Goal: Check status: Check status

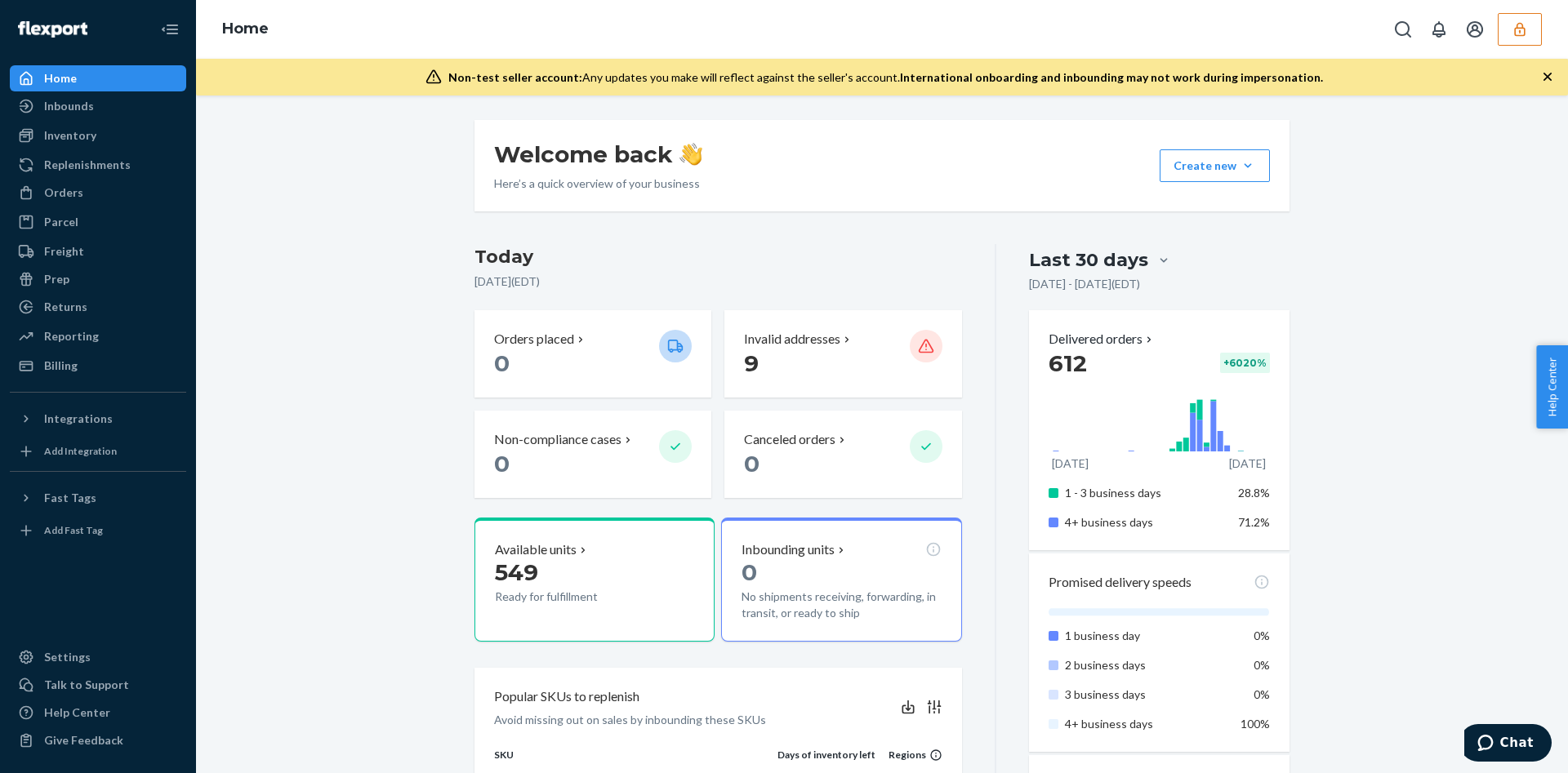
click at [1512, 34] on icon "button" at bounding box center [1519, 29] width 16 height 16
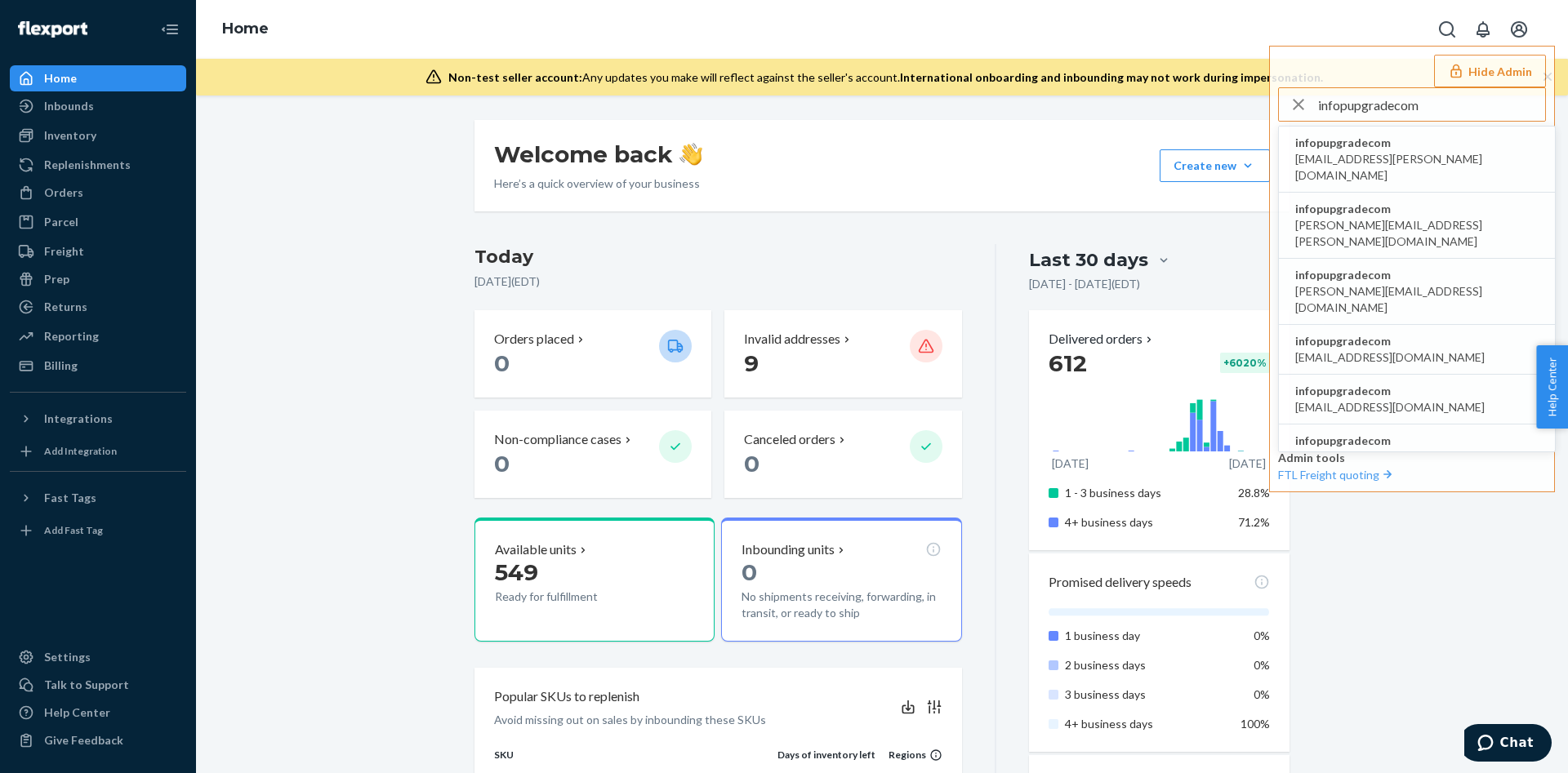
type input "infopupgradecom"
click at [1391, 138] on span "infopupgradecom" at bounding box center [1417, 142] width 243 height 16
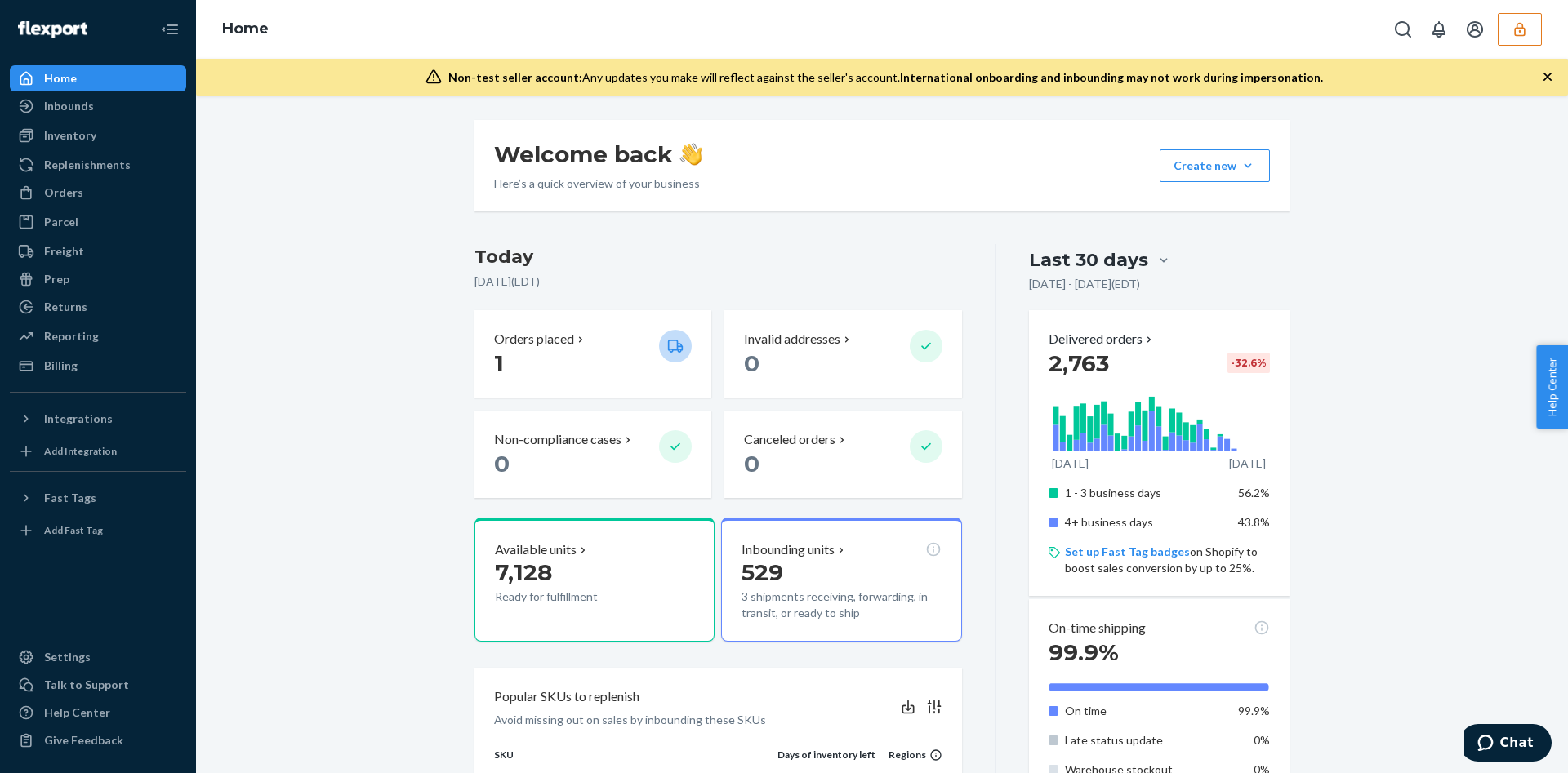
click at [1510, 21] on button "button" at bounding box center [1520, 29] width 44 height 33
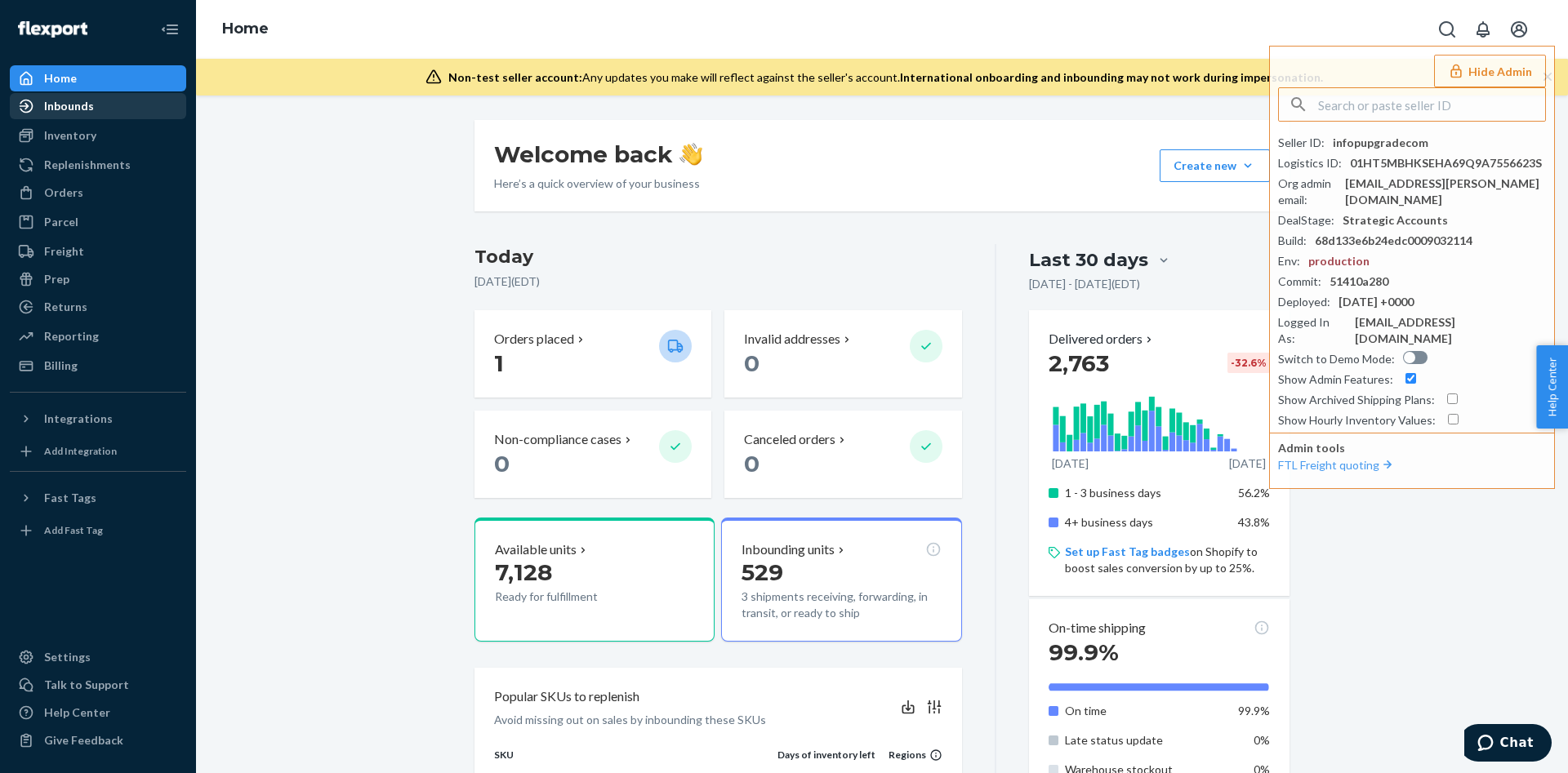
click at [120, 93] on link "Inbounds" at bounding box center [98, 106] width 177 height 26
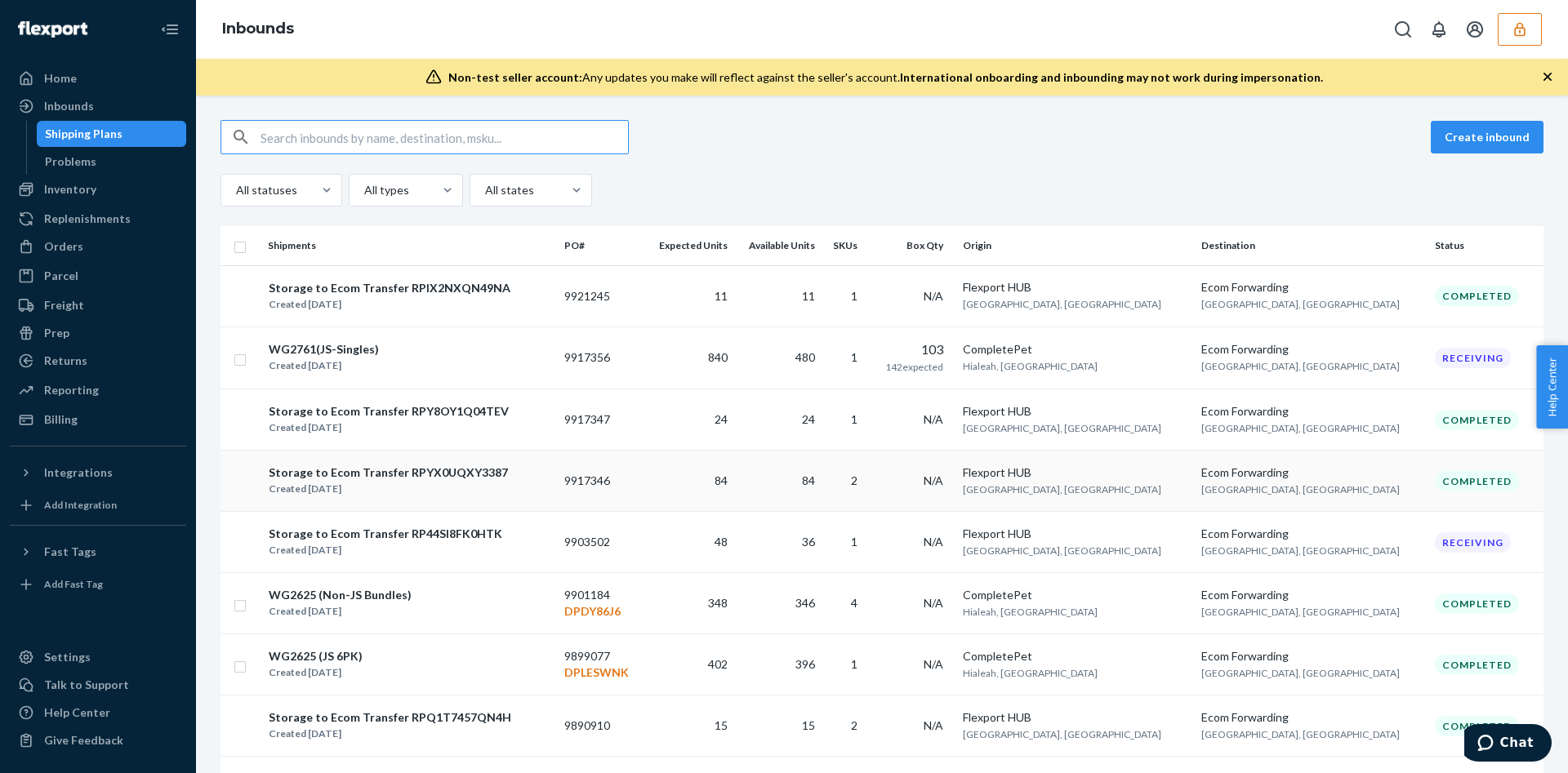
type input "9917356"
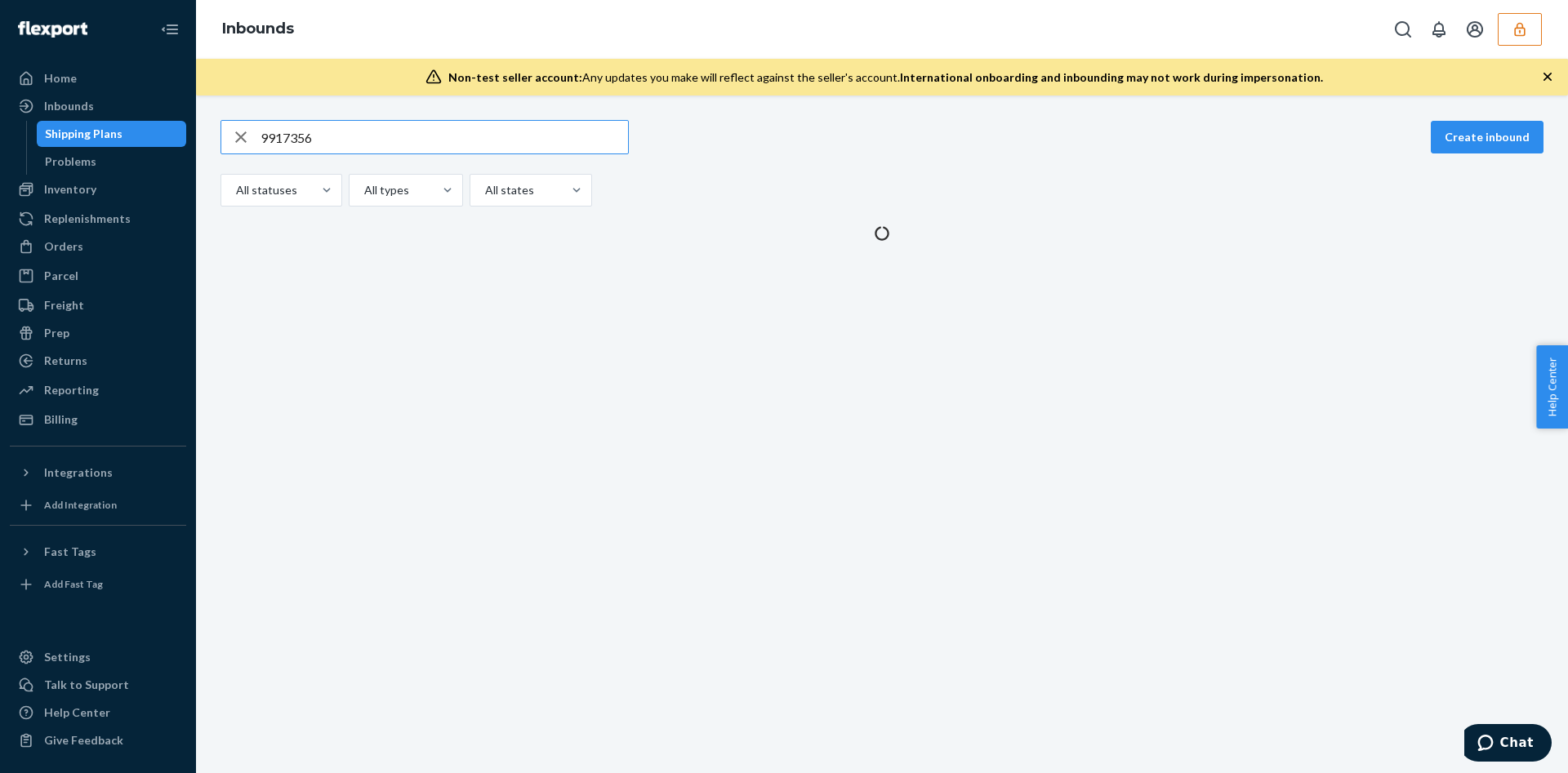
type input "9917356"
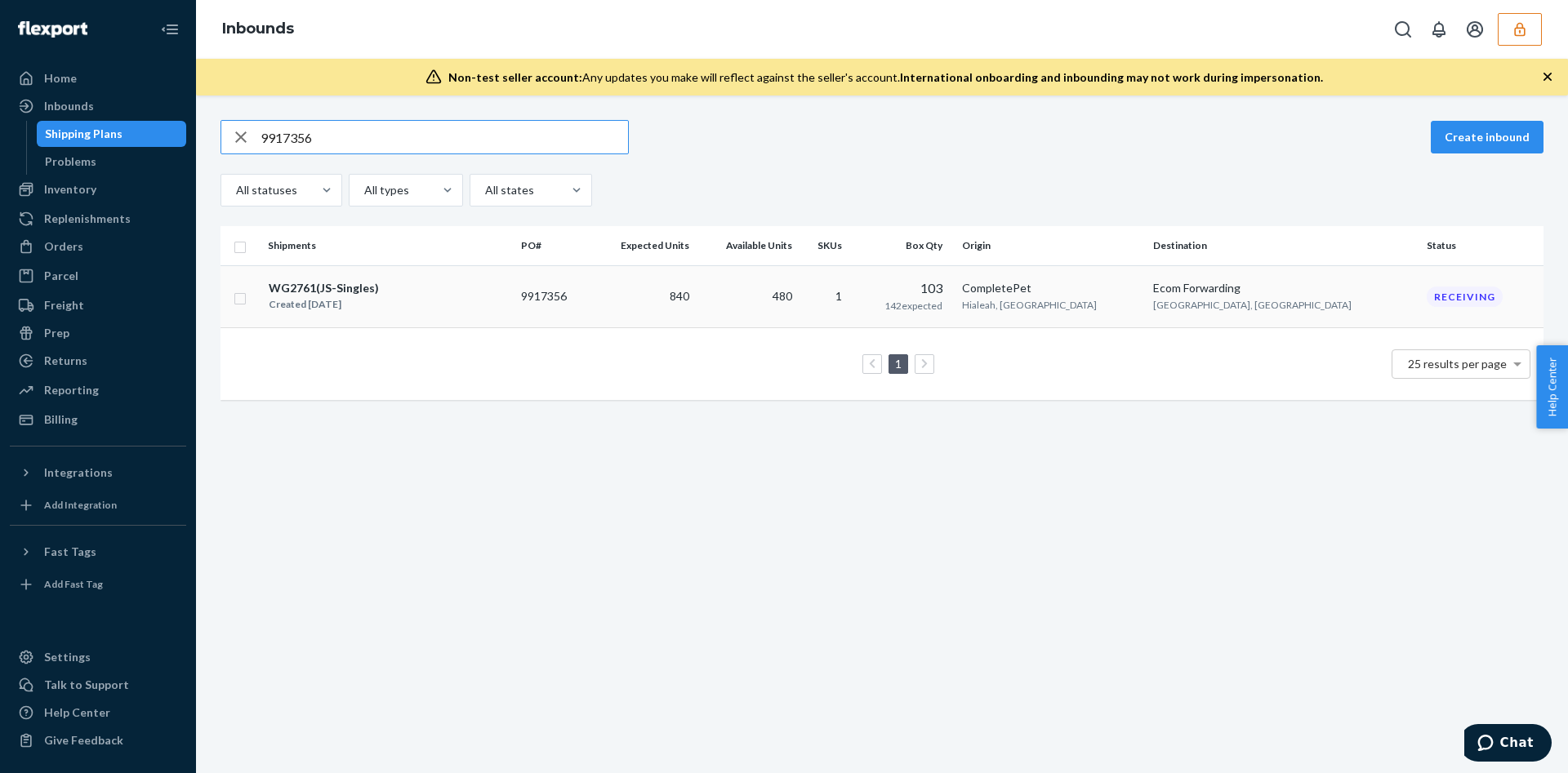
click at [1147, 304] on td "CompletePet Hialeah, FL" at bounding box center [1051, 297] width 191 height 63
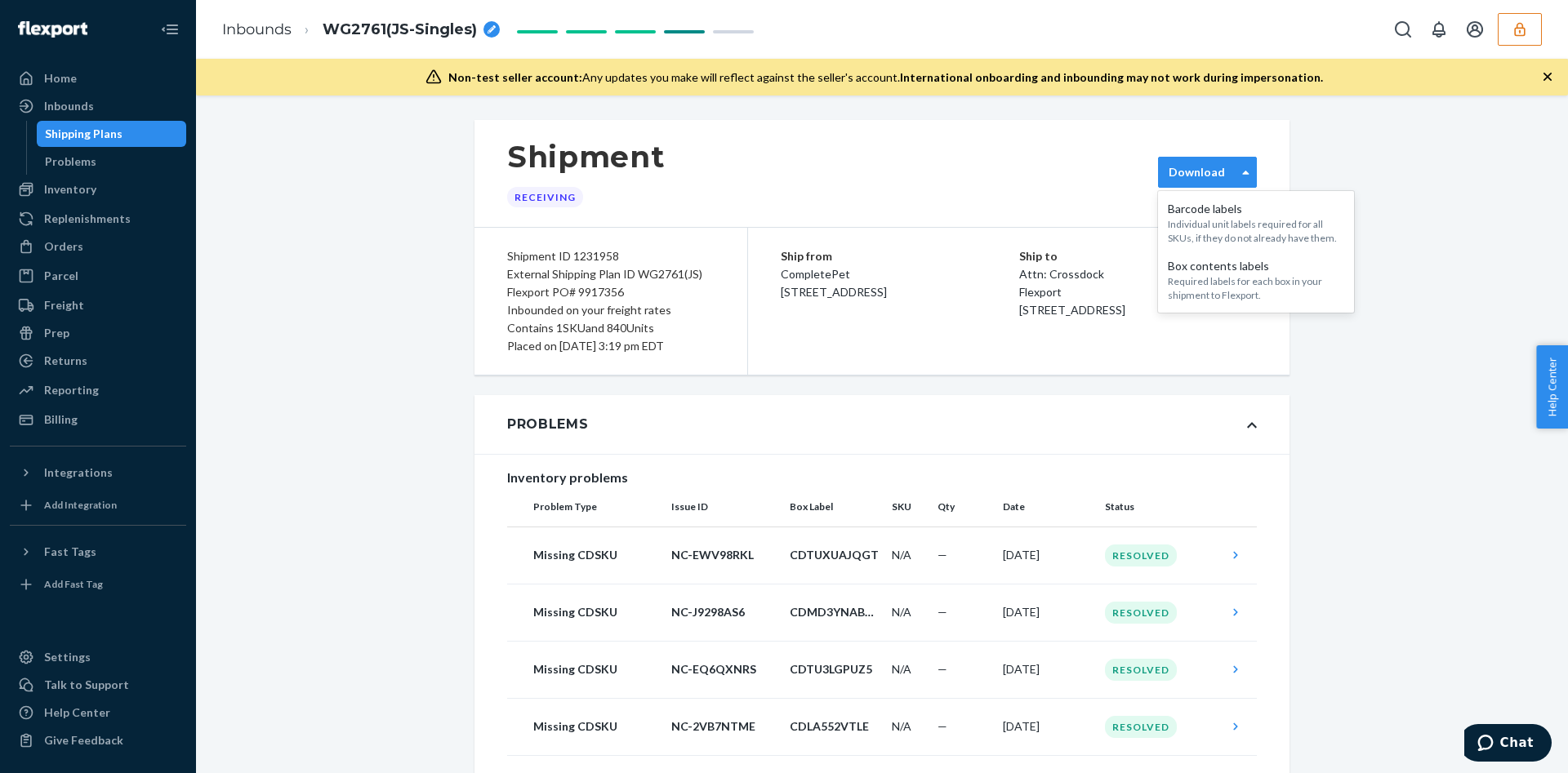
click at [1169, 169] on label "Download" at bounding box center [1196, 171] width 56 height 16
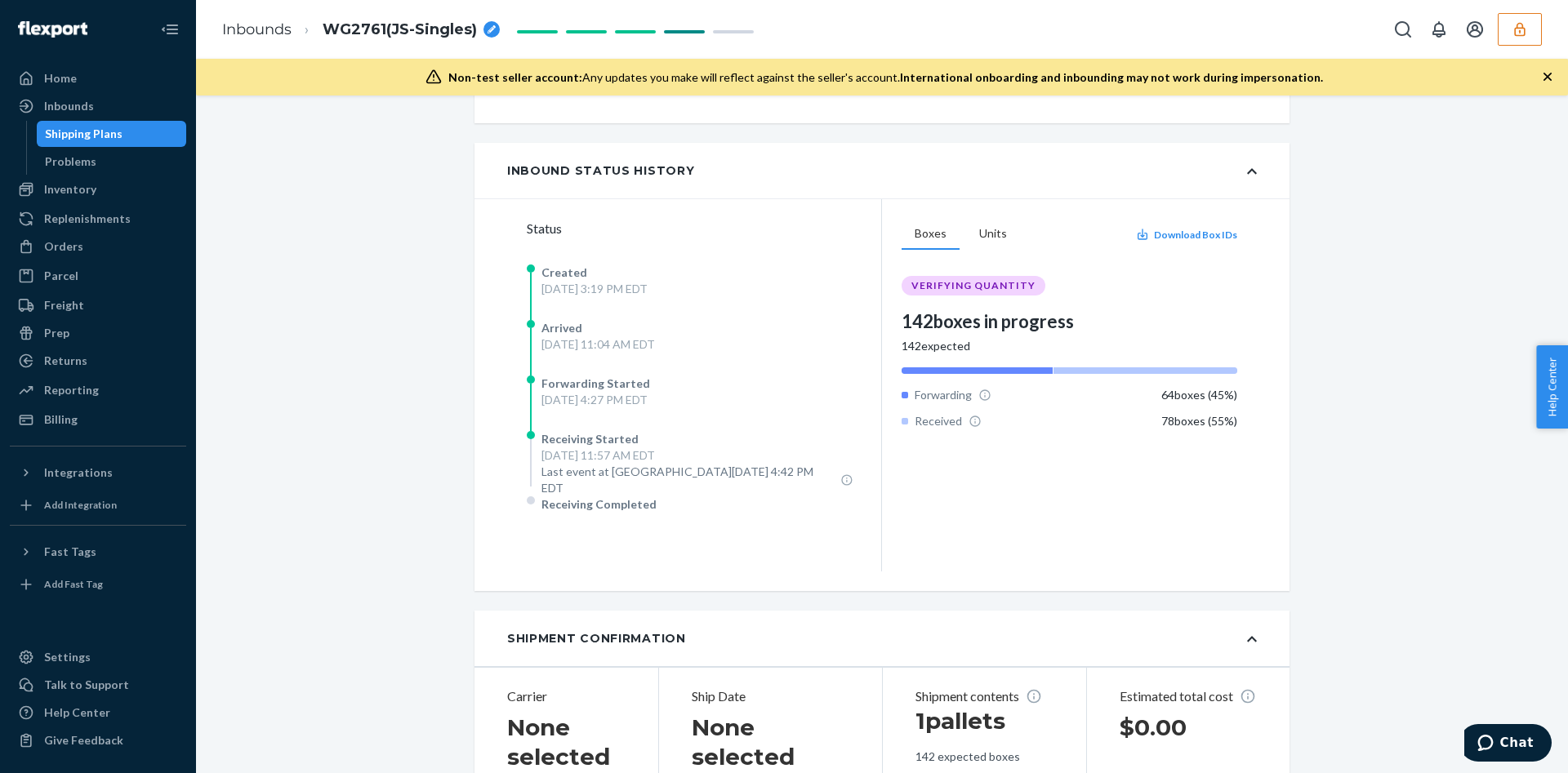
scroll to position [4556, 0]
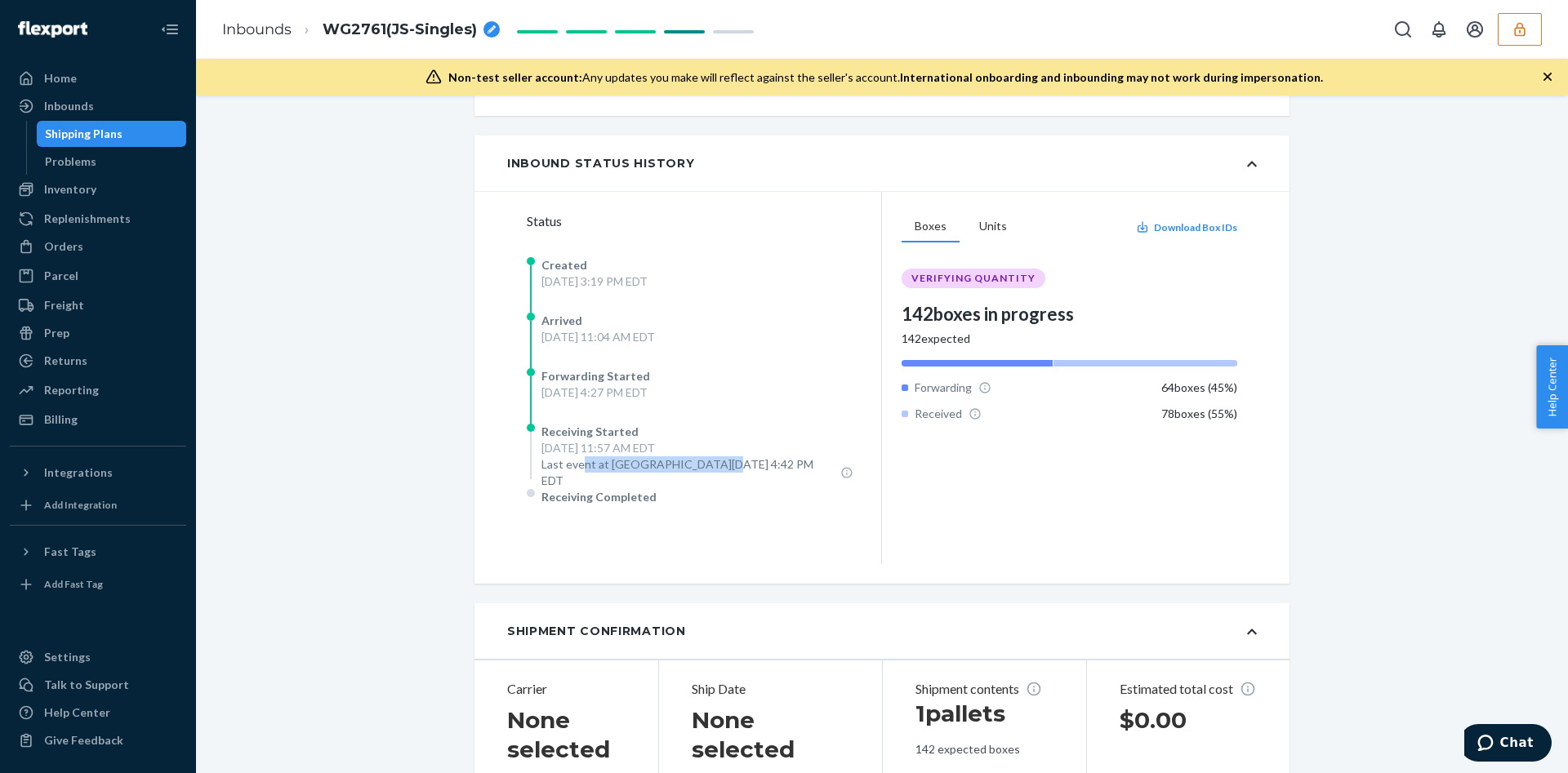
drag, startPoint x: 571, startPoint y: 465, endPoint x: 689, endPoint y: 471, distance: 118.2
click at [689, 471] on span "Last event at Sat, Sep 20, 4:42 PM EDT" at bounding box center [688, 472] width 293 height 33
click at [749, 529] on div "Receiving Completed" at bounding box center [690, 517] width 327 height 55
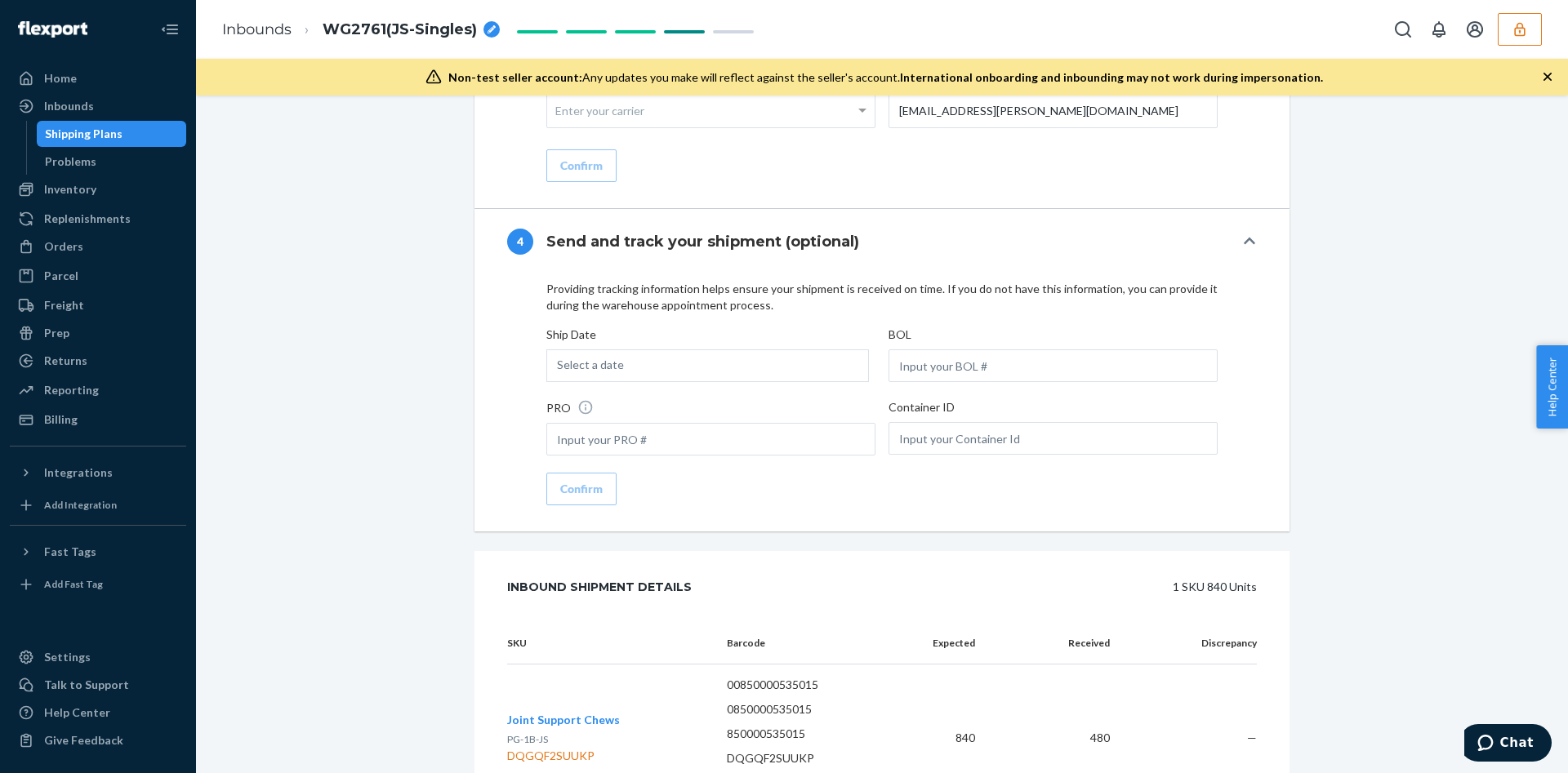
scroll to position [6329, 0]
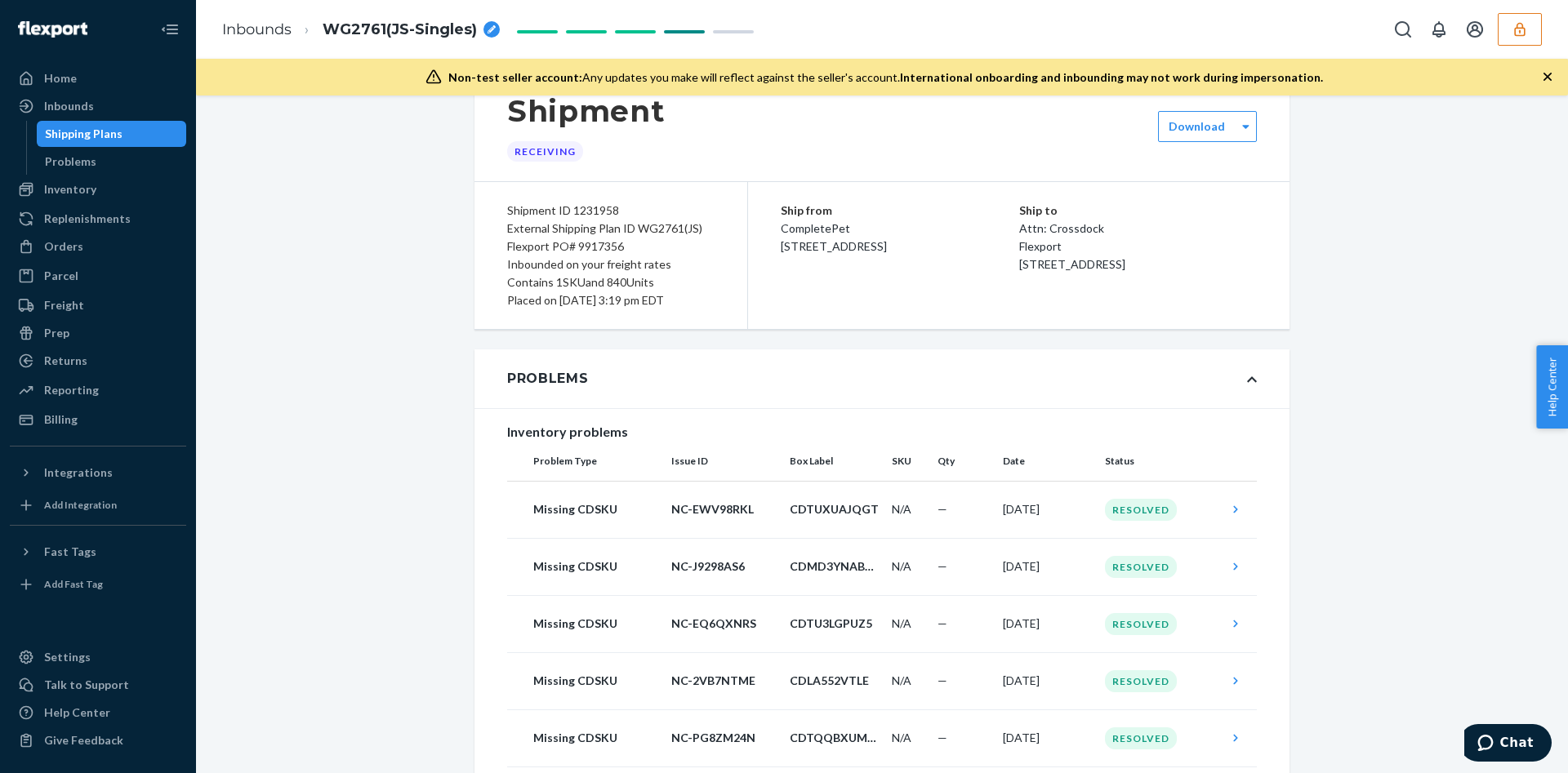
scroll to position [44, 0]
click at [951, 571] on td "—" at bounding box center [964, 568] width 66 height 57
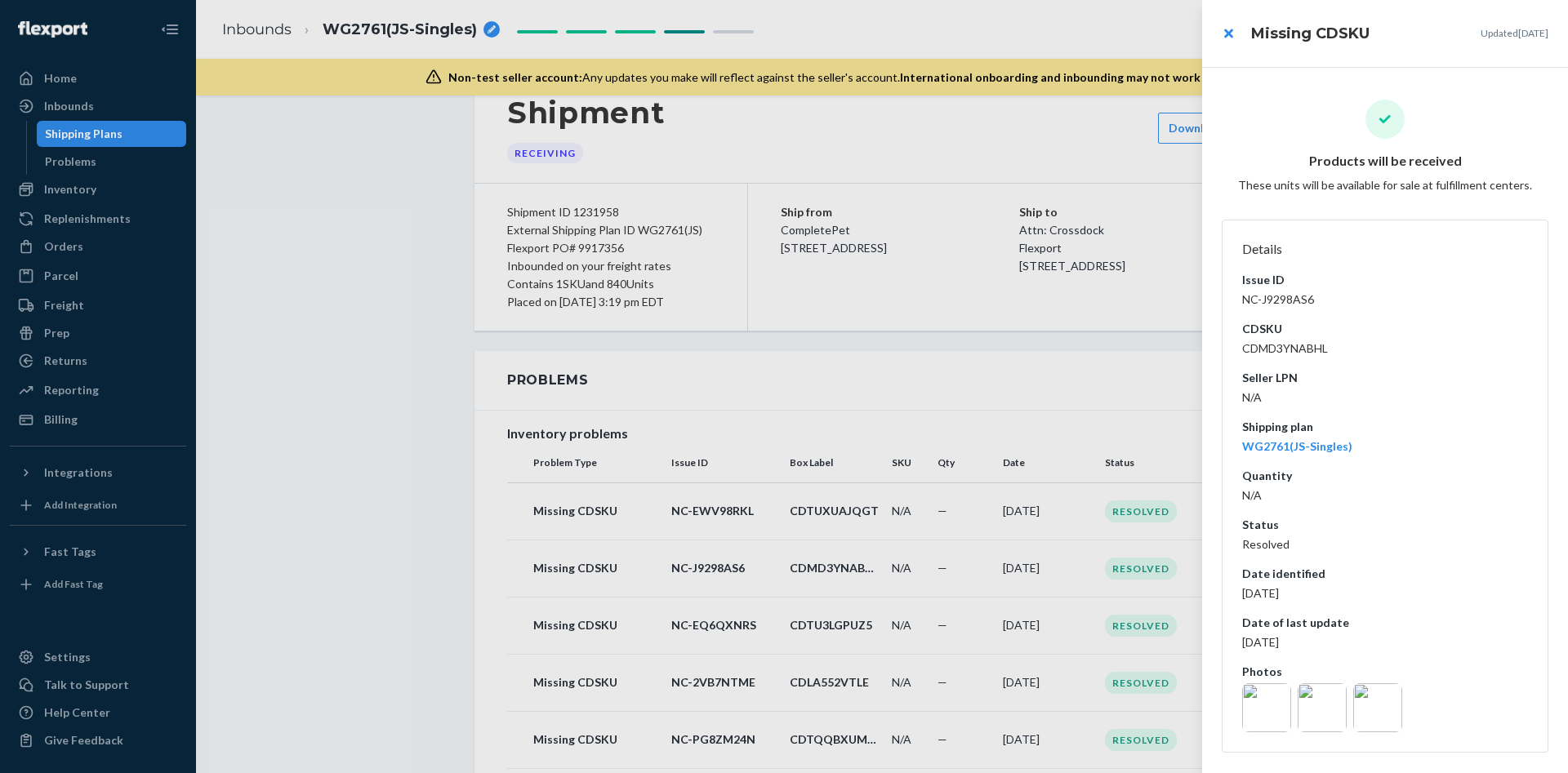
click at [1338, 708] on img at bounding box center [1323, 707] width 49 height 49
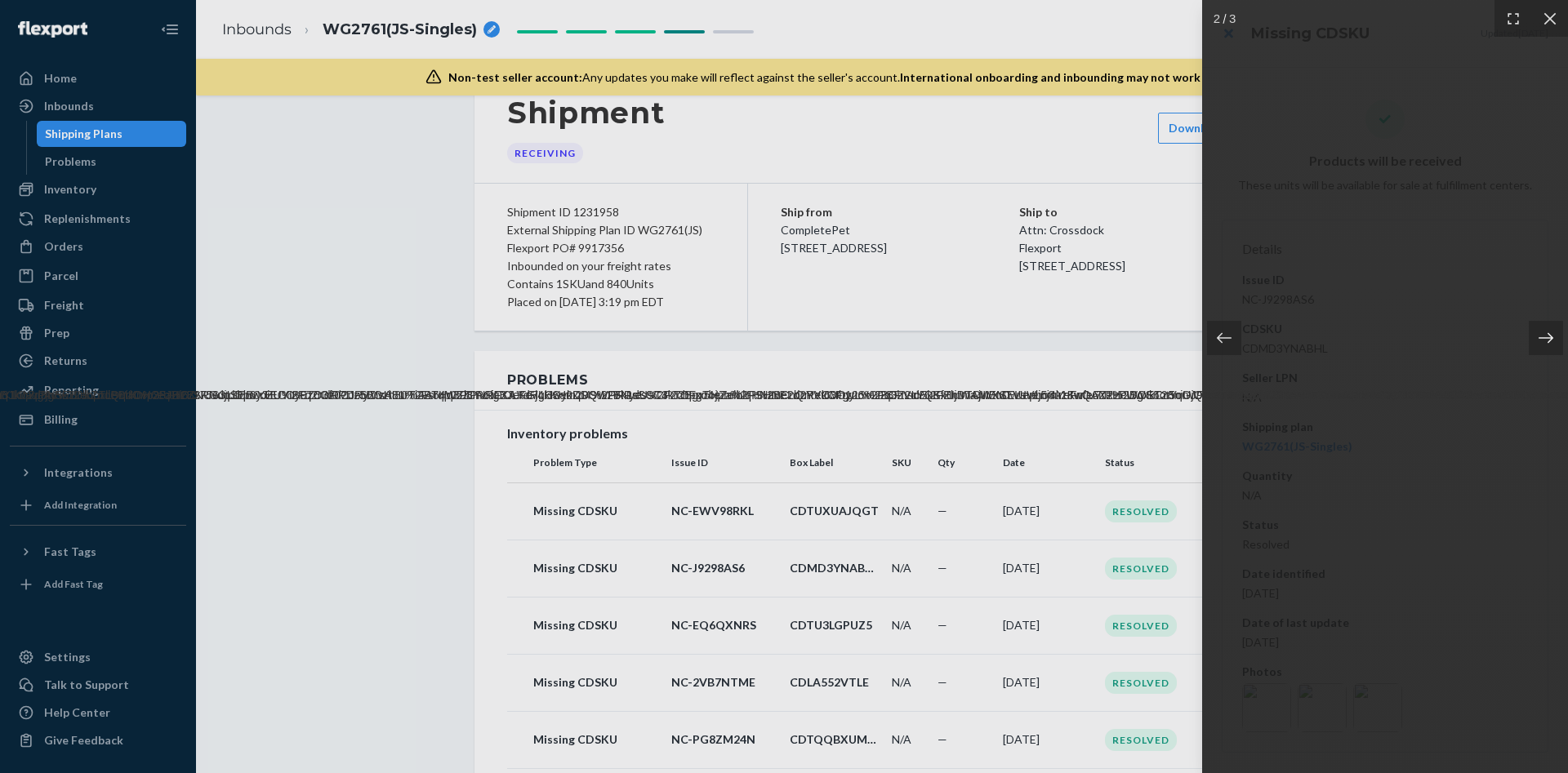
click at [1549, 350] on div at bounding box center [1536, 338] width 64 height 83
click at [1547, 17] on icon at bounding box center [1550, 18] width 16 height 16
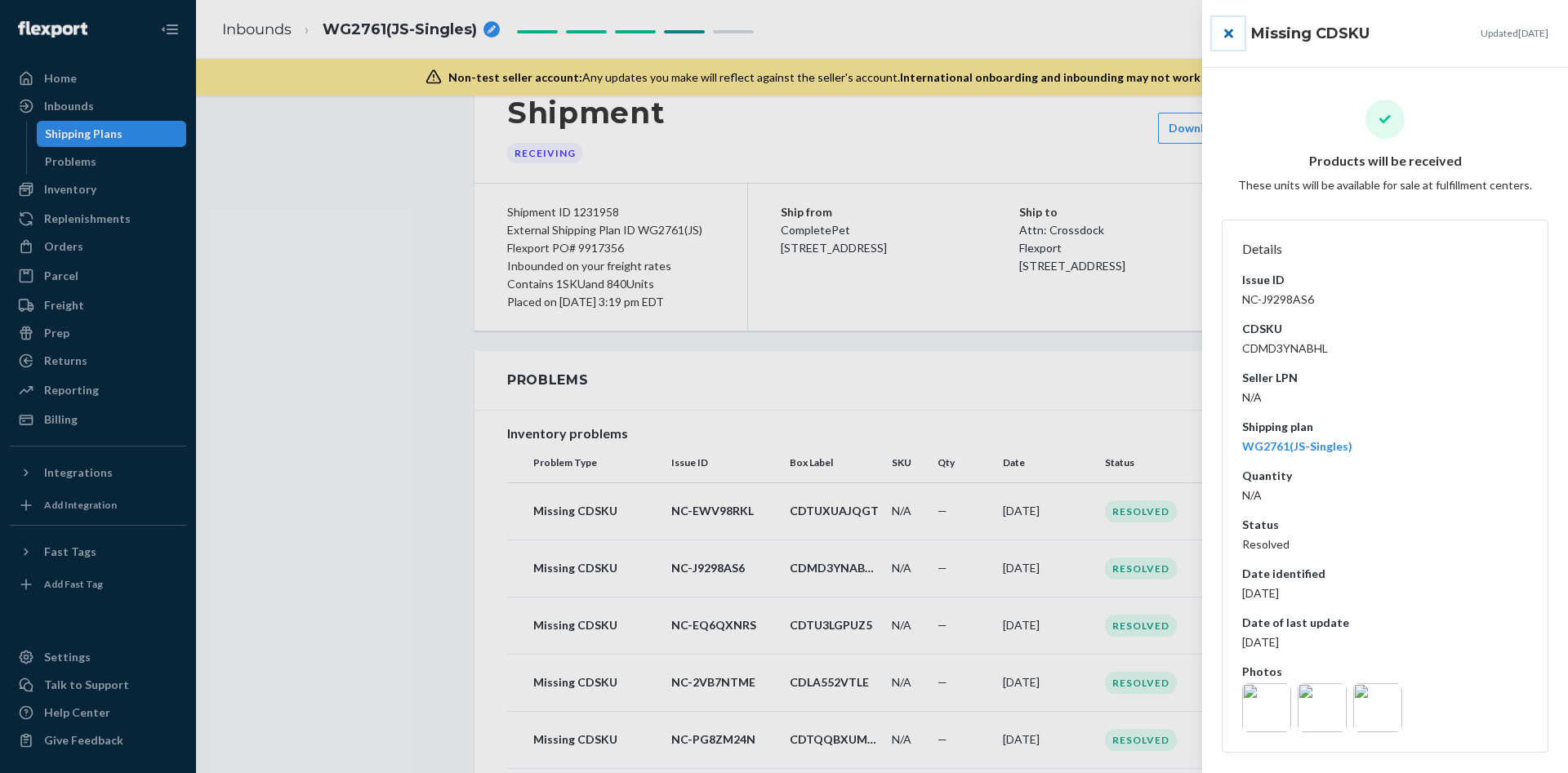
click at [1234, 26] on button "close" at bounding box center [1228, 33] width 33 height 33
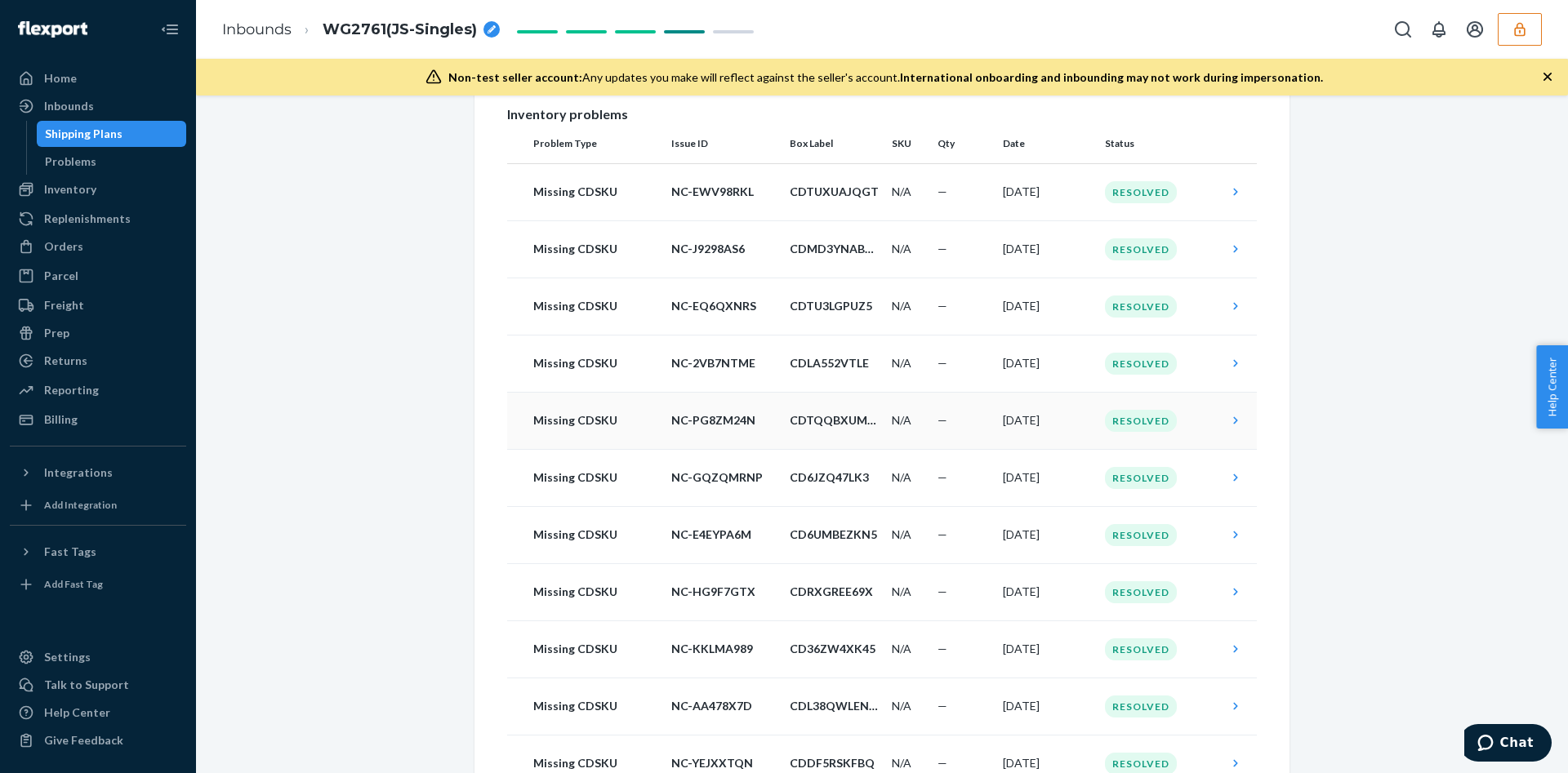
scroll to position [0, 0]
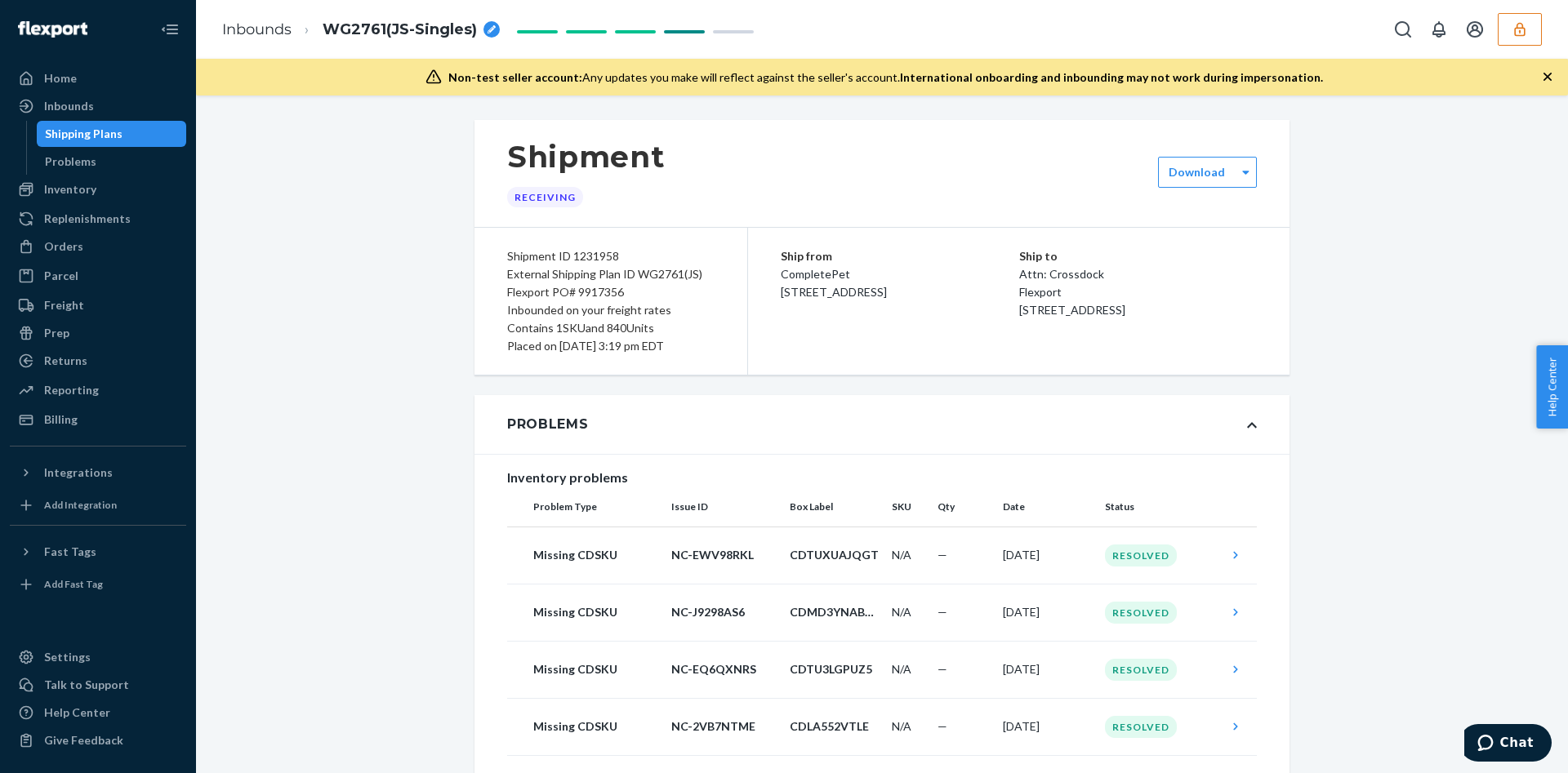
click at [859, 422] on div "Problems" at bounding box center [881, 424] width 815 height 59
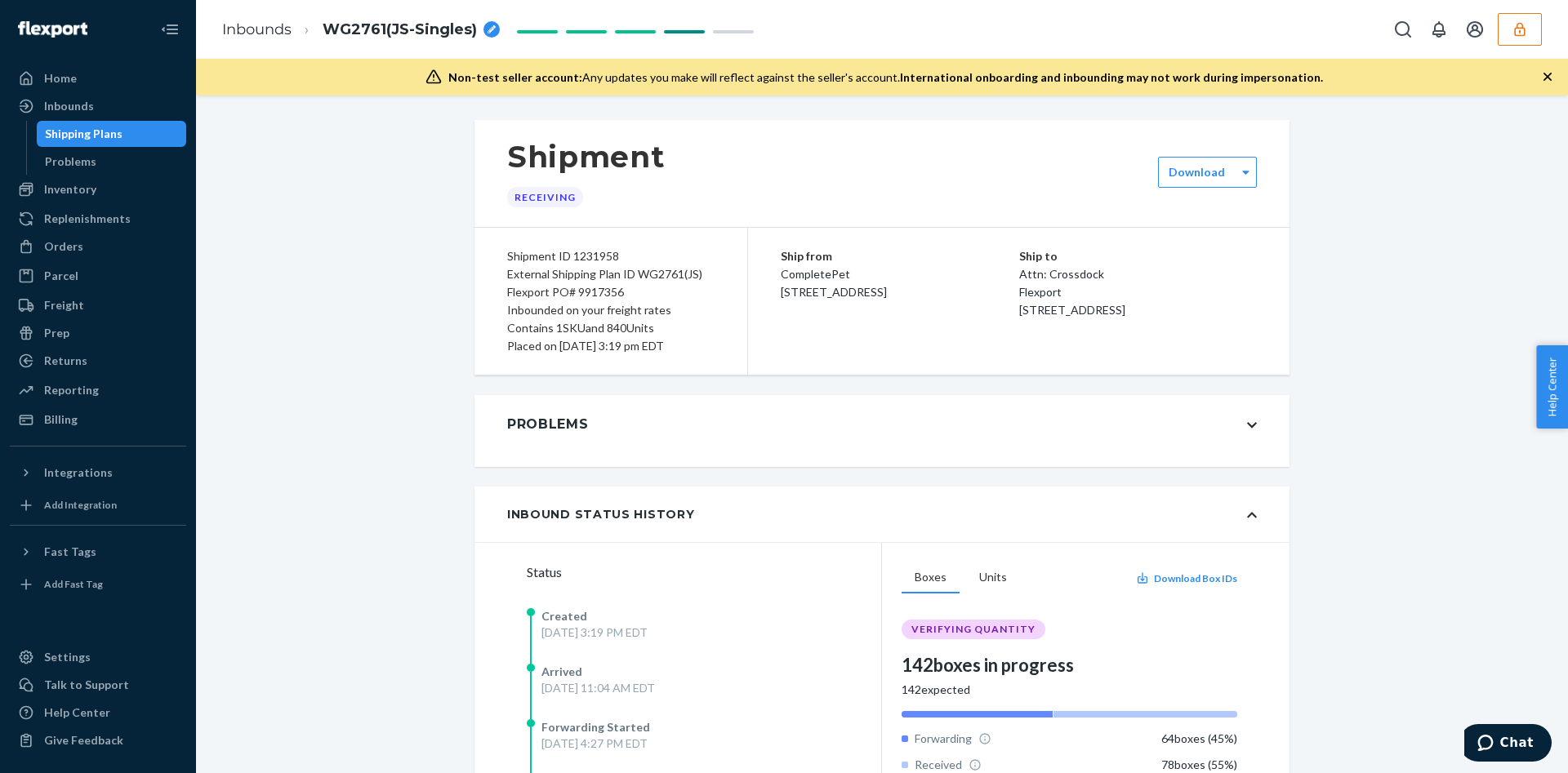
click at [668, 431] on div "Problems" at bounding box center [881, 424] width 815 height 59
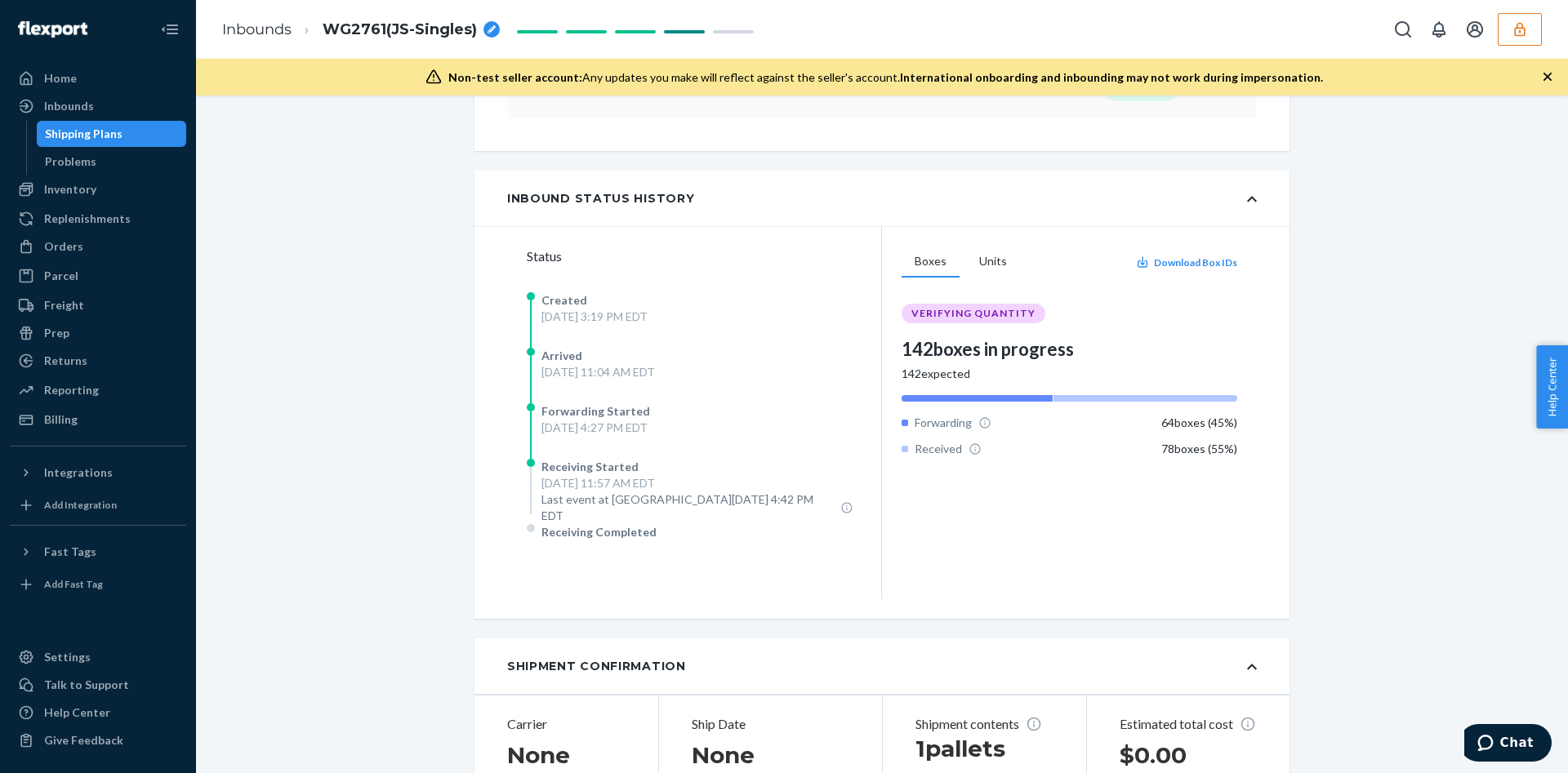
scroll to position [4522, 0]
click at [986, 258] on button "Units" at bounding box center [993, 260] width 54 height 31
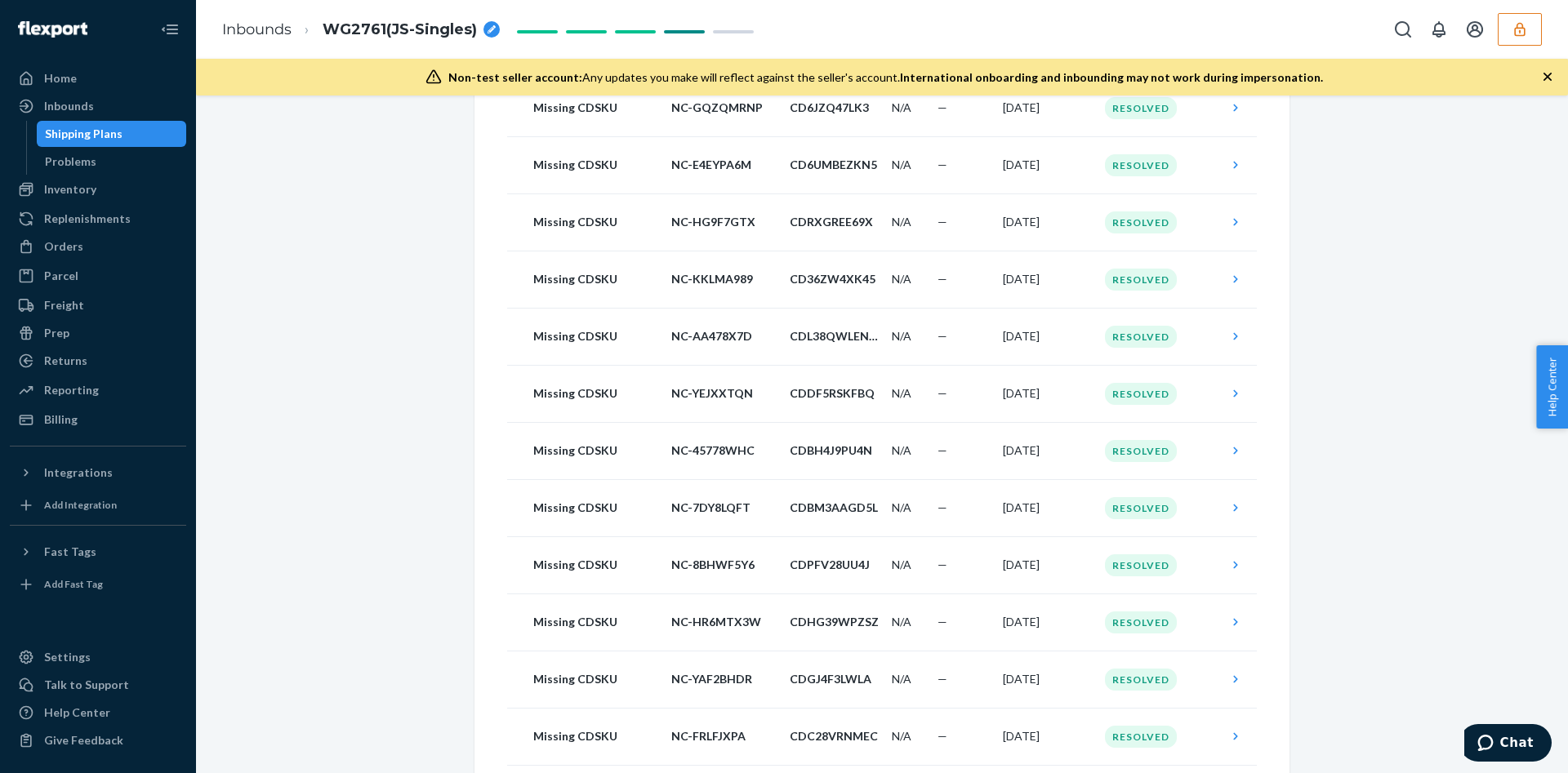
scroll to position [0, 0]
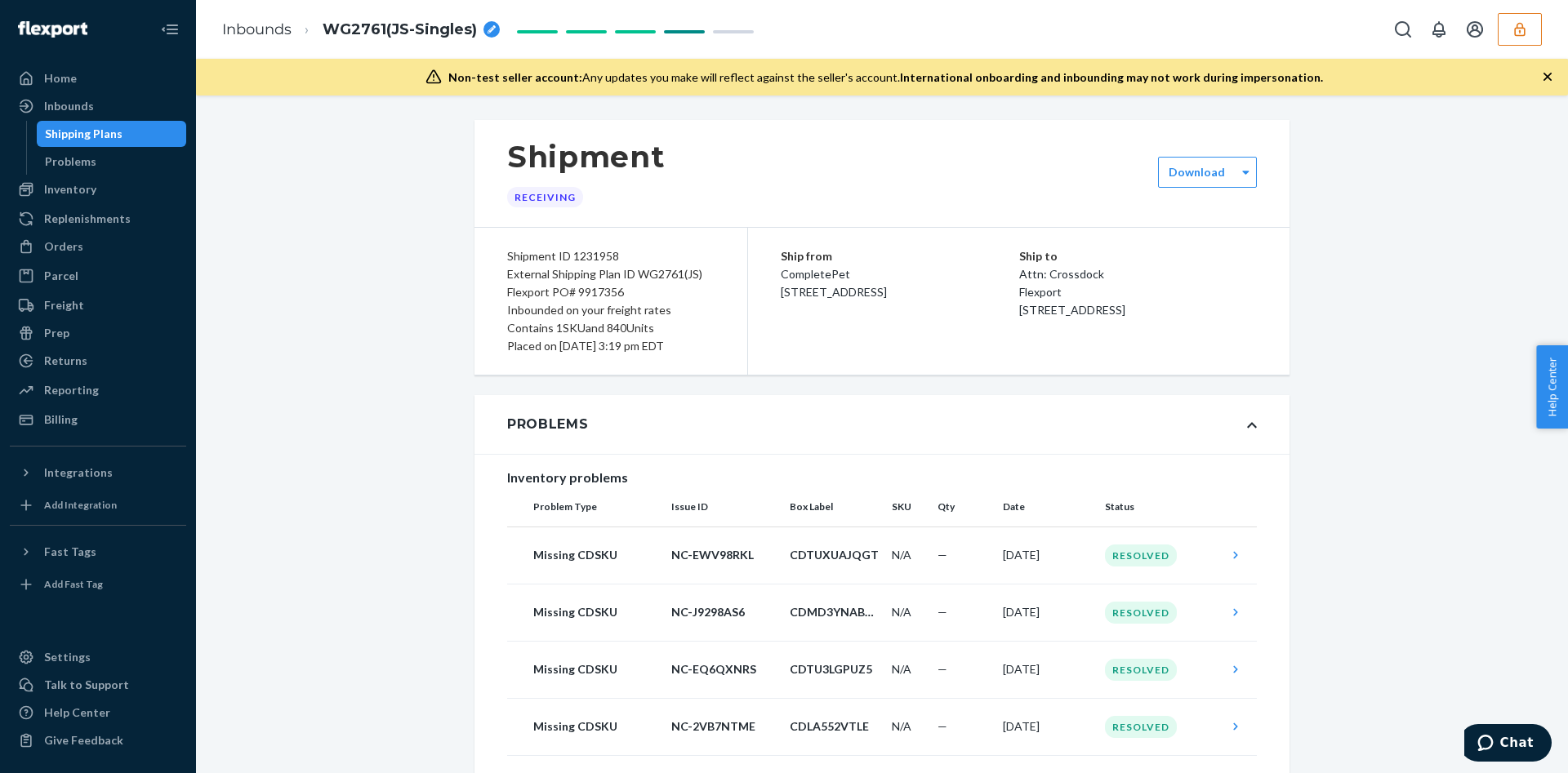
click at [594, 255] on div "Shipment ID 1231958" at bounding box center [610, 255] width 208 height 18
copy div "1231958"
click at [1540, 35] on button "button" at bounding box center [1520, 29] width 44 height 33
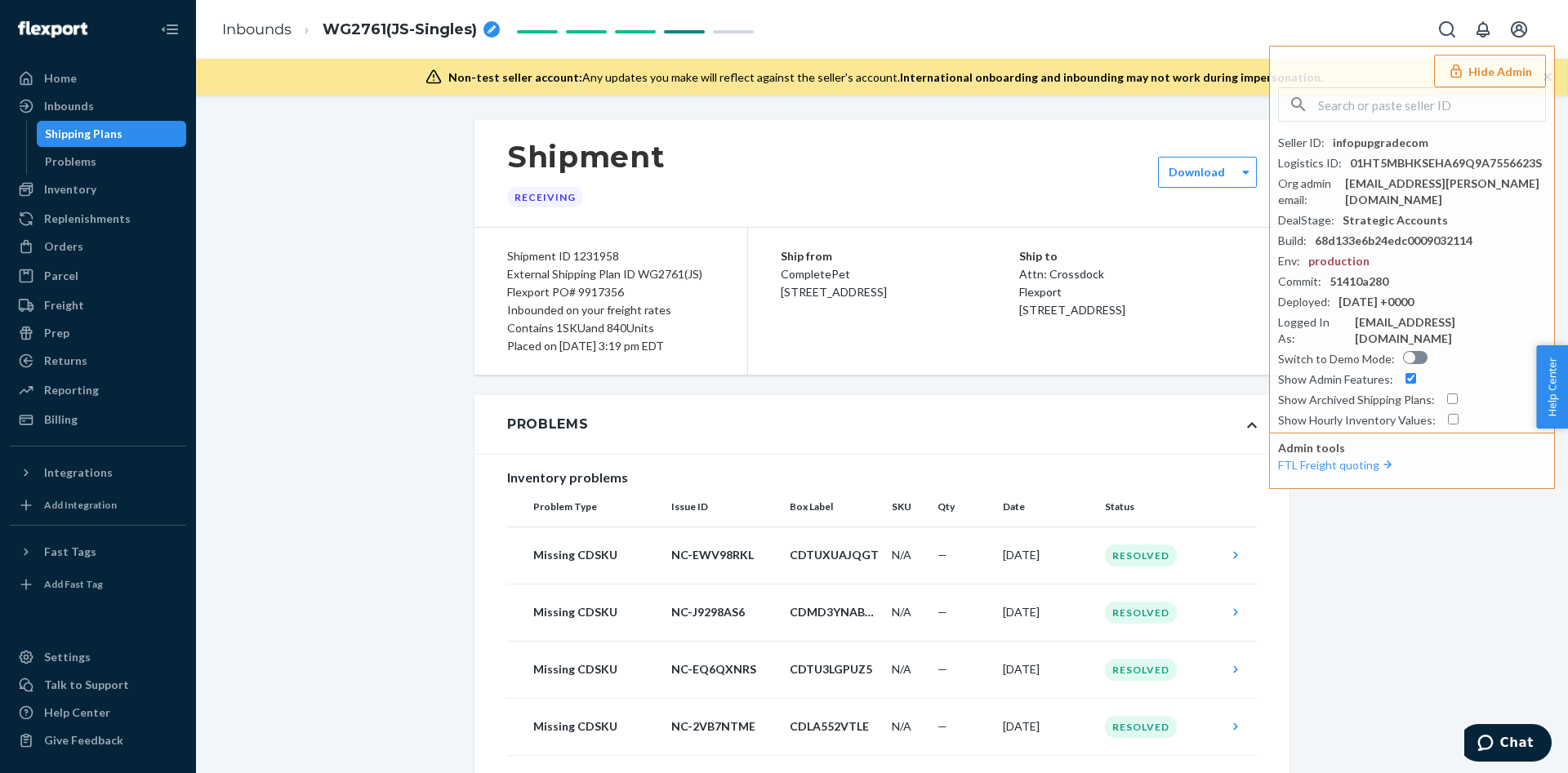
drag, startPoint x: 1535, startPoint y: 33, endPoint x: 1514, endPoint y: 47, distance: 25.2
click at [1534, 34] on div "Hide Admin Seller ID : infopupgradecom Logistics ID : 01HT5MBHKSEHA69Q9A7556623…" at bounding box center [1486, 29] width 111 height 33
paste input "andrewatacletecom"
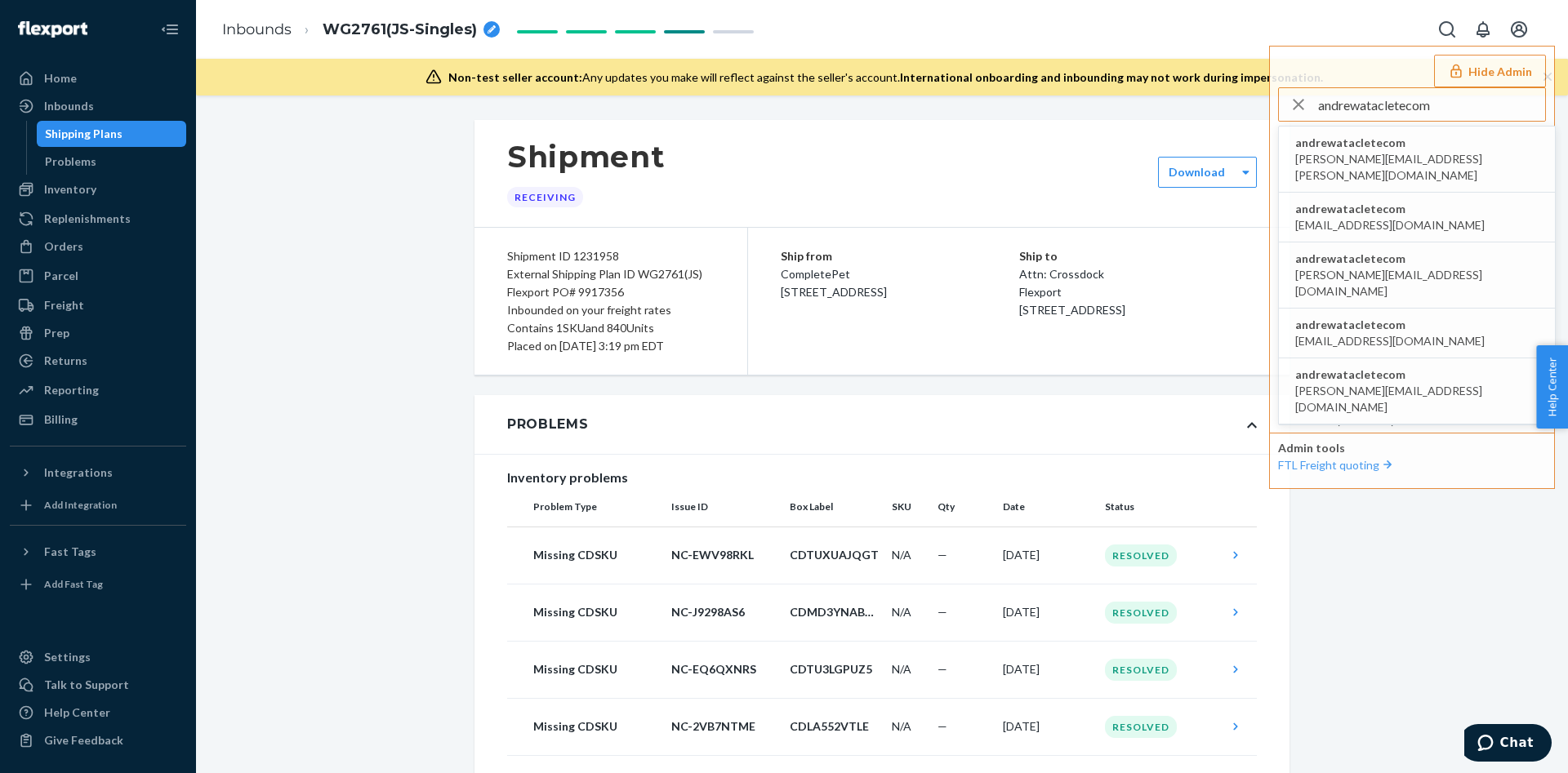
type input "andrewatacletecom"
click at [1364, 138] on span "andrewatacletecom" at bounding box center [1417, 142] width 243 height 16
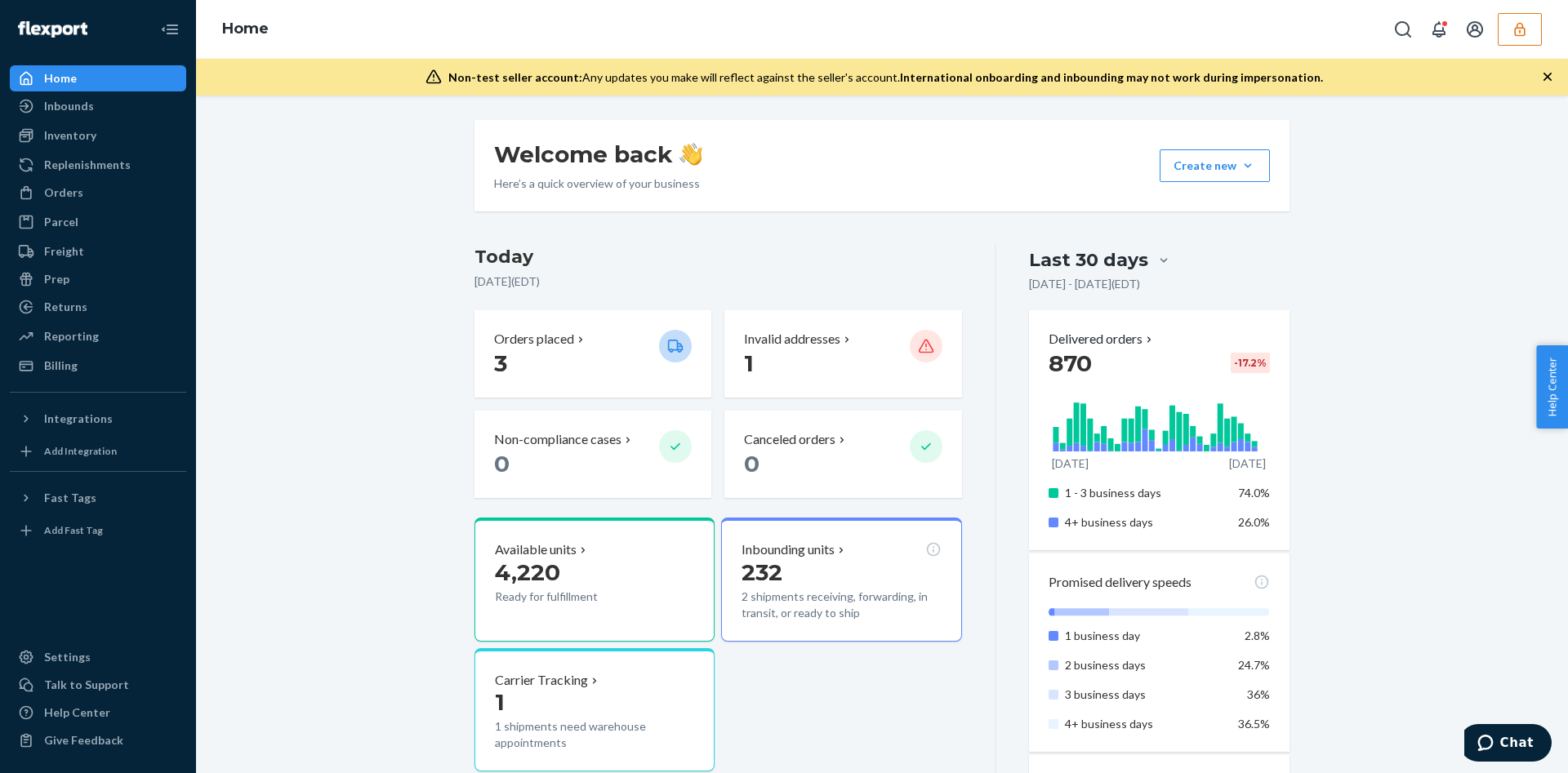
click at [1491, 25] on div at bounding box center [1464, 29] width 156 height 33
click at [1502, 29] on button "button" at bounding box center [1520, 29] width 44 height 33
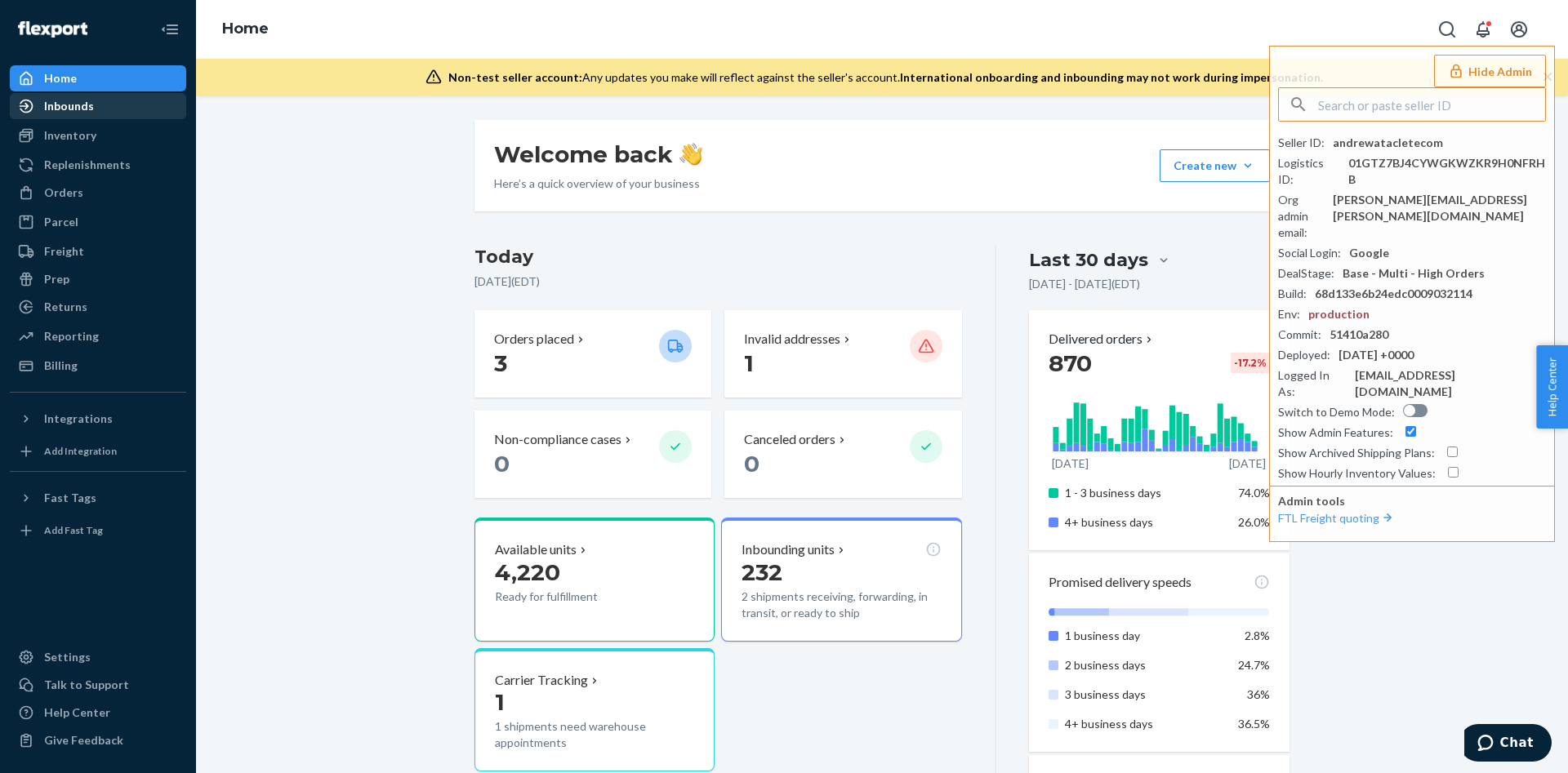
click at [91, 100] on div "Inbounds" at bounding box center [68, 106] width 50 height 16
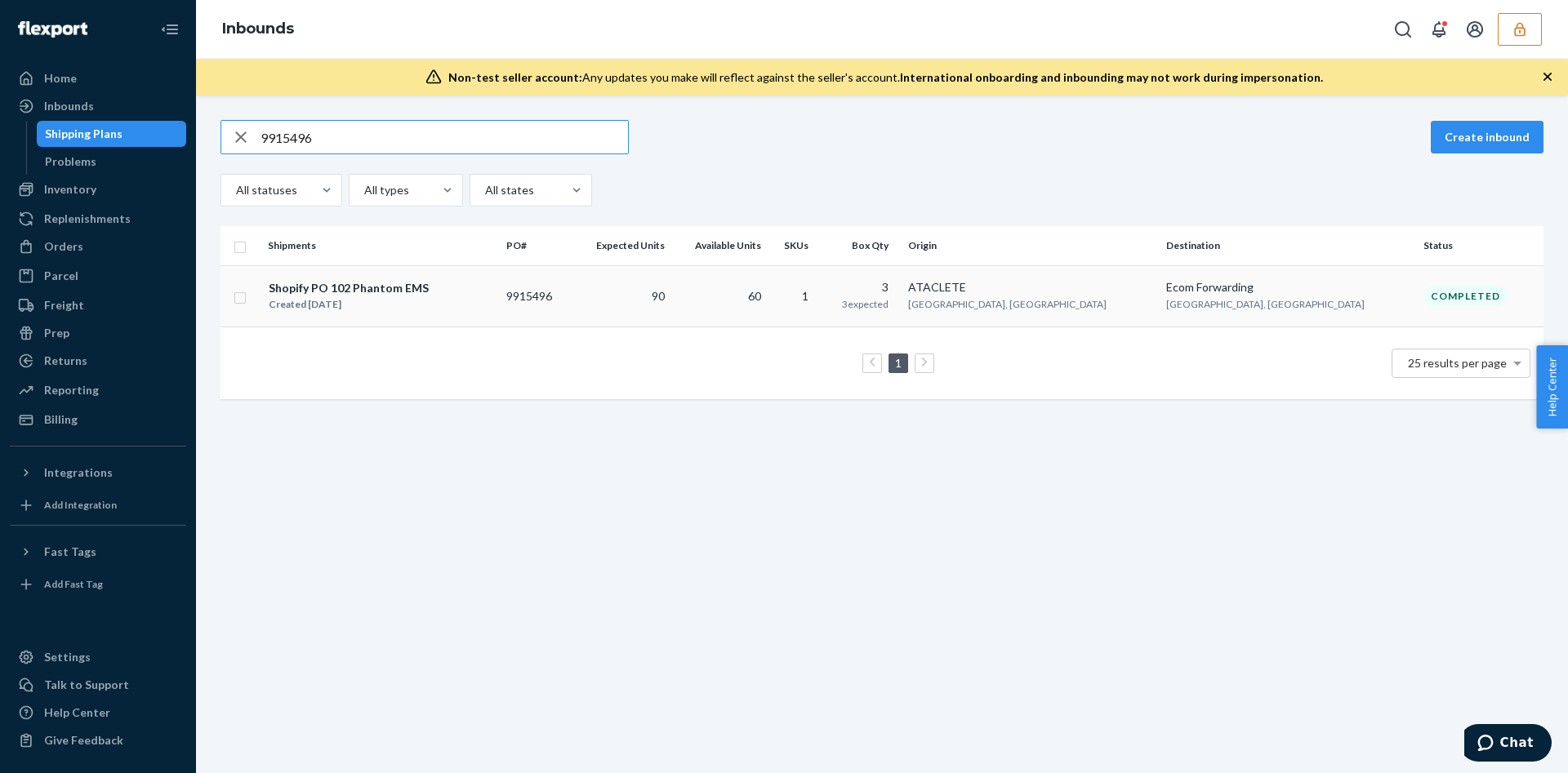
type input "9915496"
click at [671, 302] on td "90" at bounding box center [621, 296] width 100 height 61
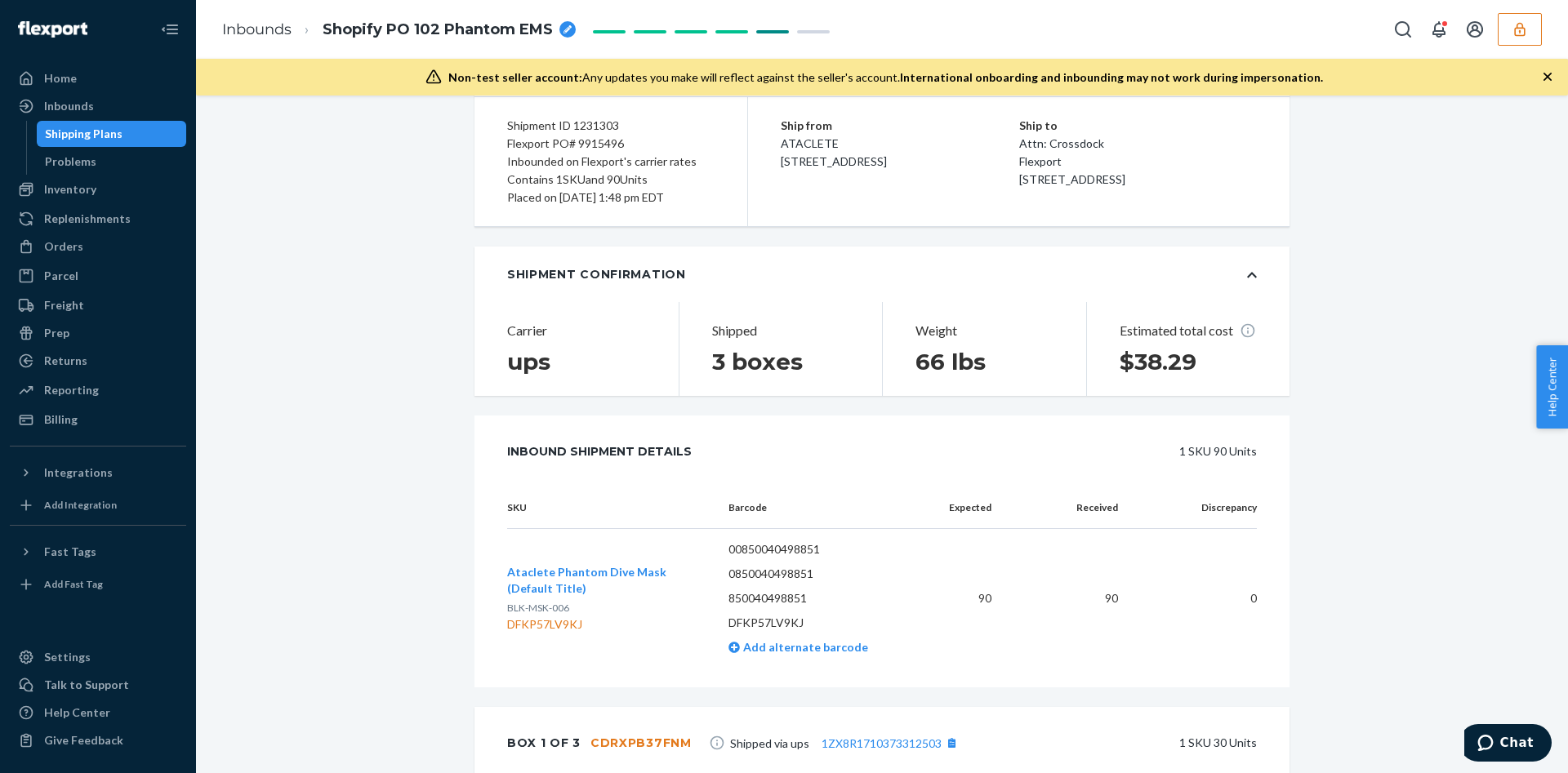
scroll to position [123, 0]
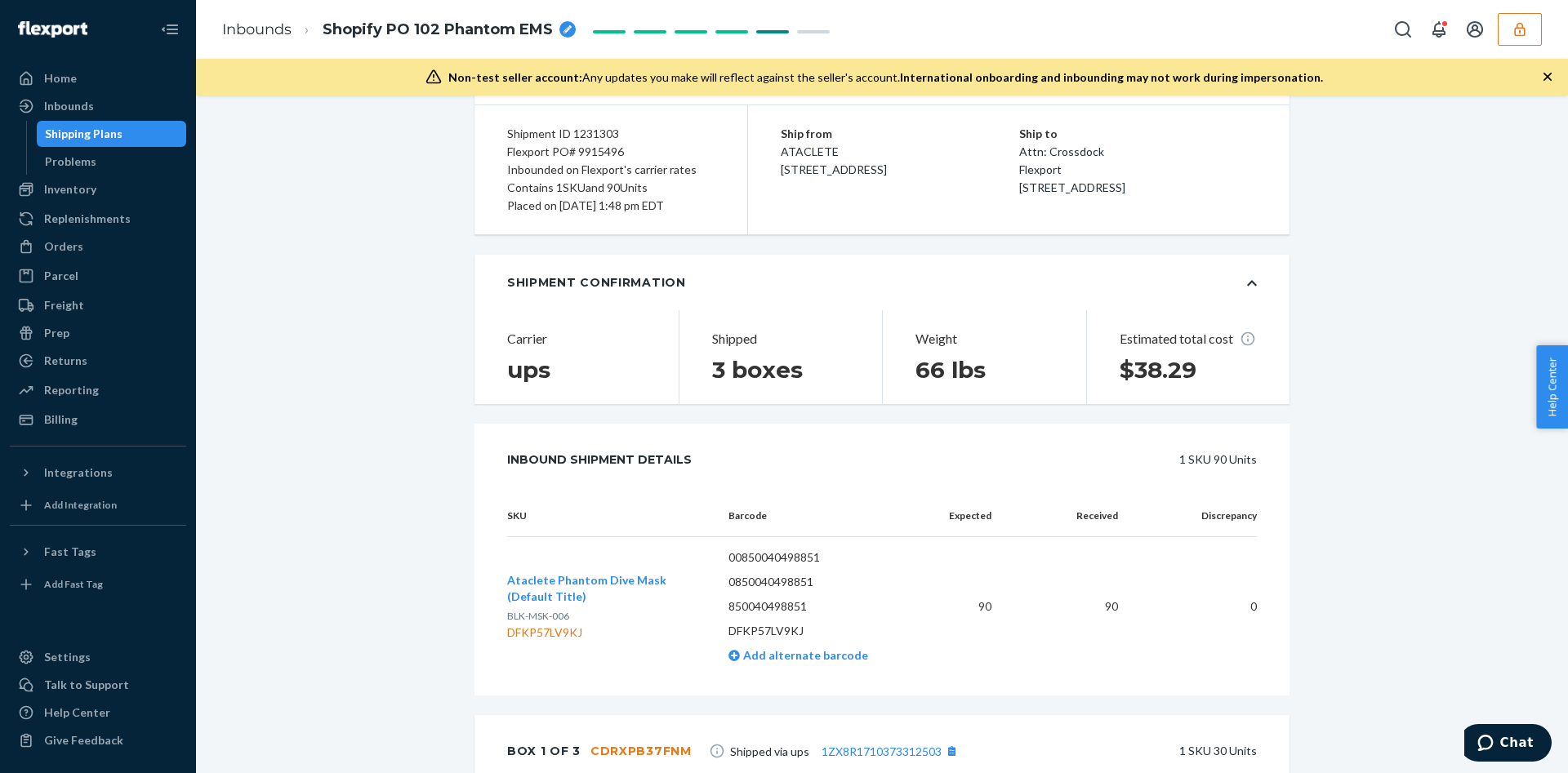
click at [555, 576] on span "Ataclete Phantom Dive Mask (Default Title)" at bounding box center [586, 588] width 159 height 30
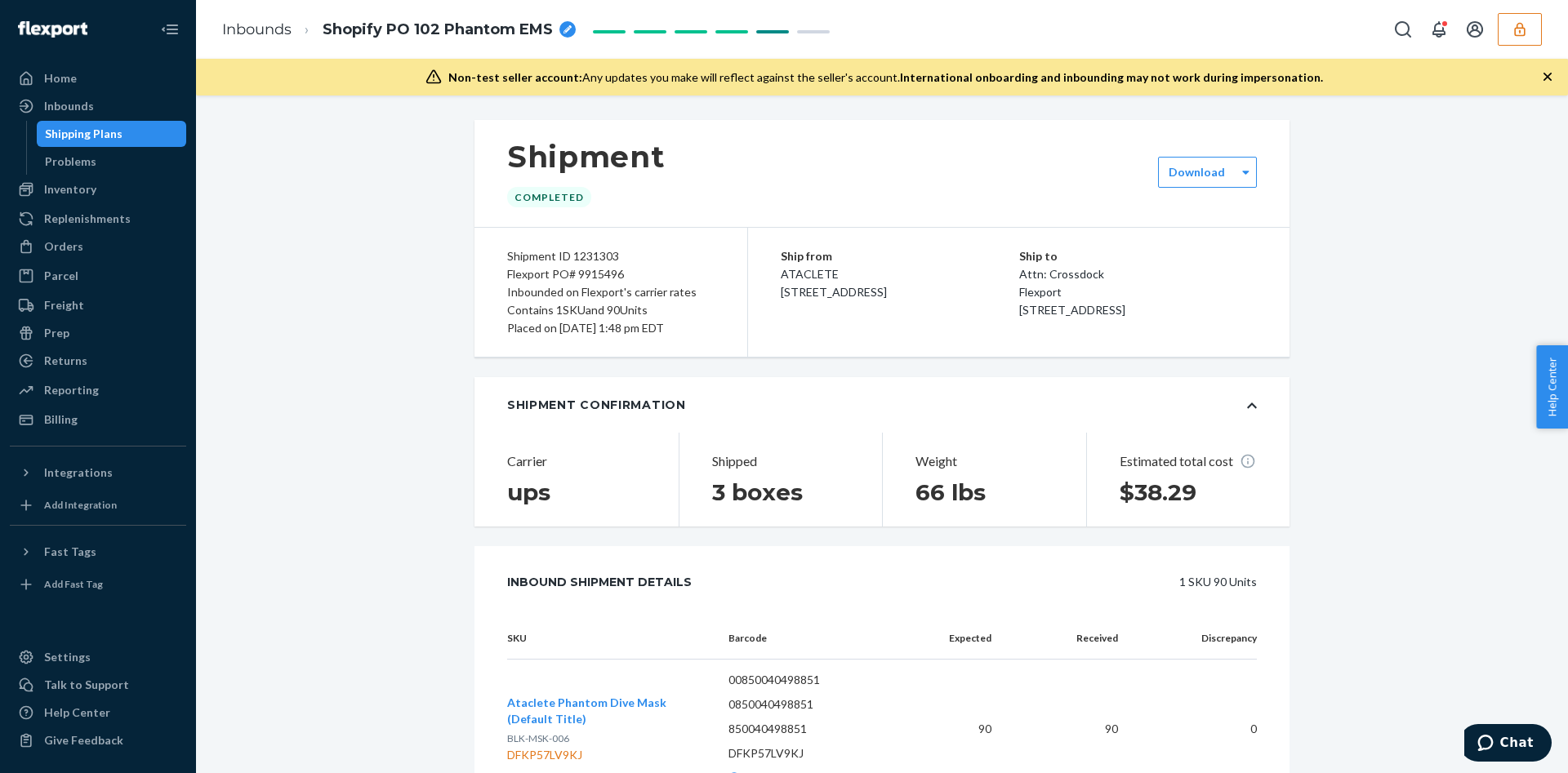
click at [579, 279] on div "Flexport PO# 9915496" at bounding box center [610, 274] width 208 height 18
copy div "9915496"
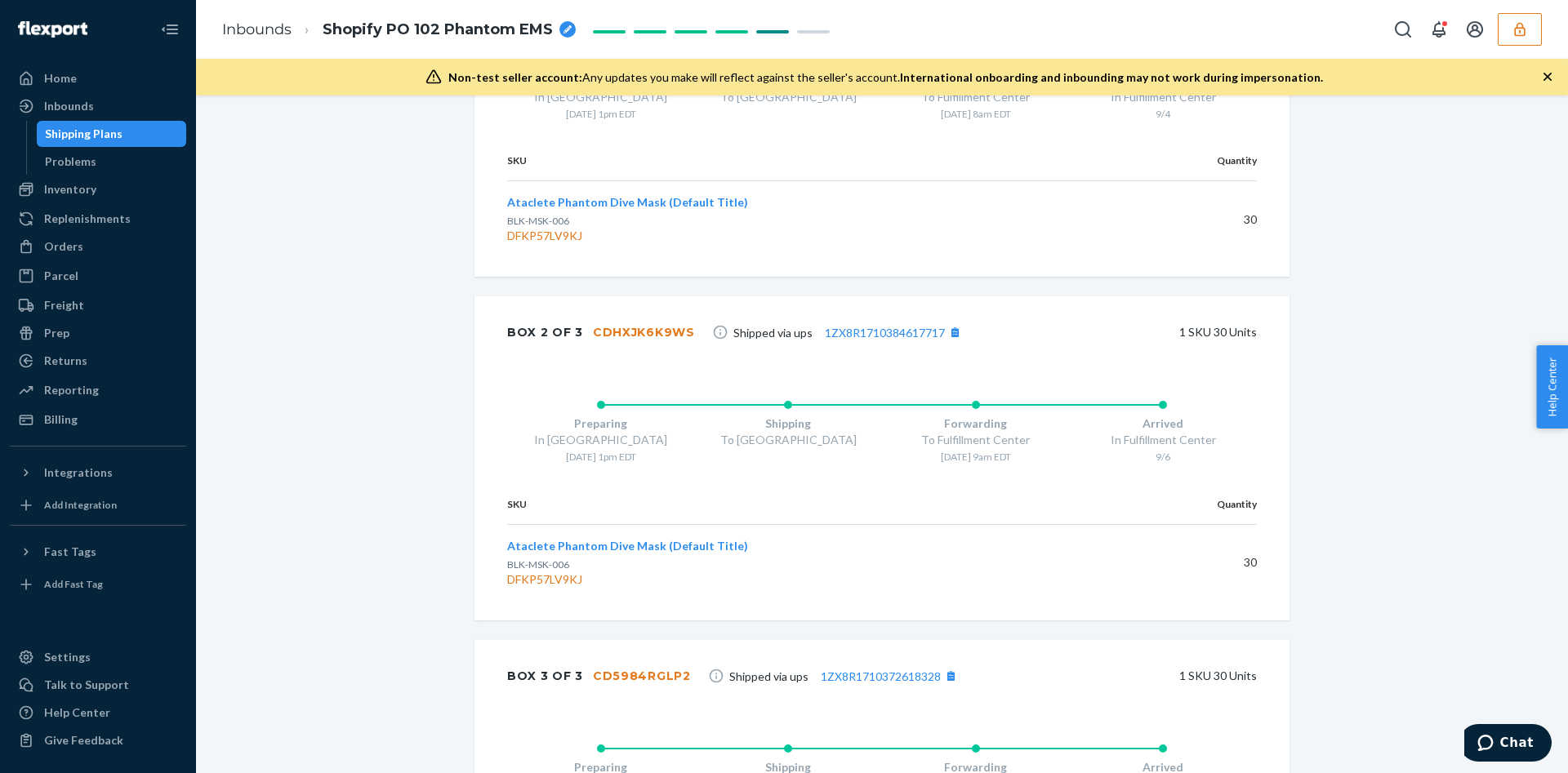
scroll to position [980, 0]
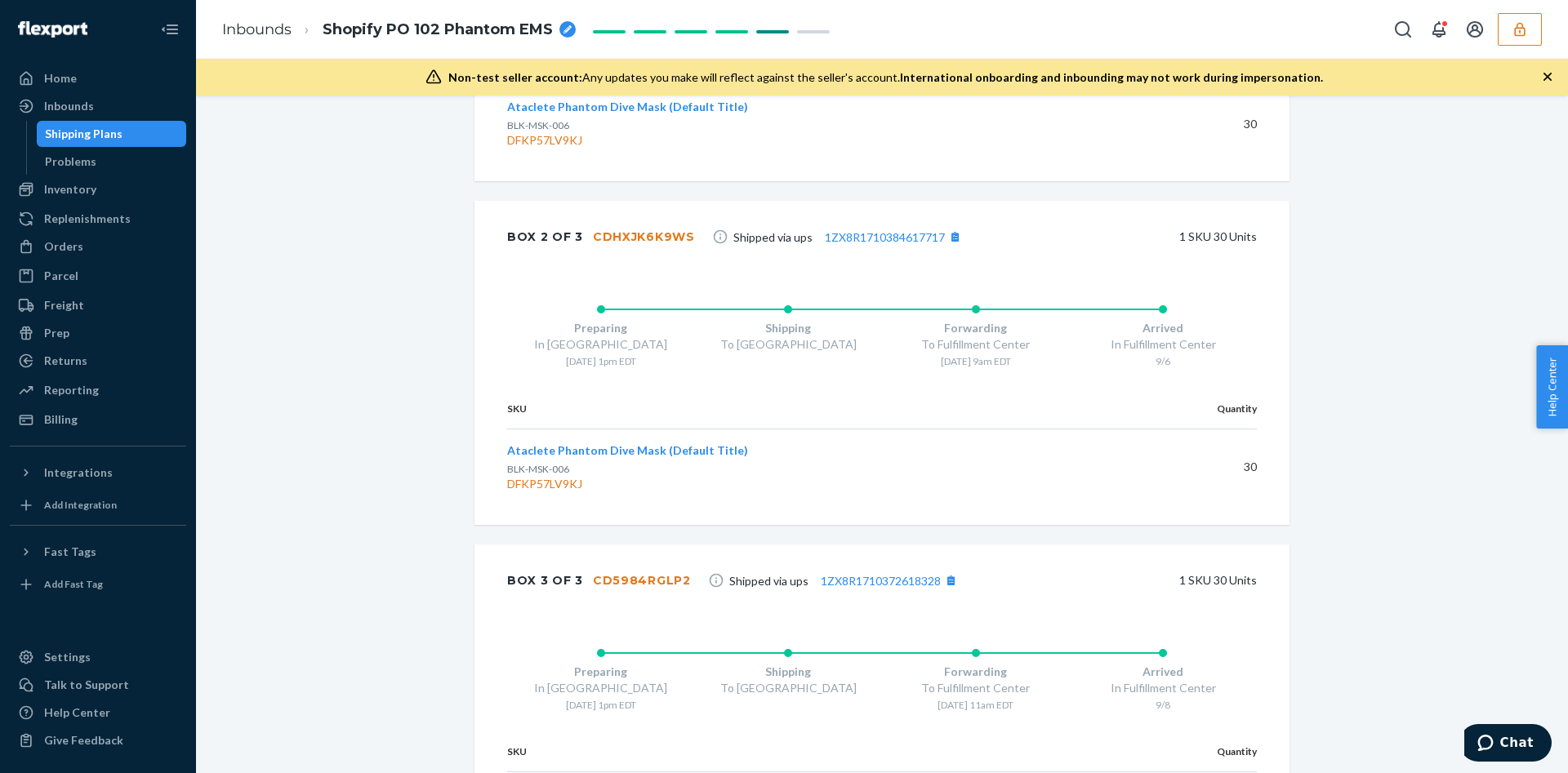
click at [367, 282] on div "Shipment Completed Download Shipment ID 1231303 Flexport PO# 9915496 Inbounded …" at bounding box center [882, 30] width 1348 height 1780
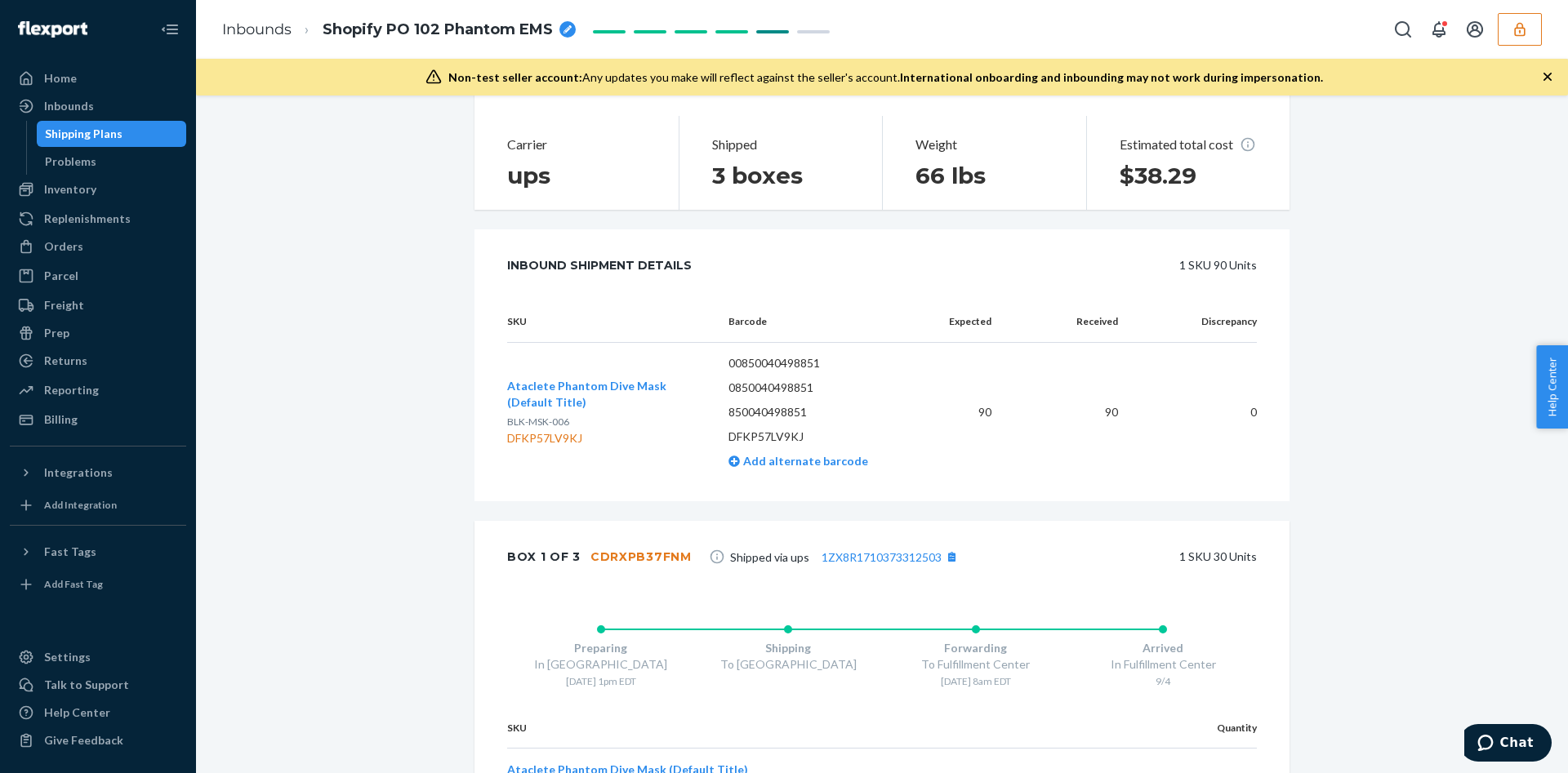
scroll to position [123, 0]
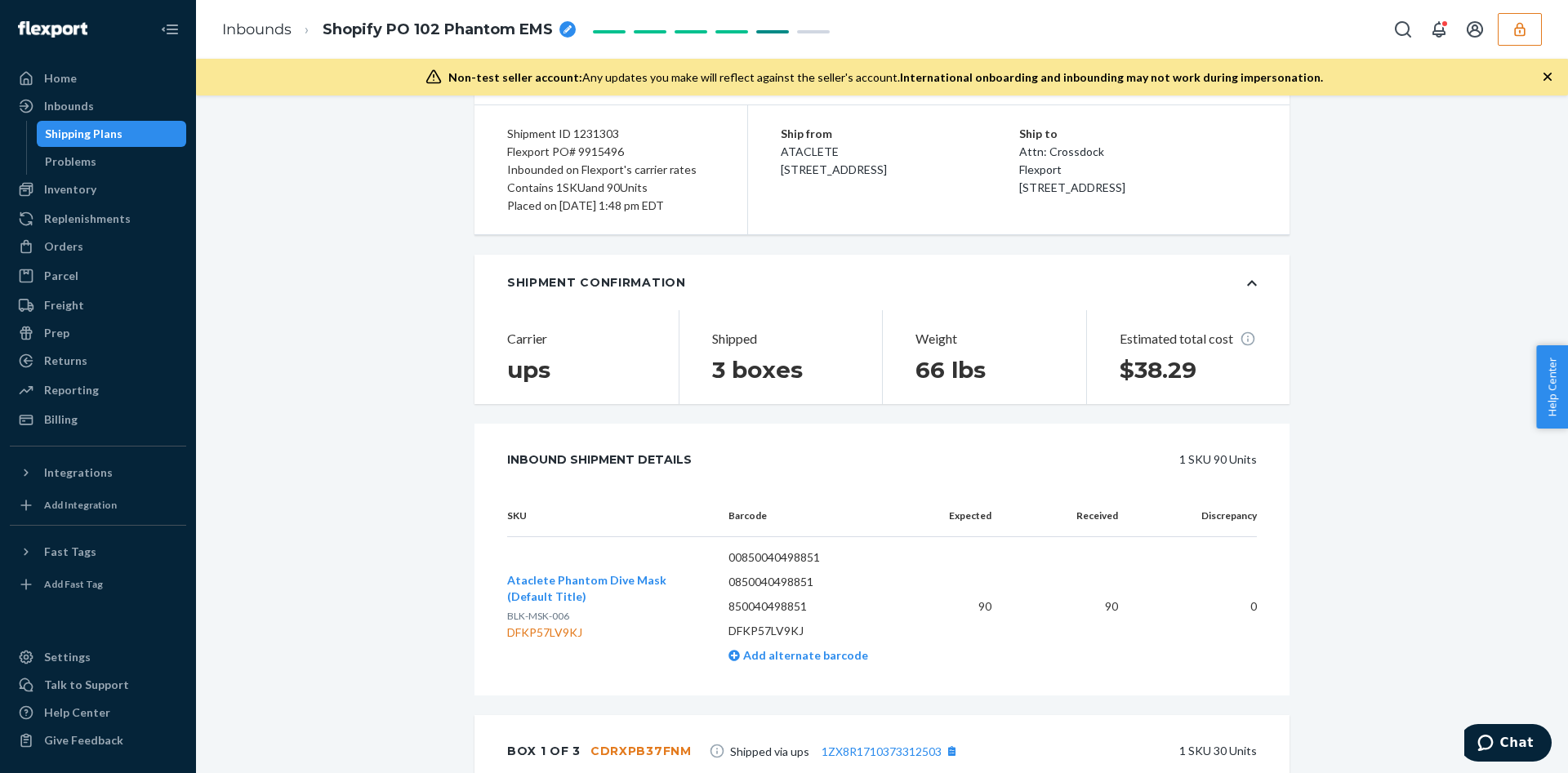
click at [507, 634] on div "DFKP57LV9KJ" at bounding box center [604, 632] width 195 height 16
copy div "DFKP57LV9KJ"
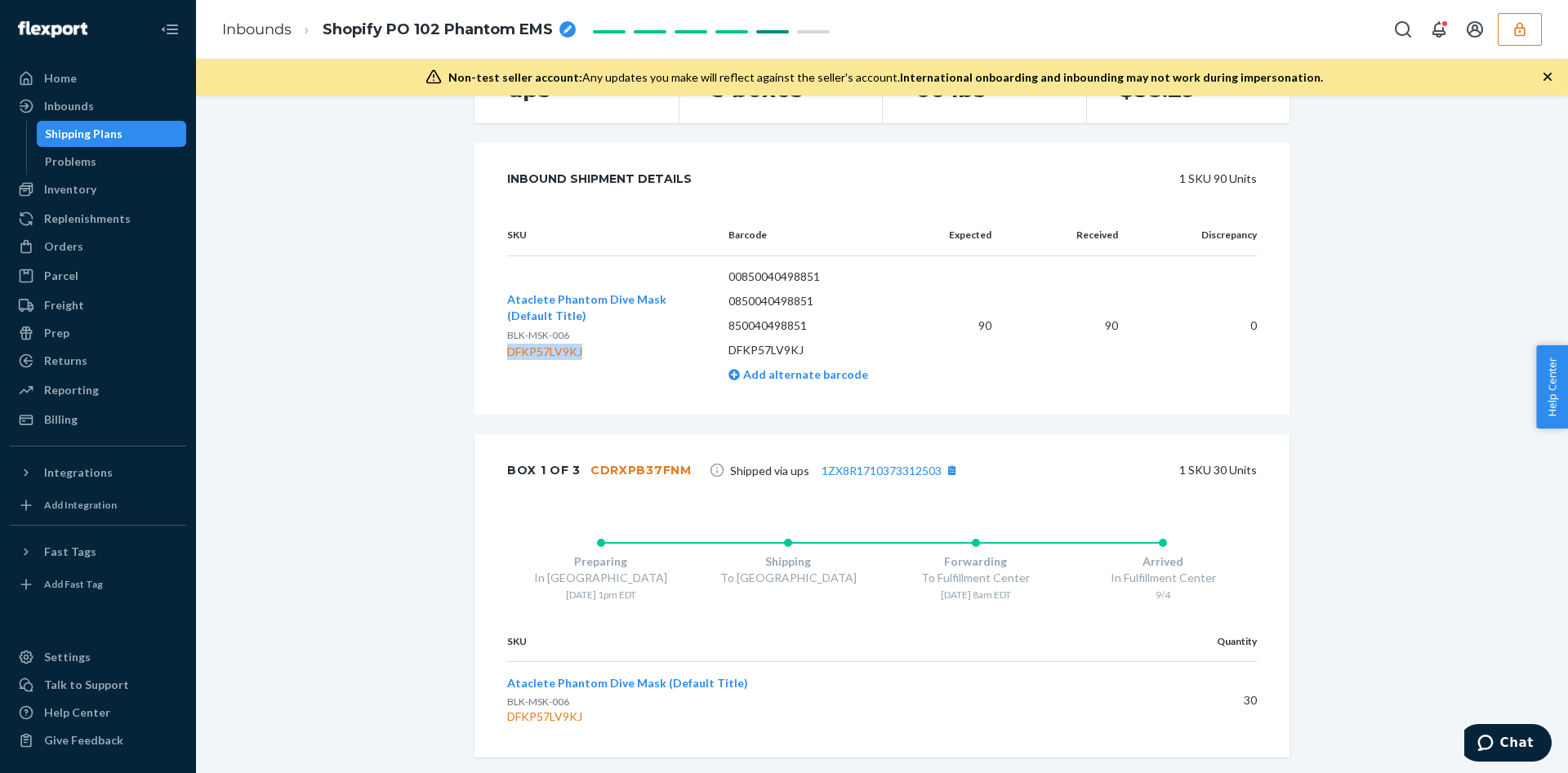
scroll to position [270, 0]
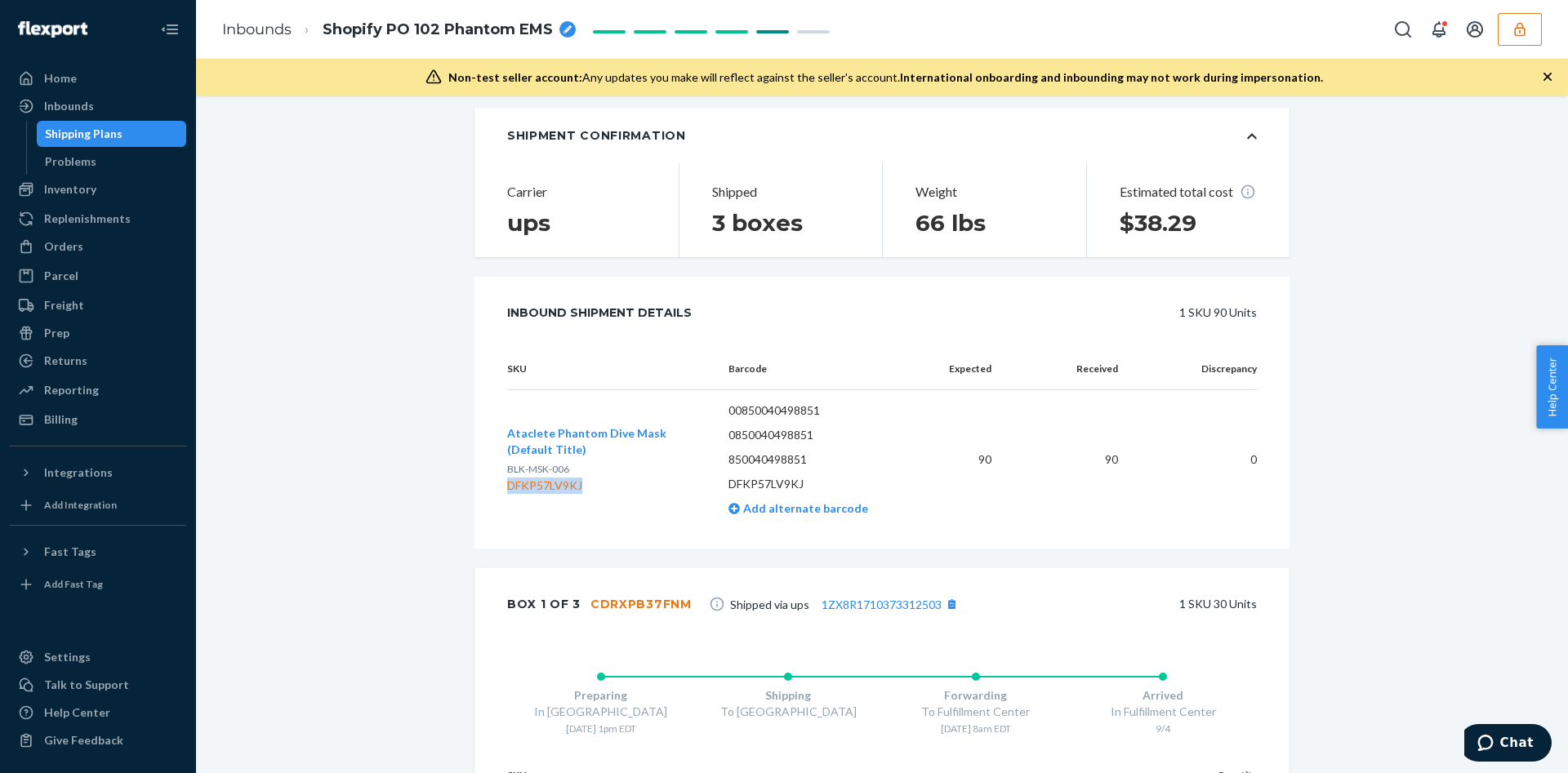
click at [613, 493] on div "DFKP57LV9KJ" at bounding box center [604, 485] width 195 height 16
click at [619, 455] on button "Ataclete Phantom Dive Mask (Default Title)" at bounding box center [604, 441] width 195 height 33
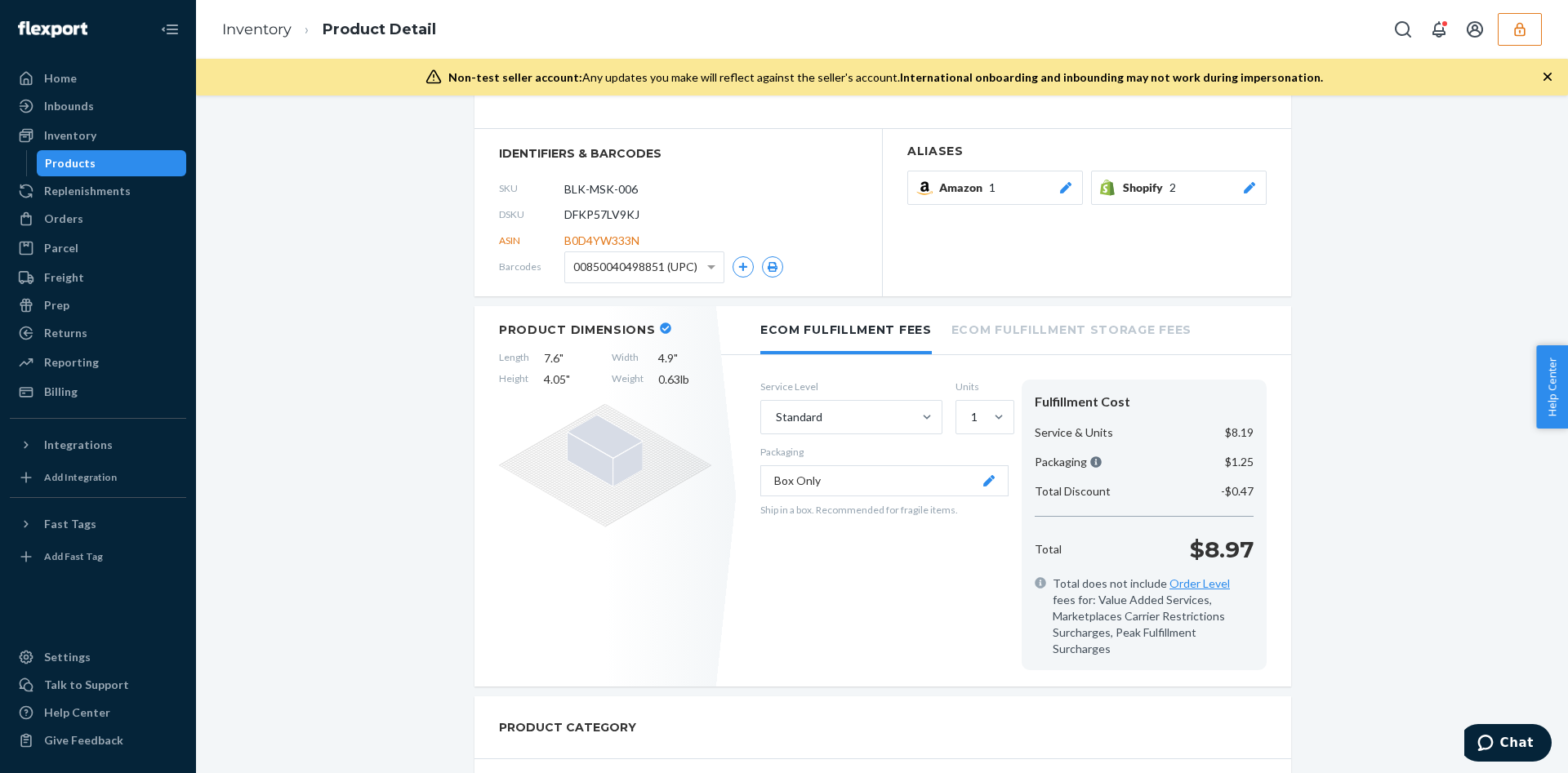
scroll to position [51, 0]
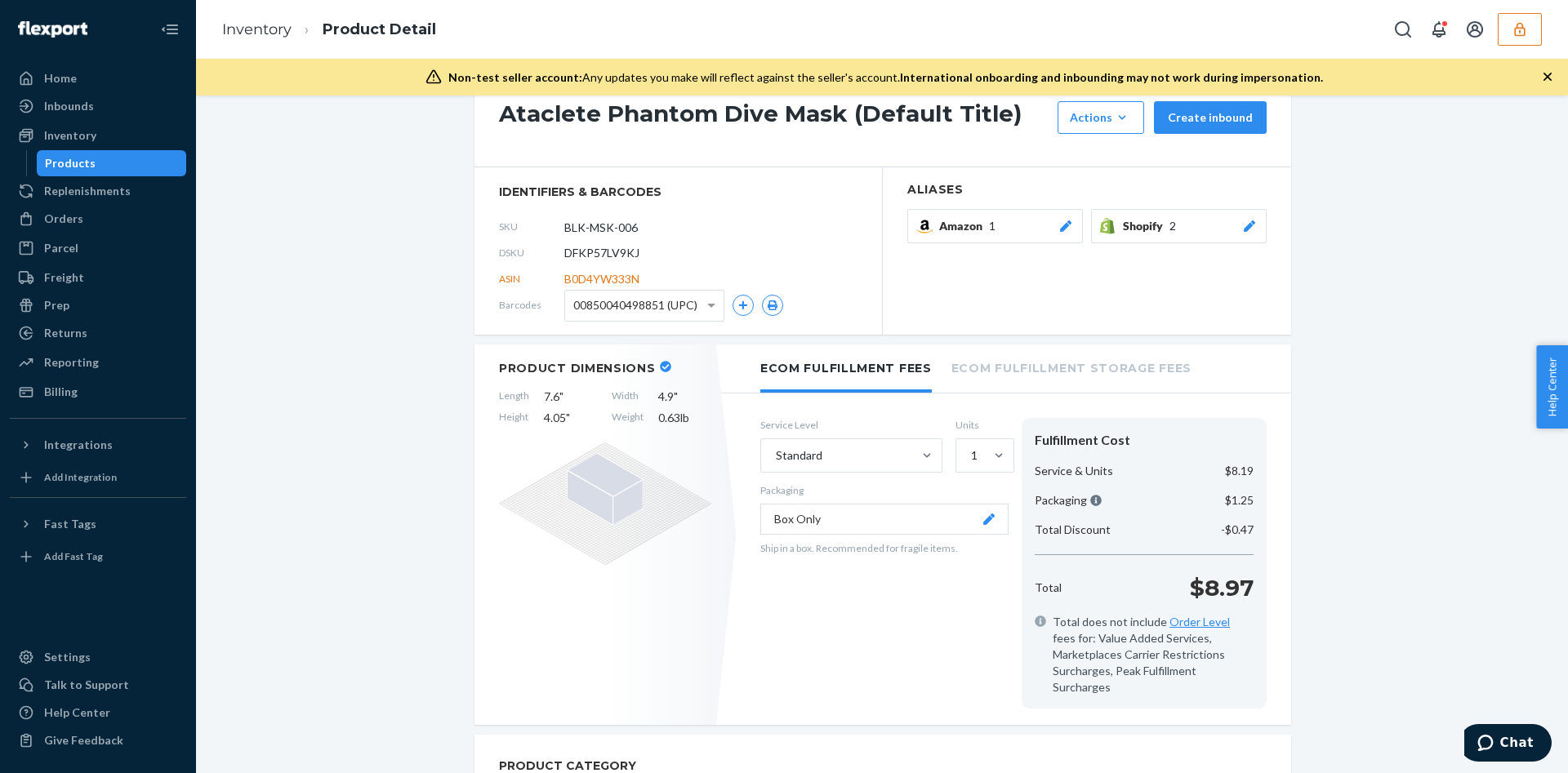
click at [599, 253] on span "DFKP57LV9KJ" at bounding box center [601, 252] width 75 height 16
copy span "DFKP57LV9KJ"
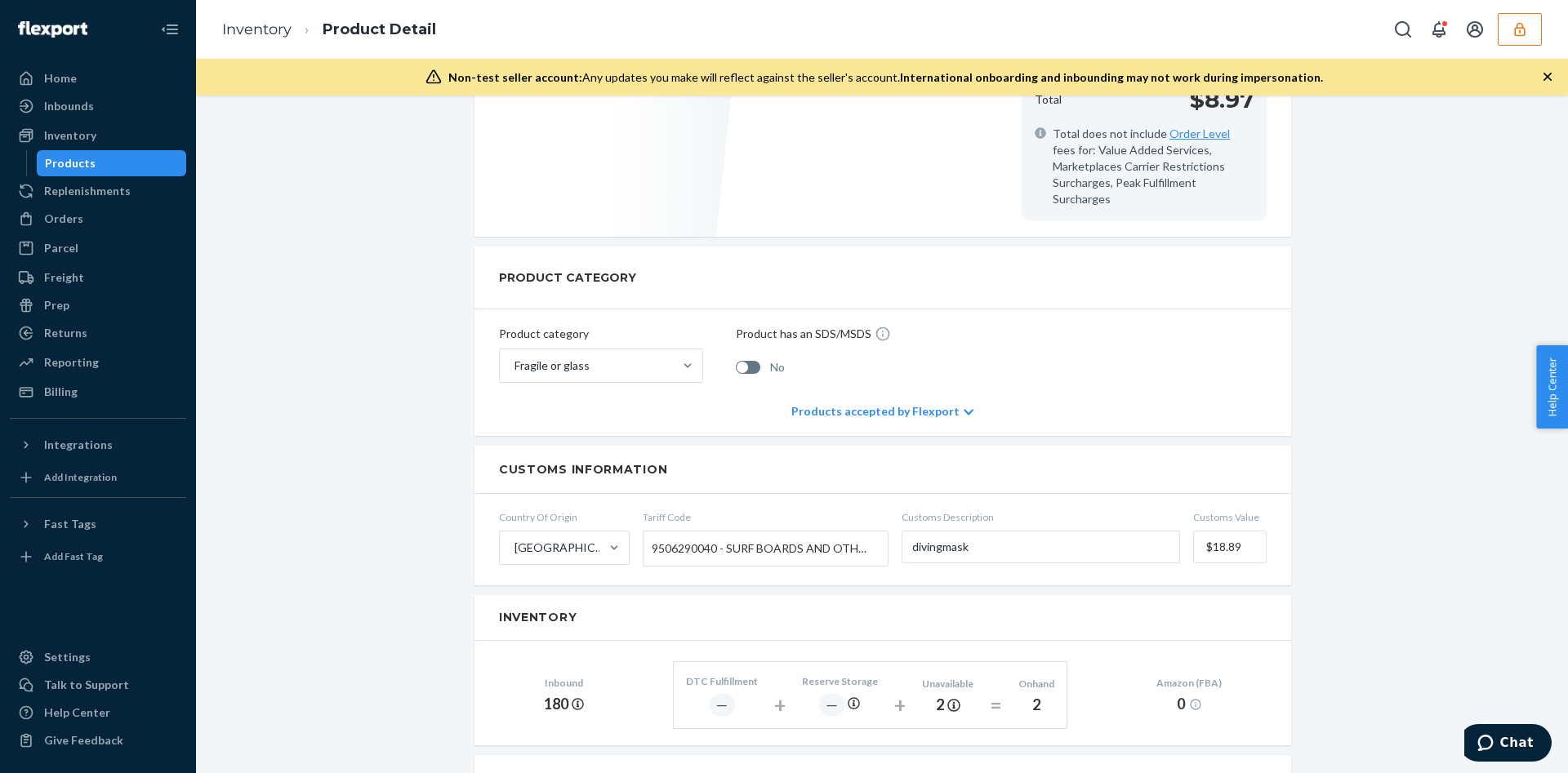
scroll to position [786, 0]
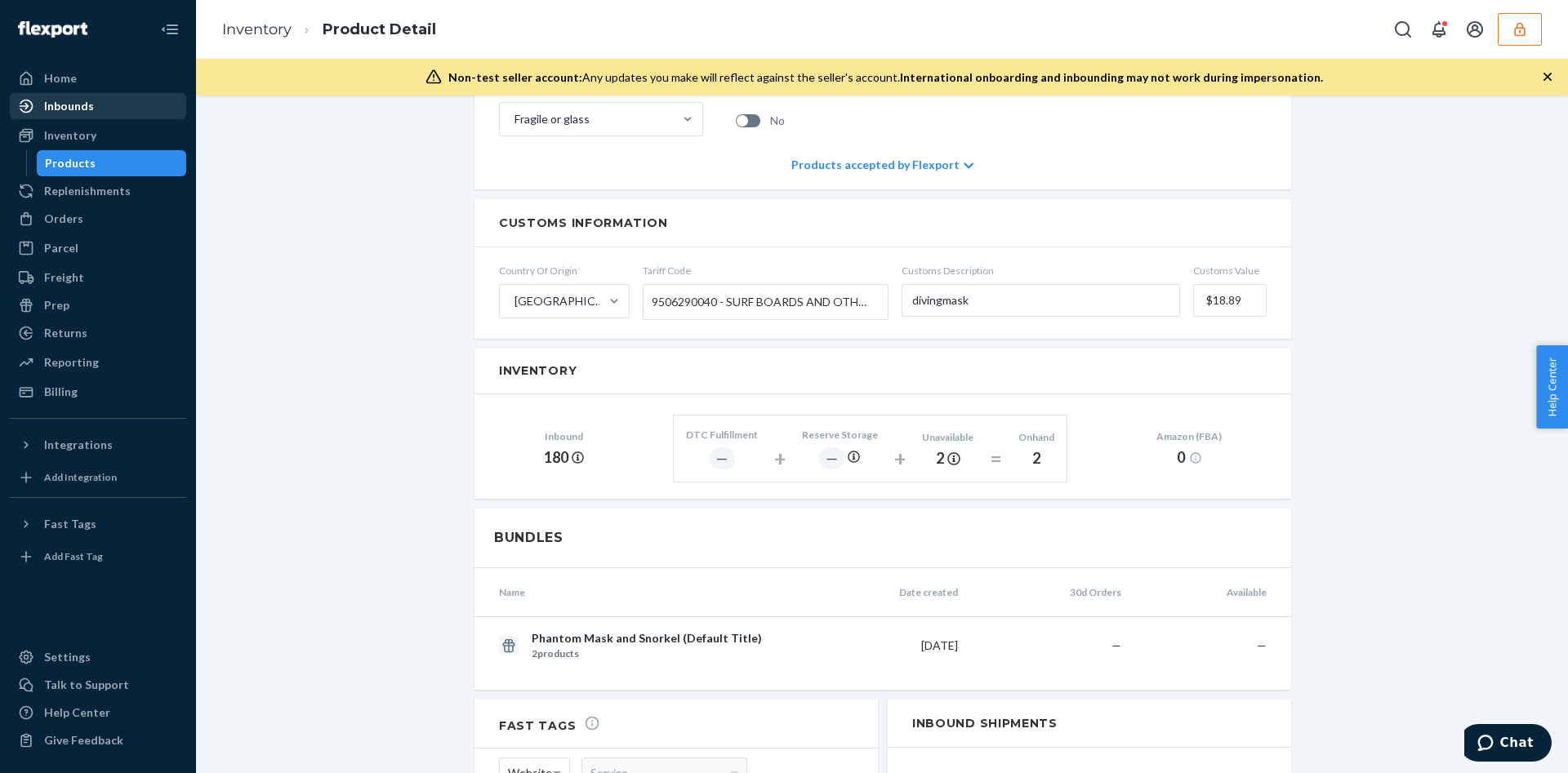
click at [130, 109] on div "Inbounds" at bounding box center [98, 106] width 173 height 23
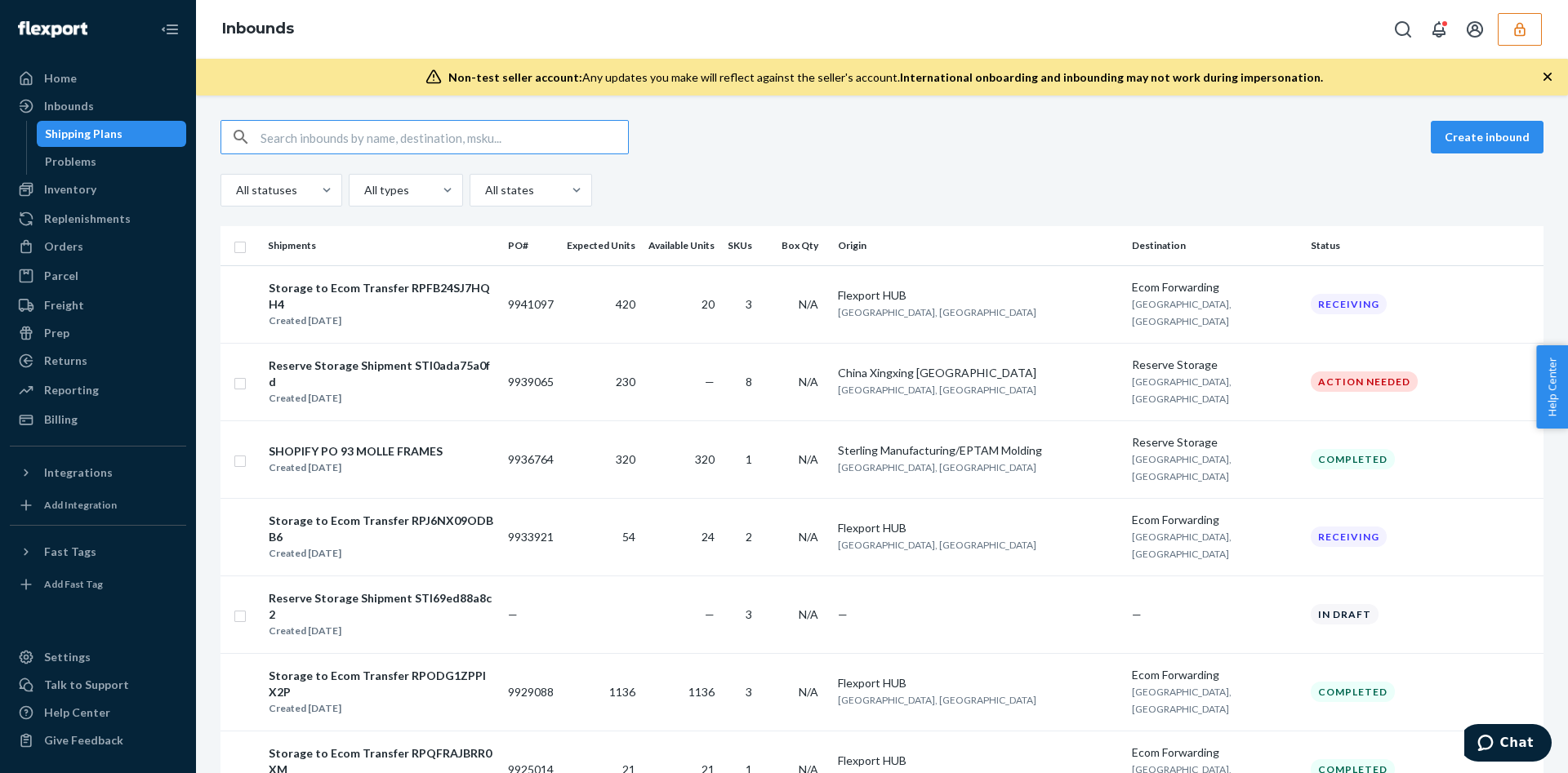
type input "DFKP57LV9KJ"
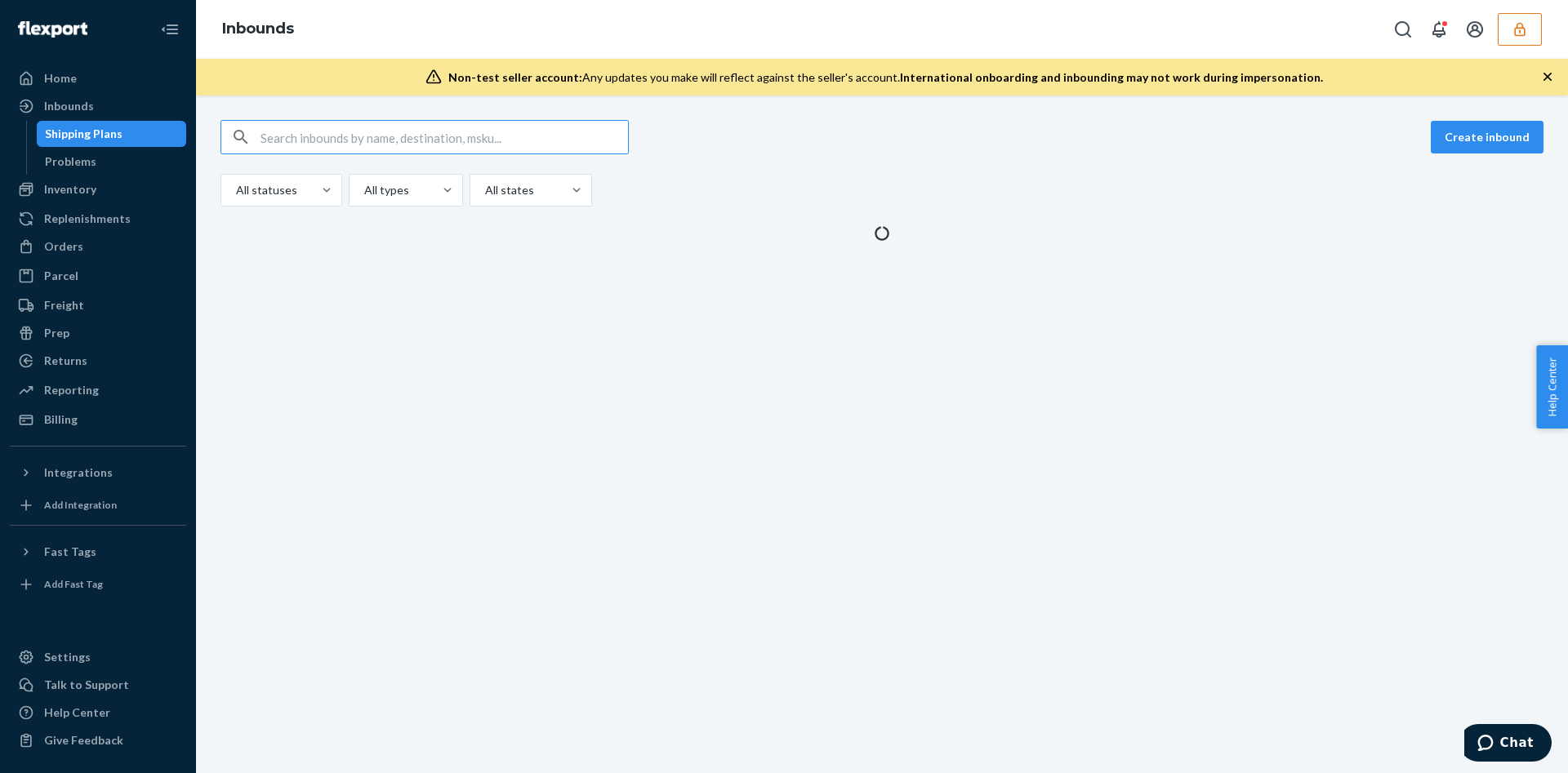
type input "DFKP57LV9KJ"
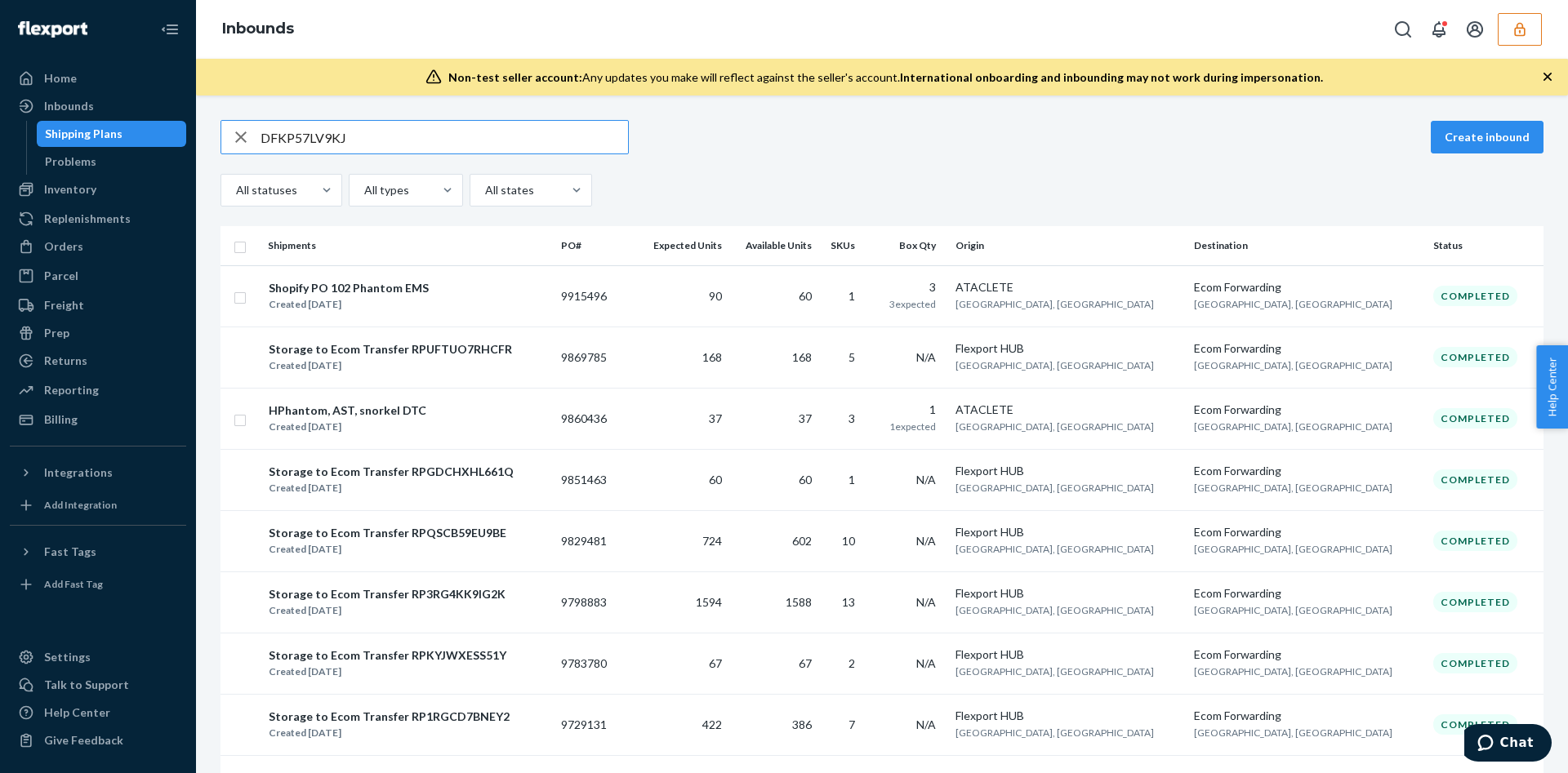
click at [1525, 31] on icon "button" at bounding box center [1519, 29] width 11 height 14
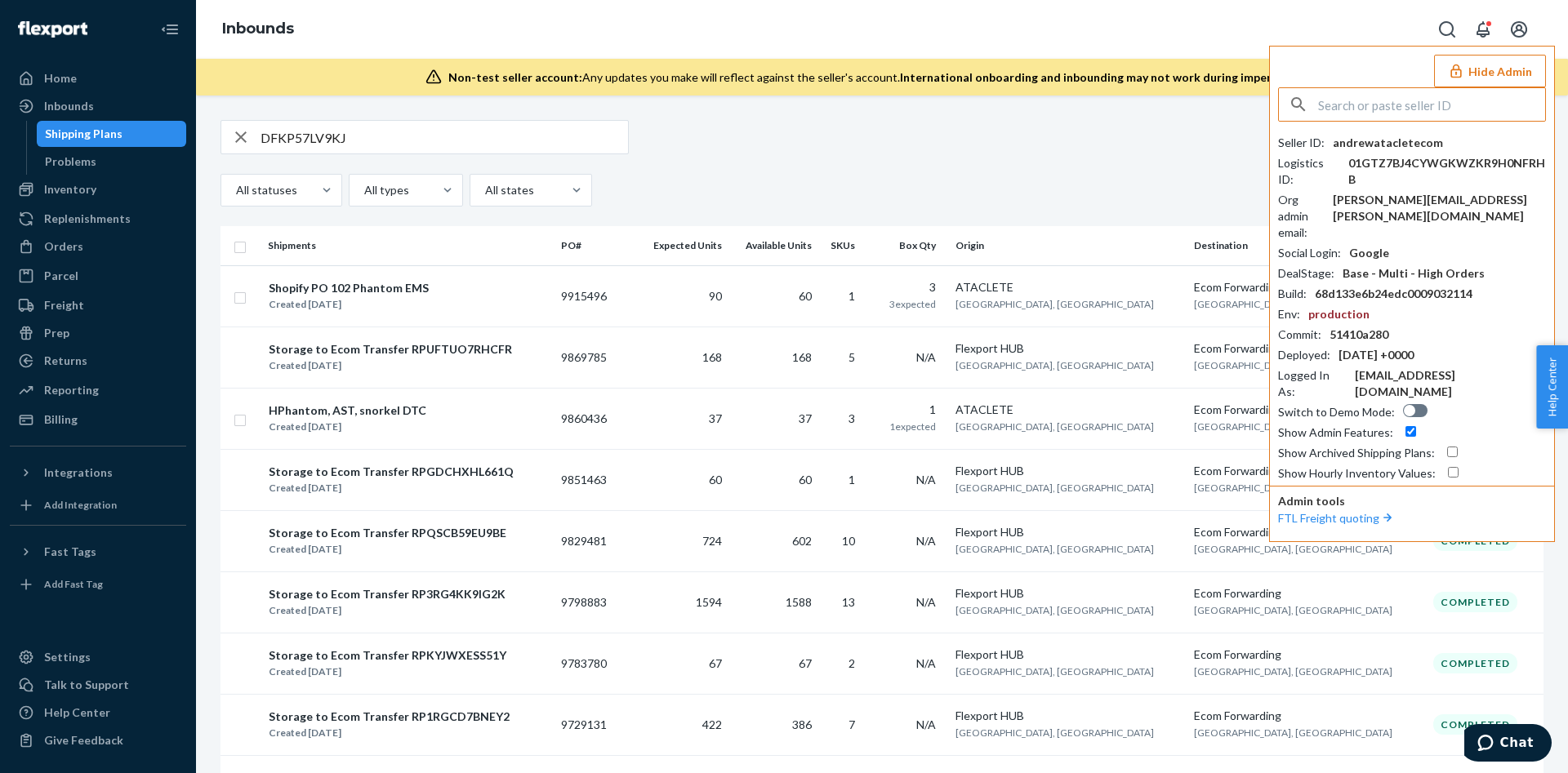
click at [1452, 446] on input "checkbox" at bounding box center [1452, 451] width 11 height 11
checkbox input "true"
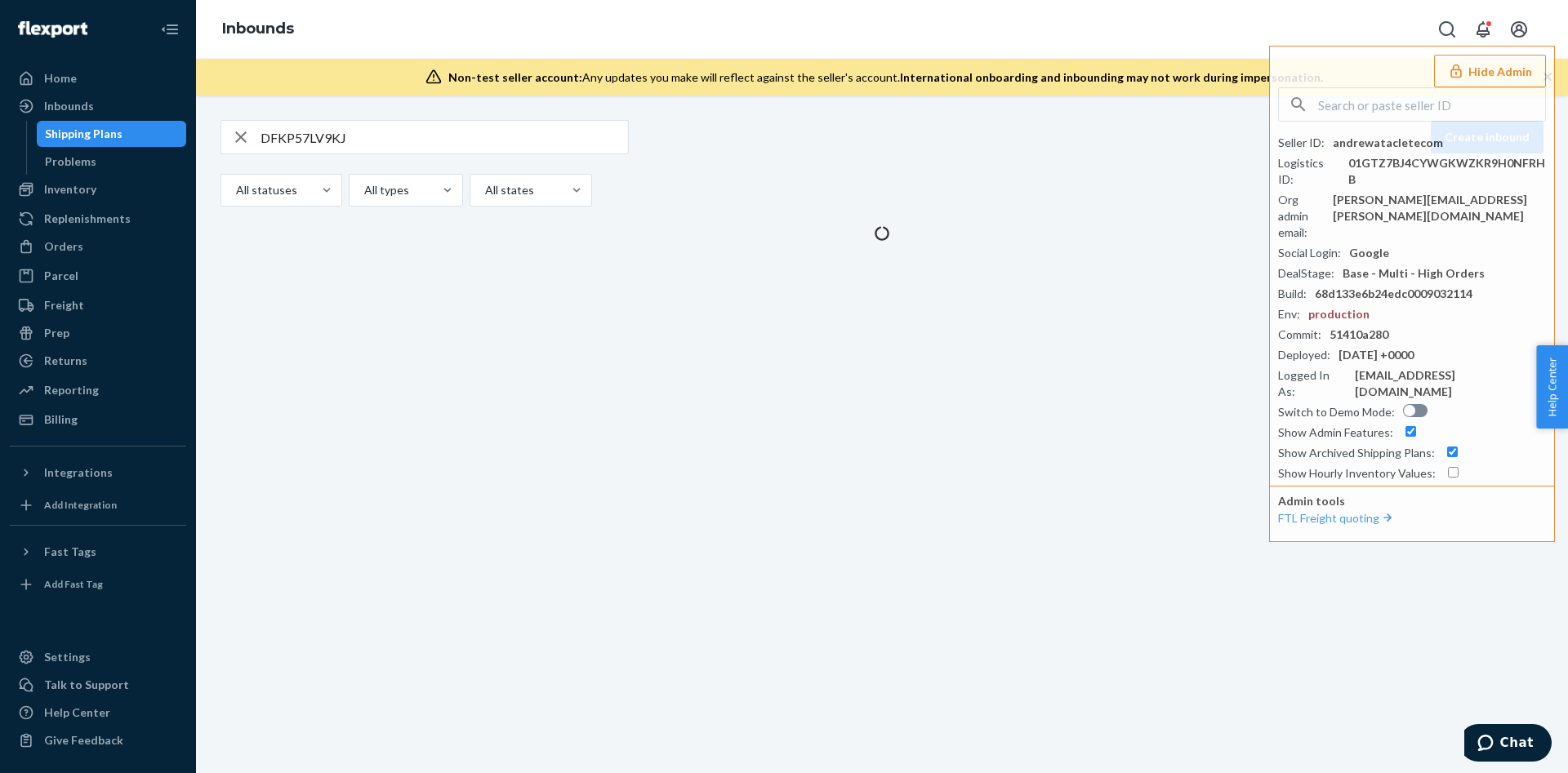
click at [1513, 64] on button "Hide Admin" at bounding box center [1490, 71] width 112 height 33
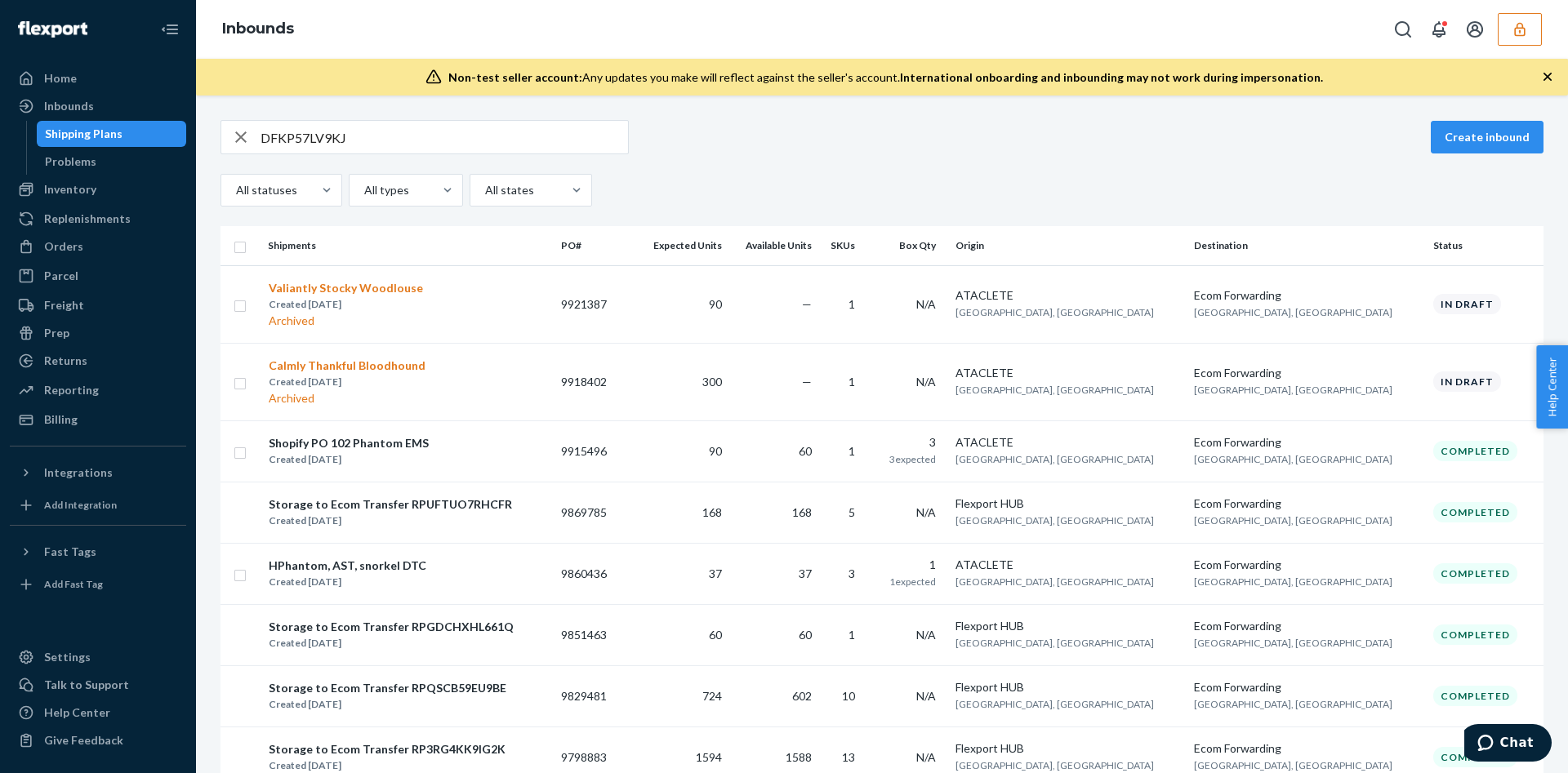
click at [390, 126] on input "DFKP57LV9KJ" at bounding box center [444, 137] width 367 height 33
click at [817, 461] on td "60" at bounding box center [773, 450] width 89 height 61
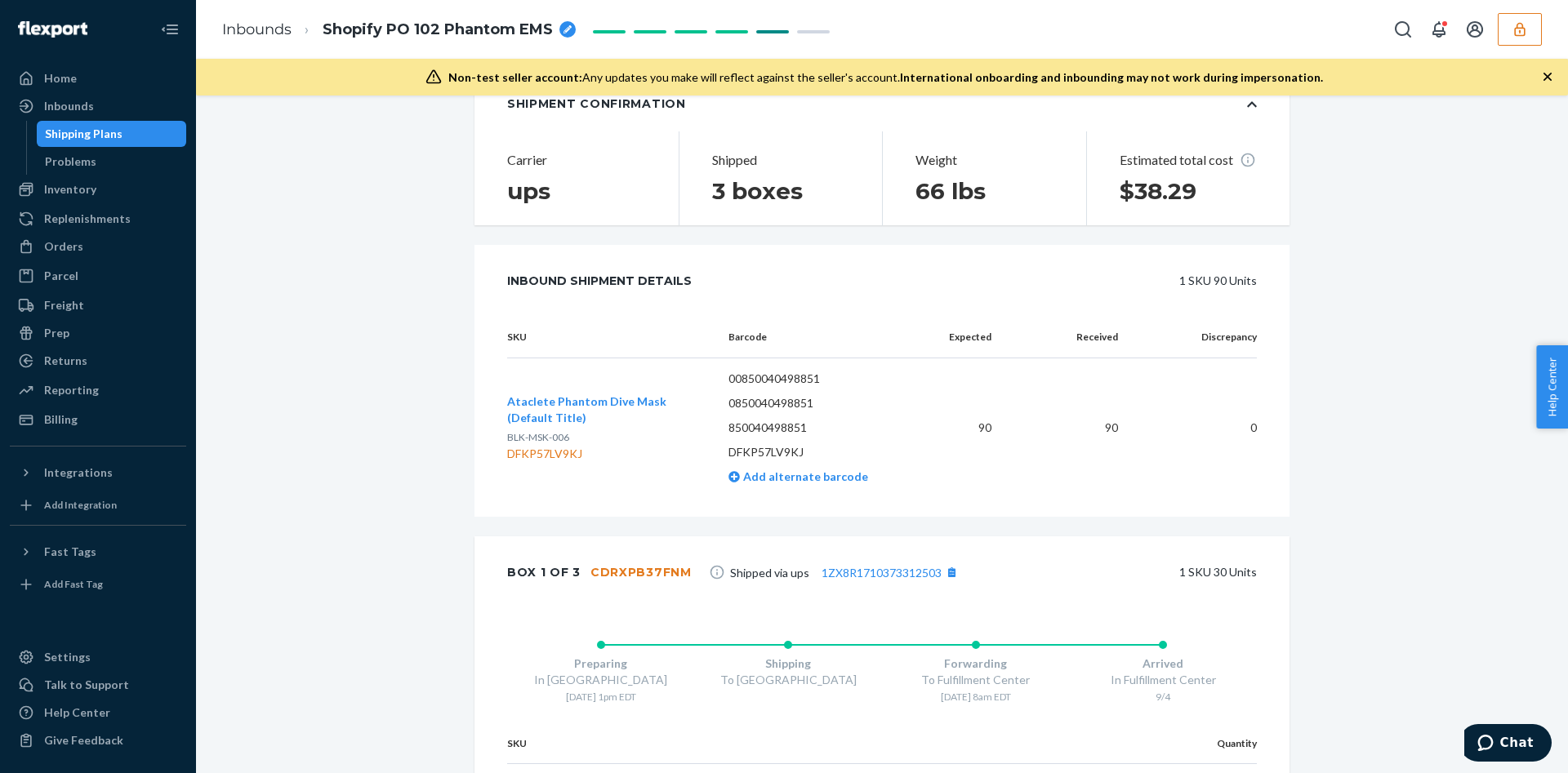
scroll to position [367, 0]
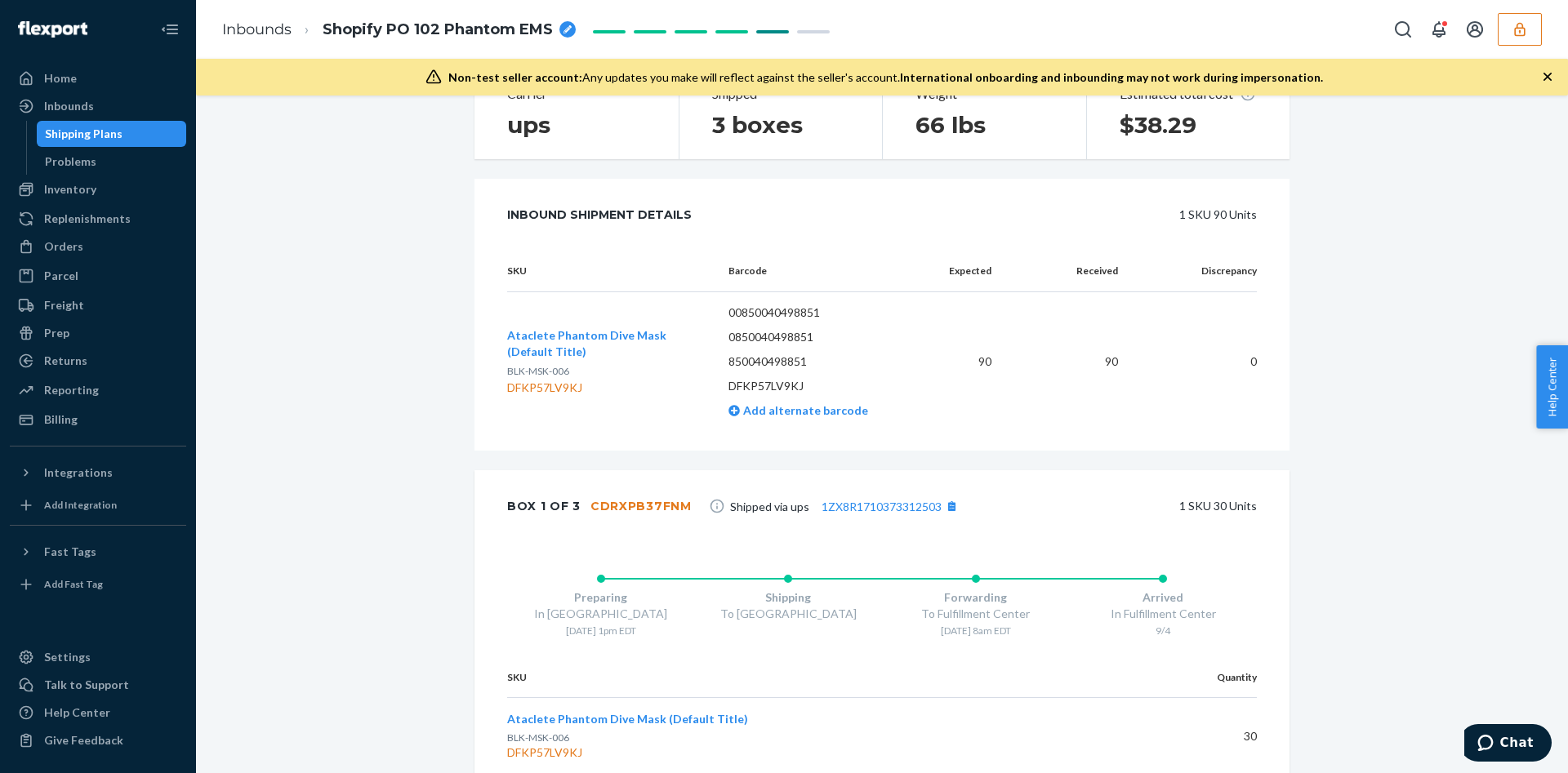
click at [583, 324] on td "Ataclete Phantom Dive Mask (Default Title) BLK-MSK-006 DFKP57LV9KJ" at bounding box center [611, 361] width 209 height 139
click at [572, 355] on button "Ataclete Phantom Dive Mask (Default Title)" at bounding box center [604, 344] width 195 height 33
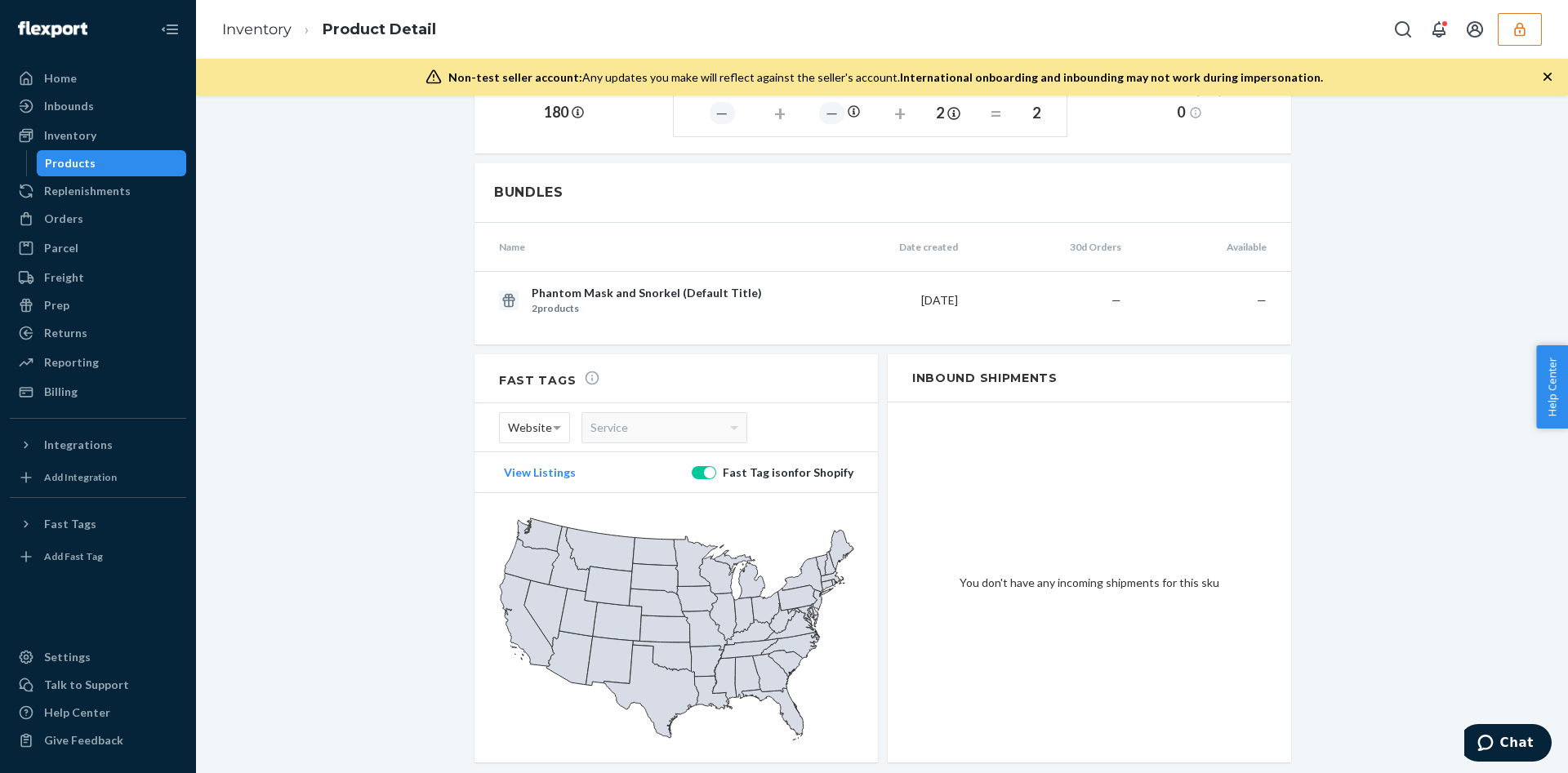
scroll to position [1154, 0]
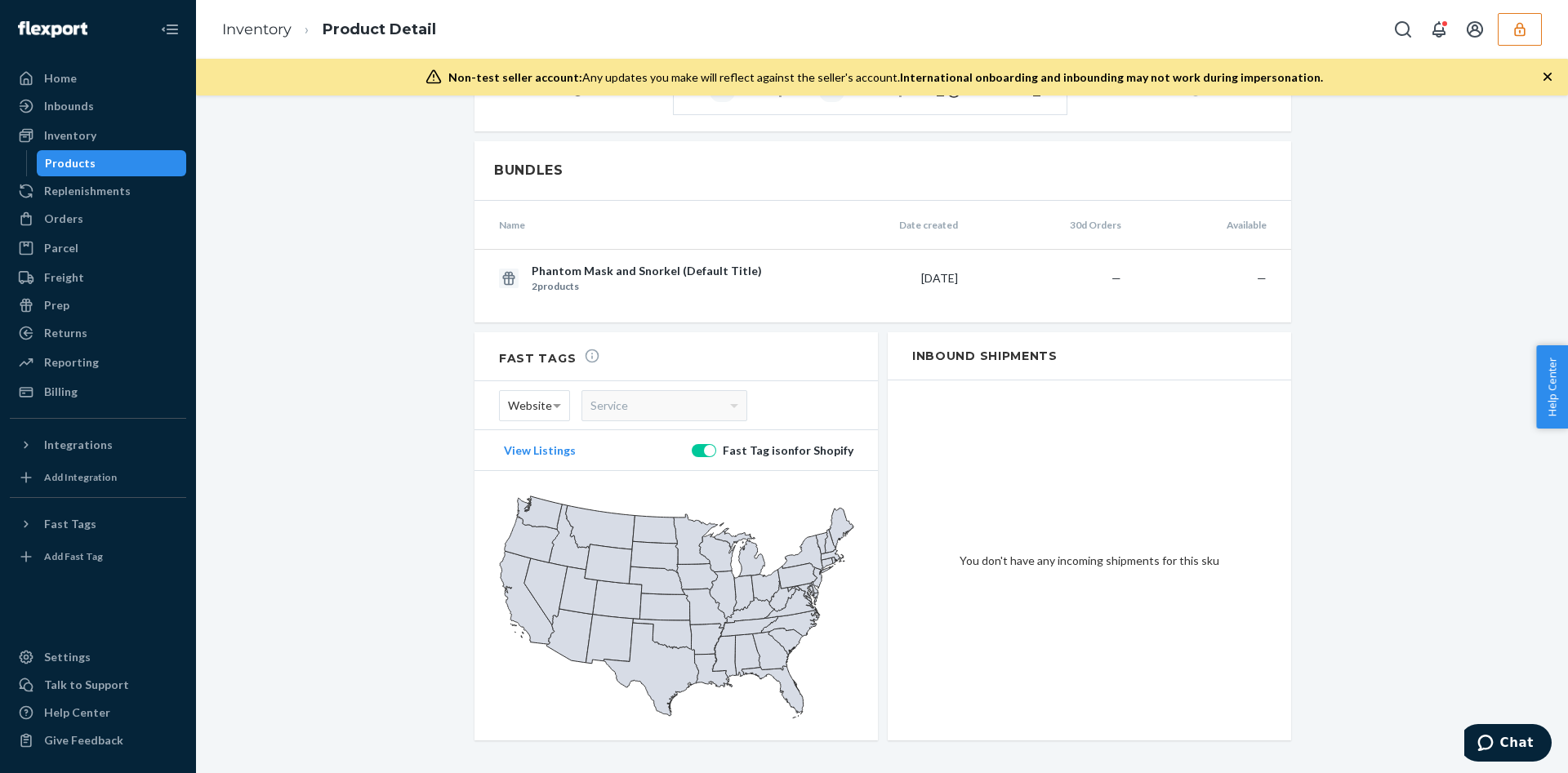
click at [706, 444] on div at bounding box center [710, 450] width 12 height 12
checkbox input "false"
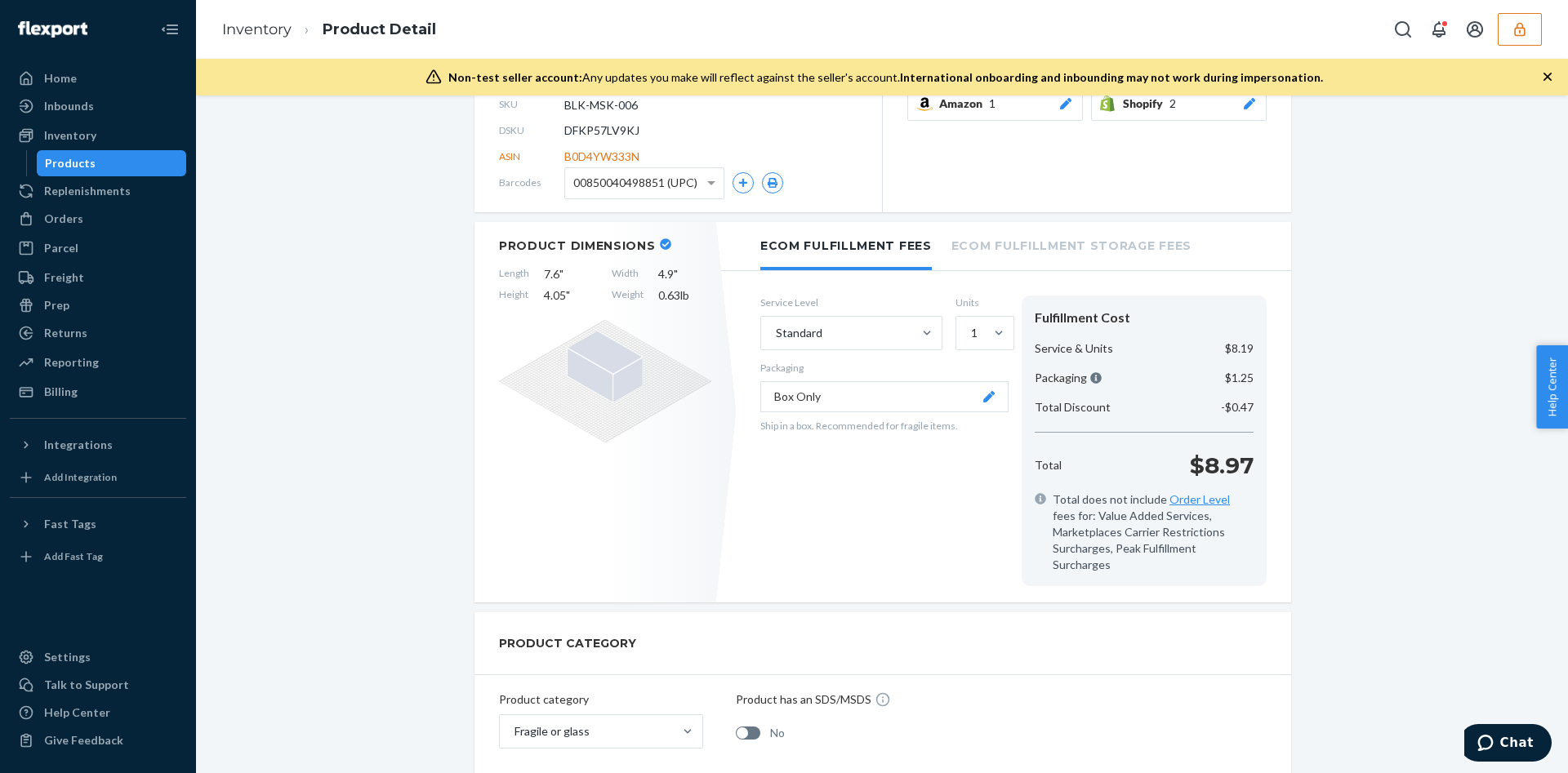
scroll to position [0, 0]
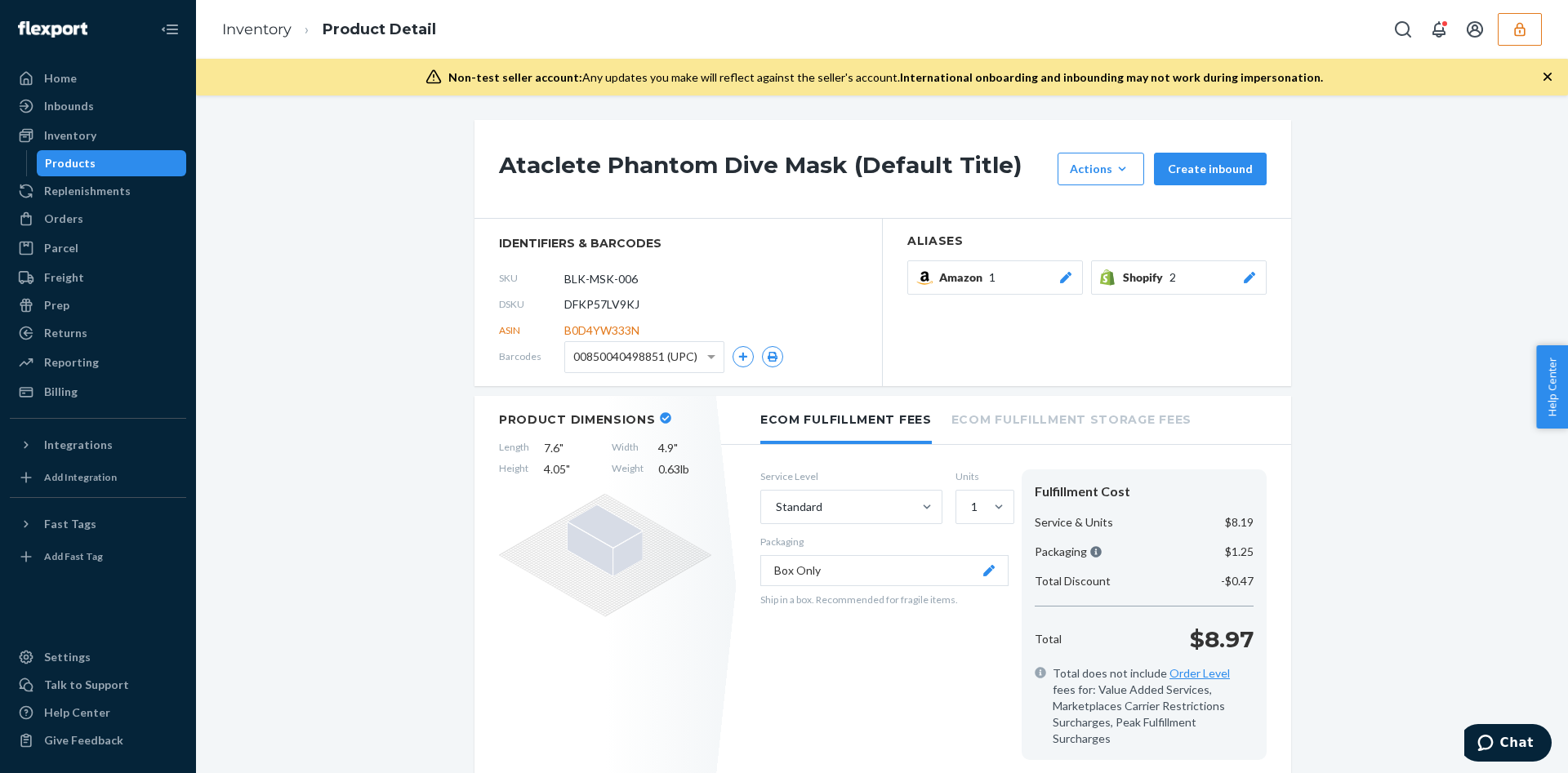
click at [593, 299] on span "DFKP57LV9KJ" at bounding box center [601, 304] width 75 height 16
copy span "DFKP57LV9KJ"
click at [144, 224] on div "Orders" at bounding box center [98, 218] width 173 height 23
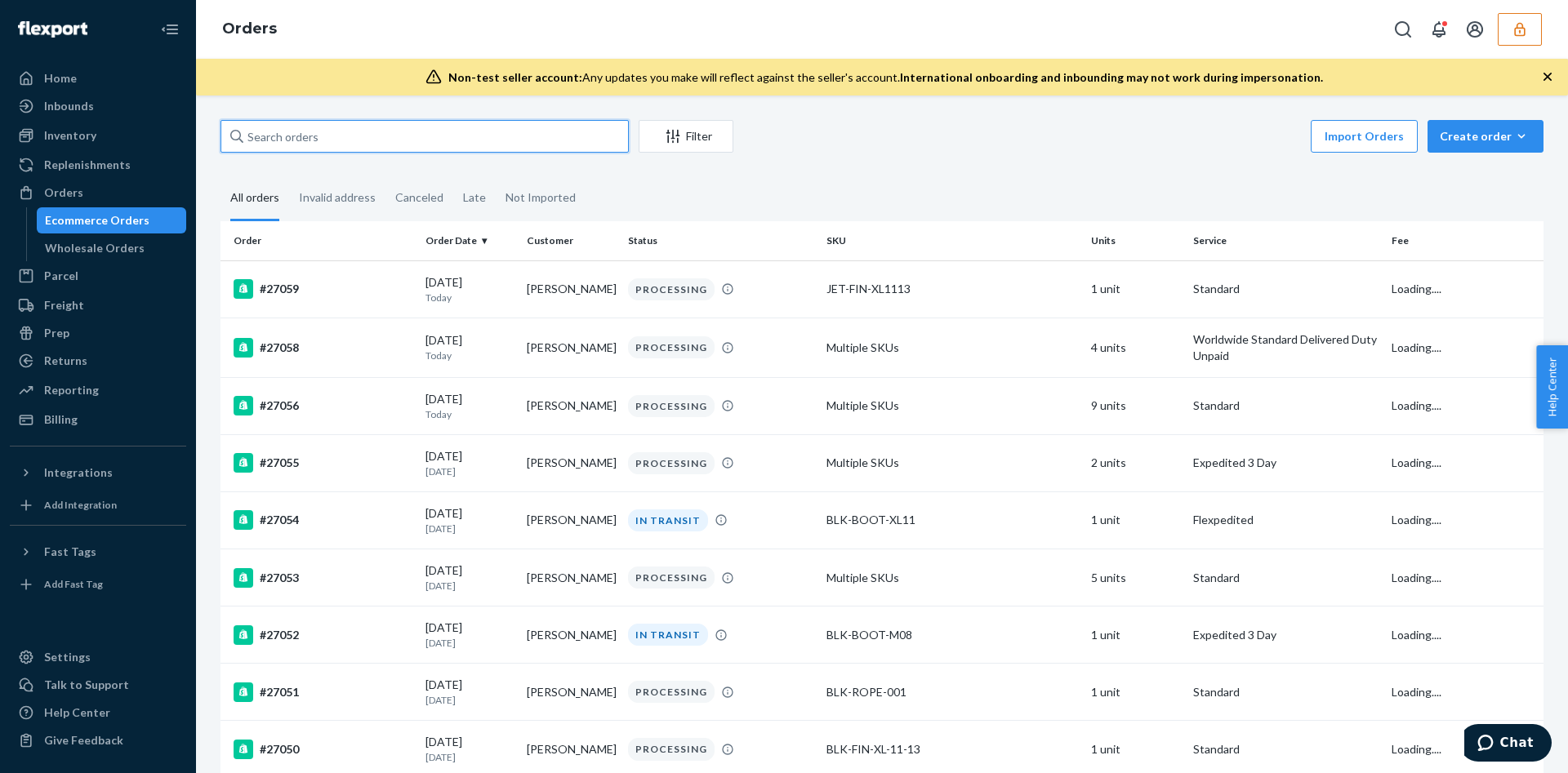
paste input "DFKP57LV9KJ"
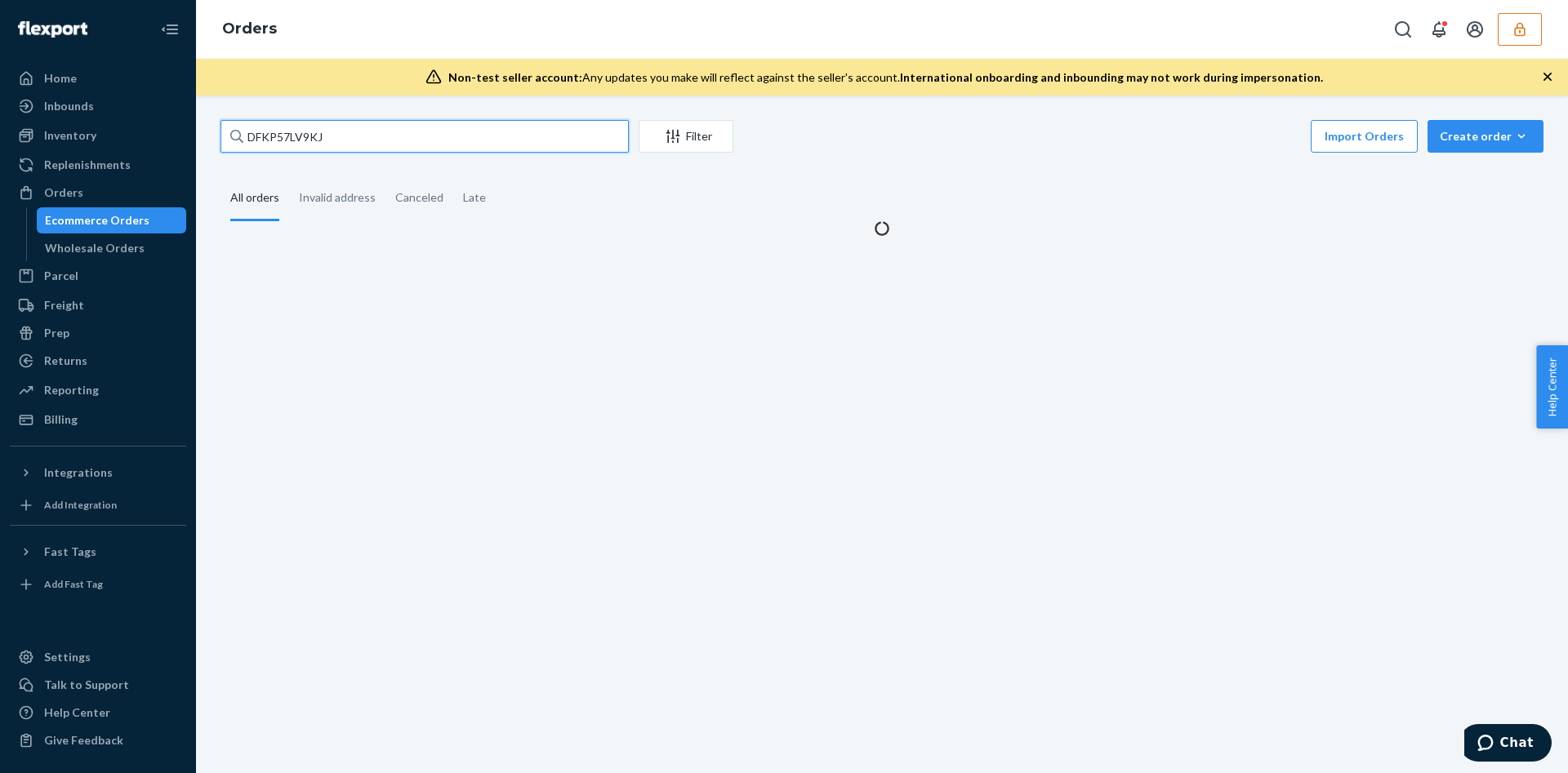
type input "DFKP57LV9KJ"
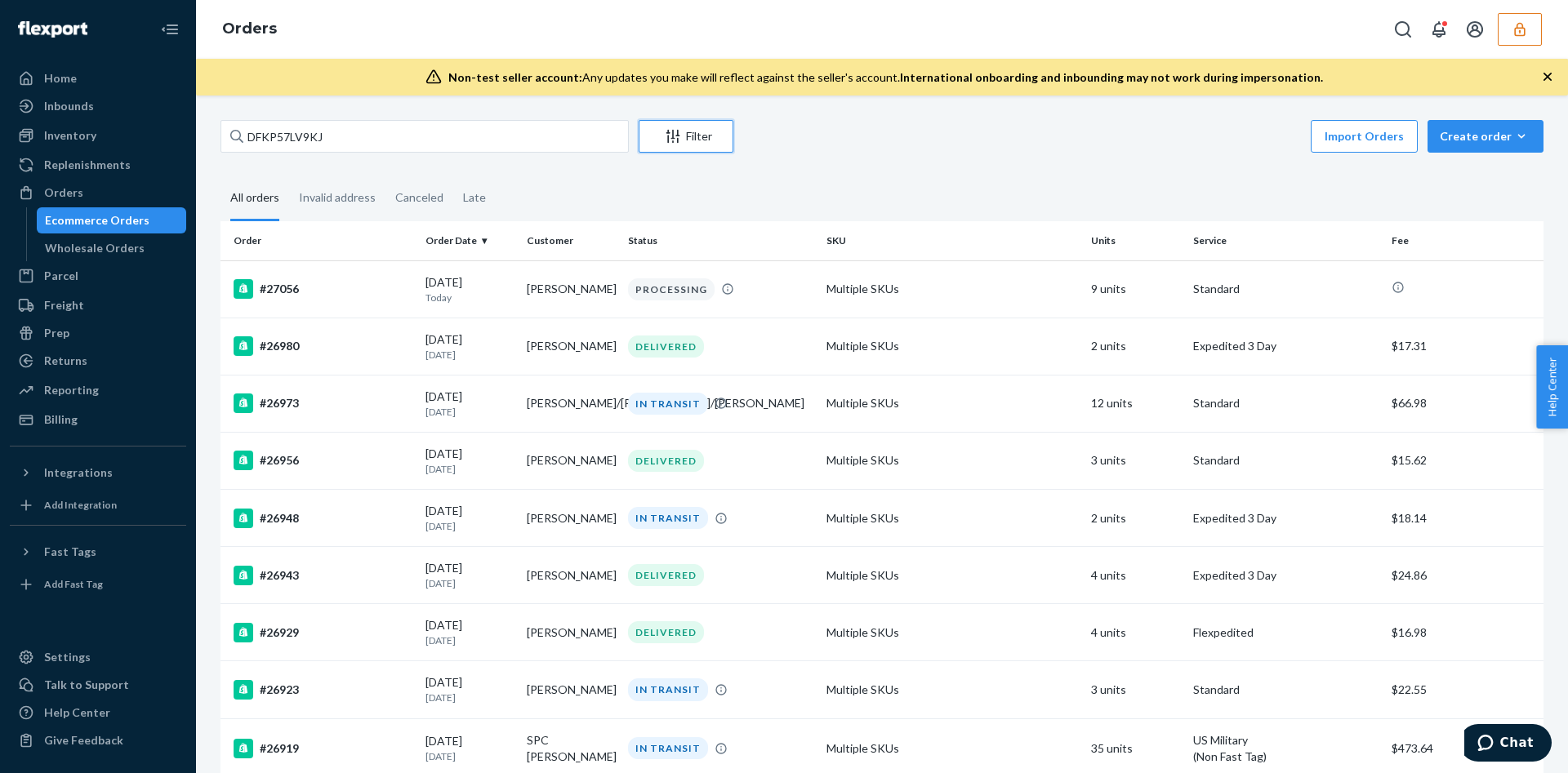
click at [717, 131] on div "Filter" at bounding box center [686, 136] width 93 height 16
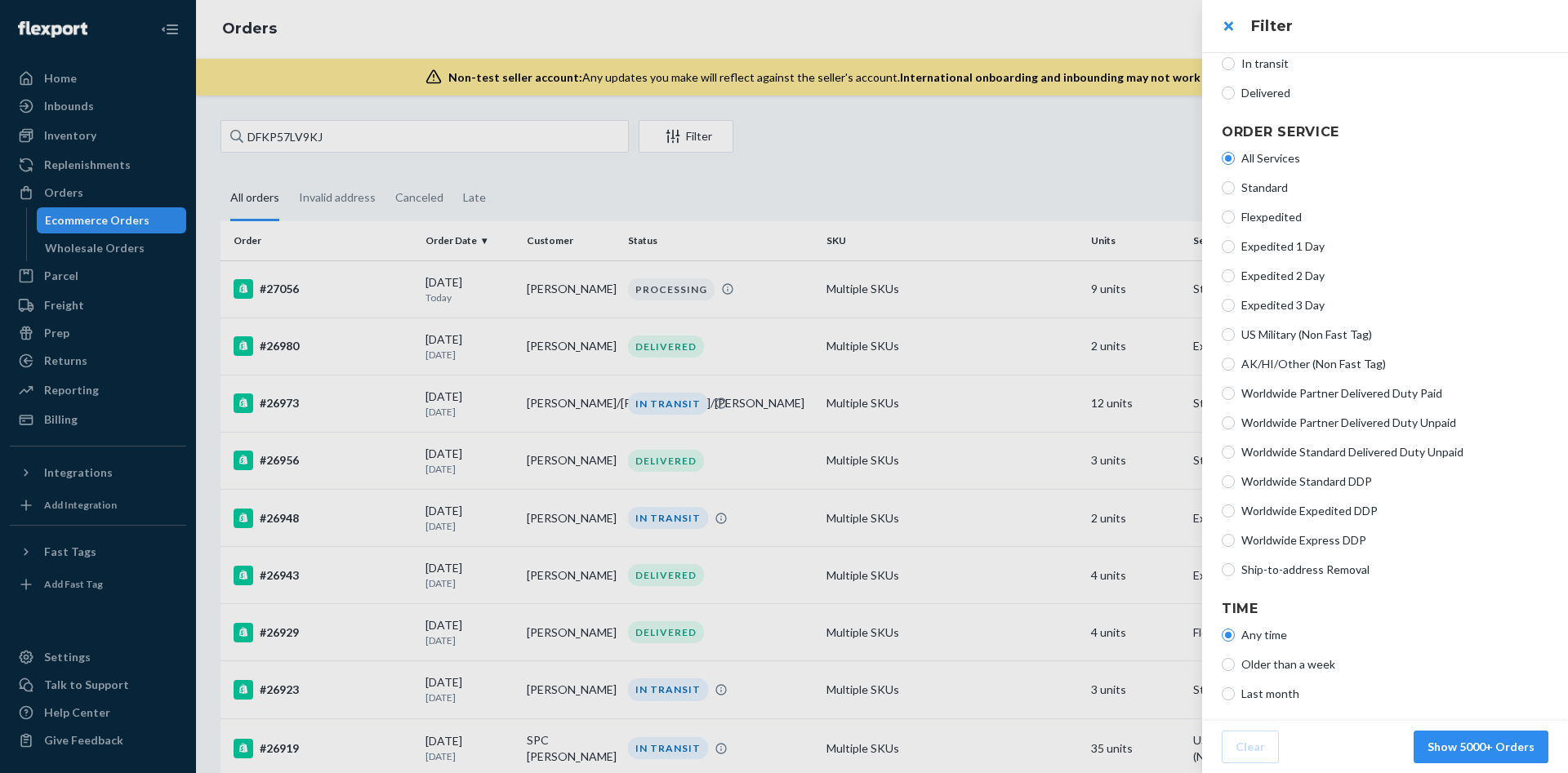
scroll to position [259, 0]
click at [1280, 691] on span "Last month" at bounding box center [1394, 692] width 307 height 16
click at [1235, 691] on input "Last month" at bounding box center [1228, 693] width 13 height 13
radio input "true"
radio input "false"
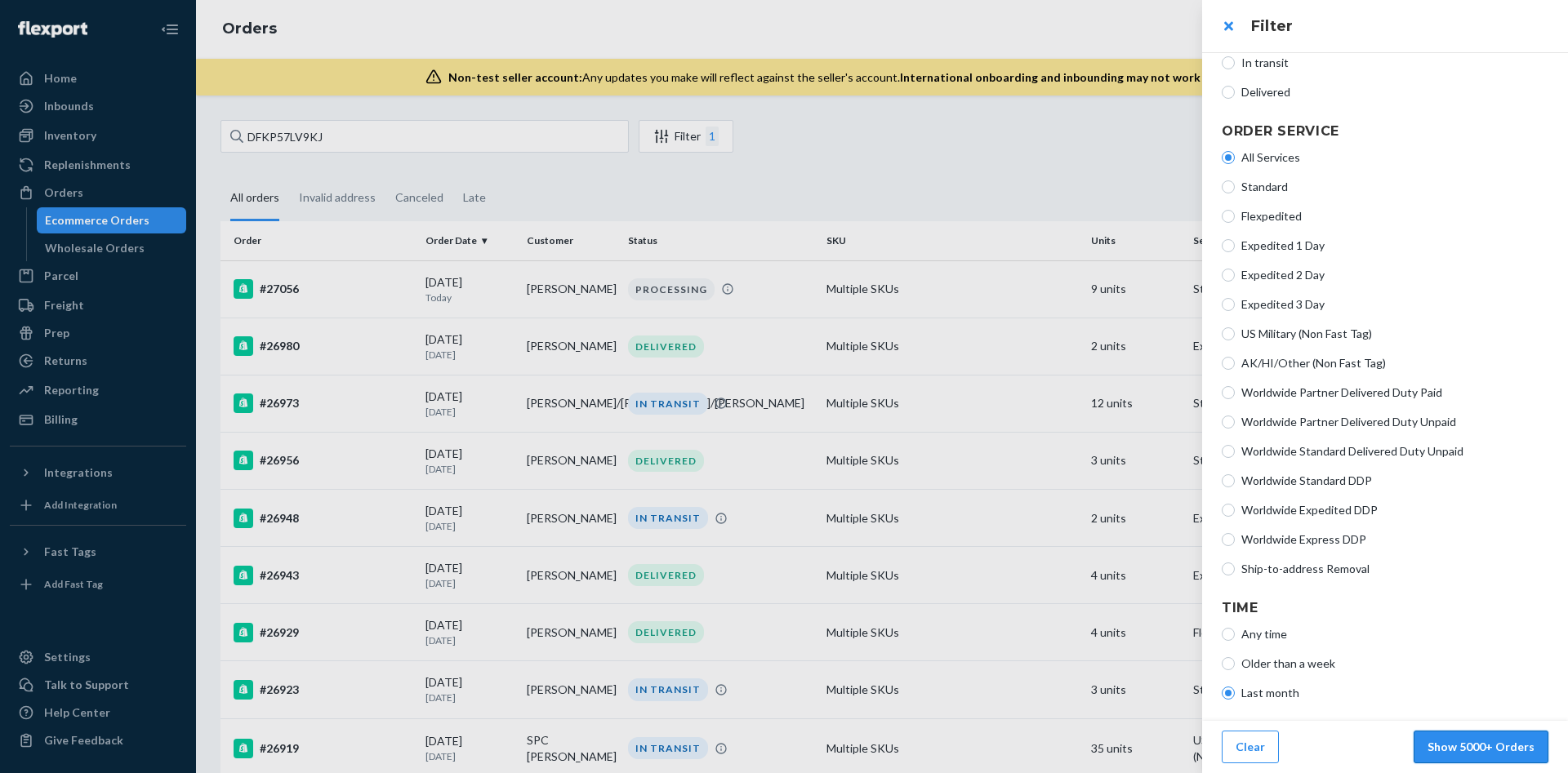
click at [1470, 746] on button "Show 5000+ Orders" at bounding box center [1481, 746] width 135 height 33
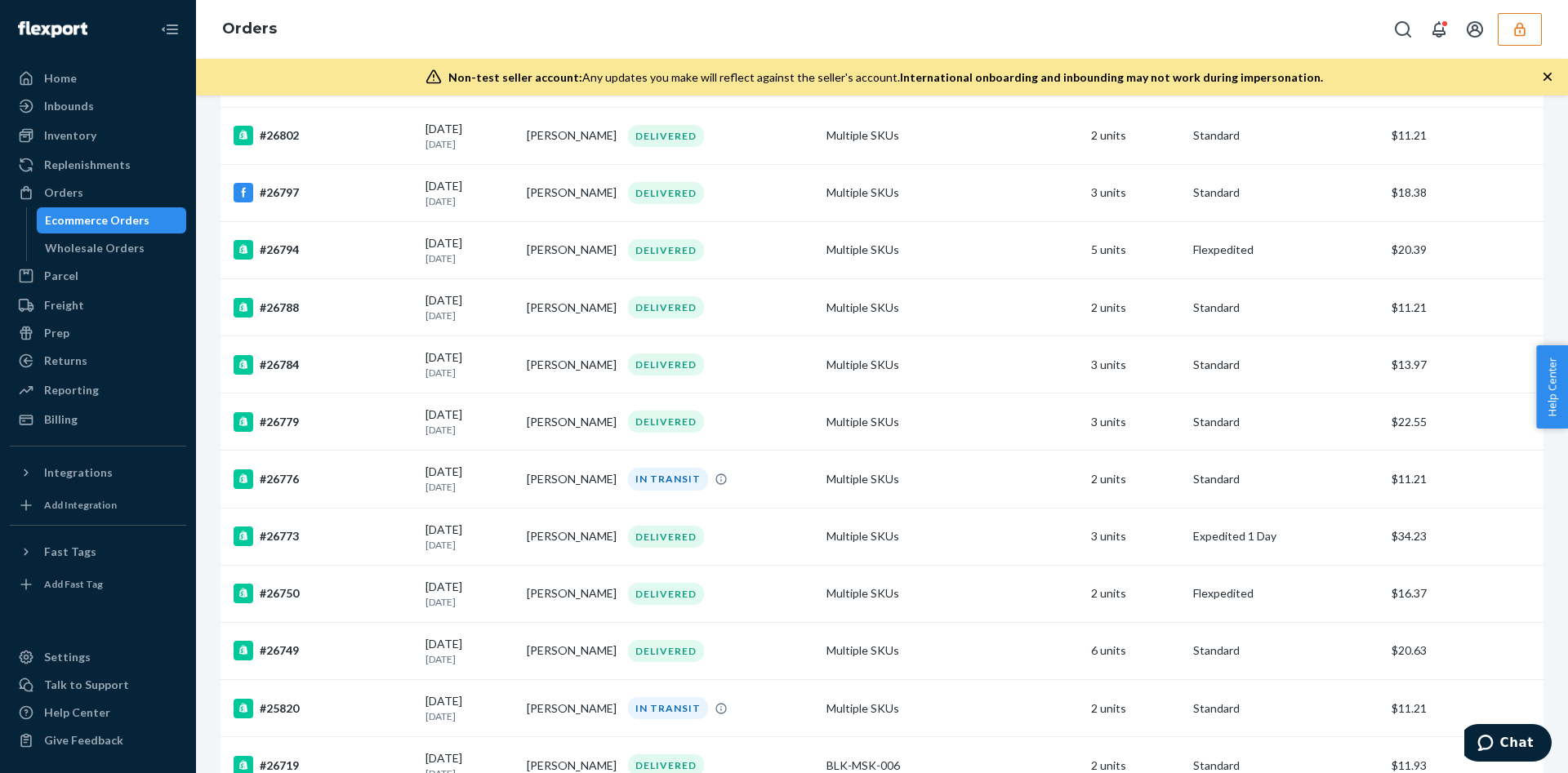
scroll to position [2478, 0]
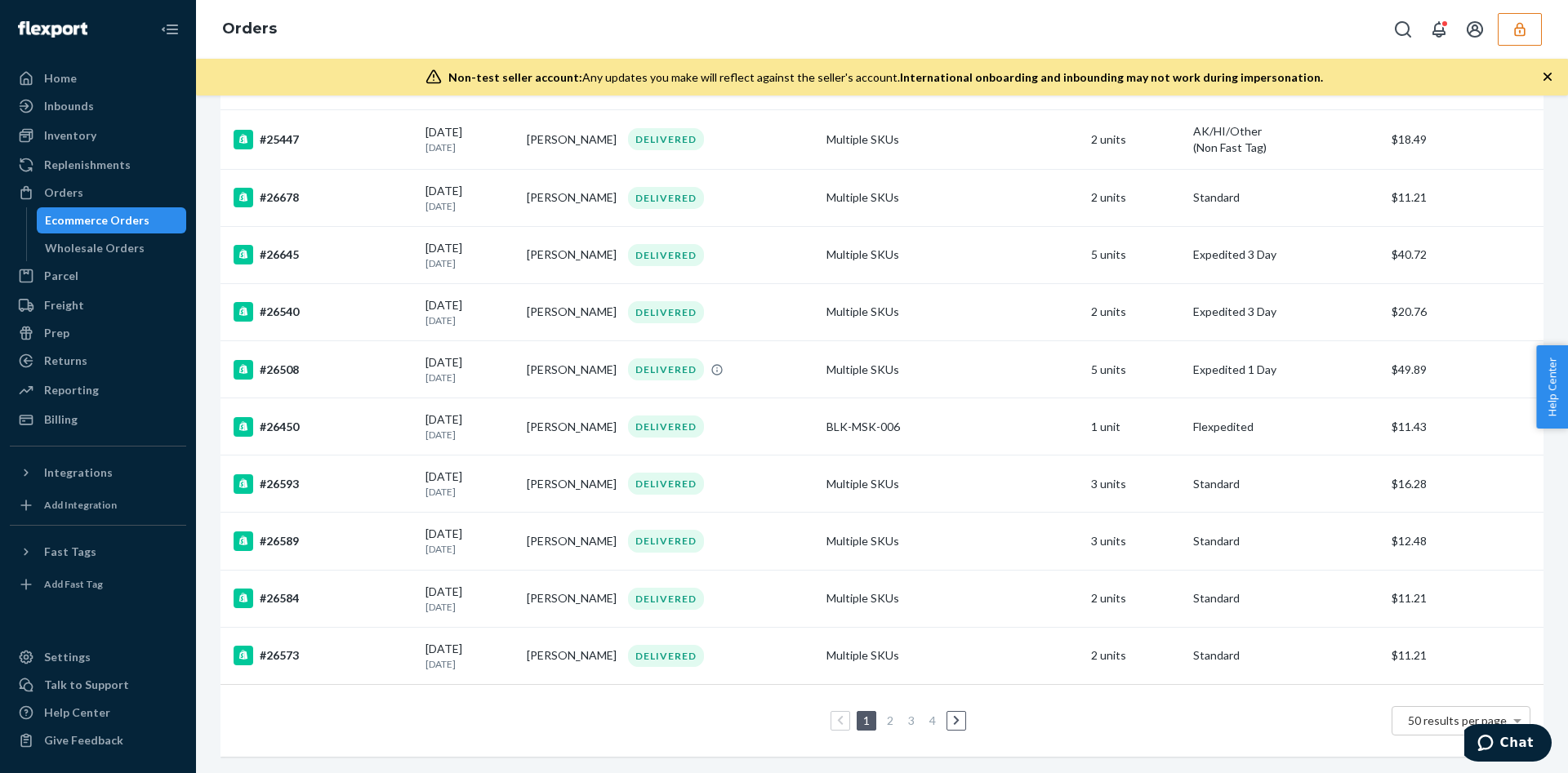
click at [886, 713] on link "2" at bounding box center [890, 720] width 13 height 14
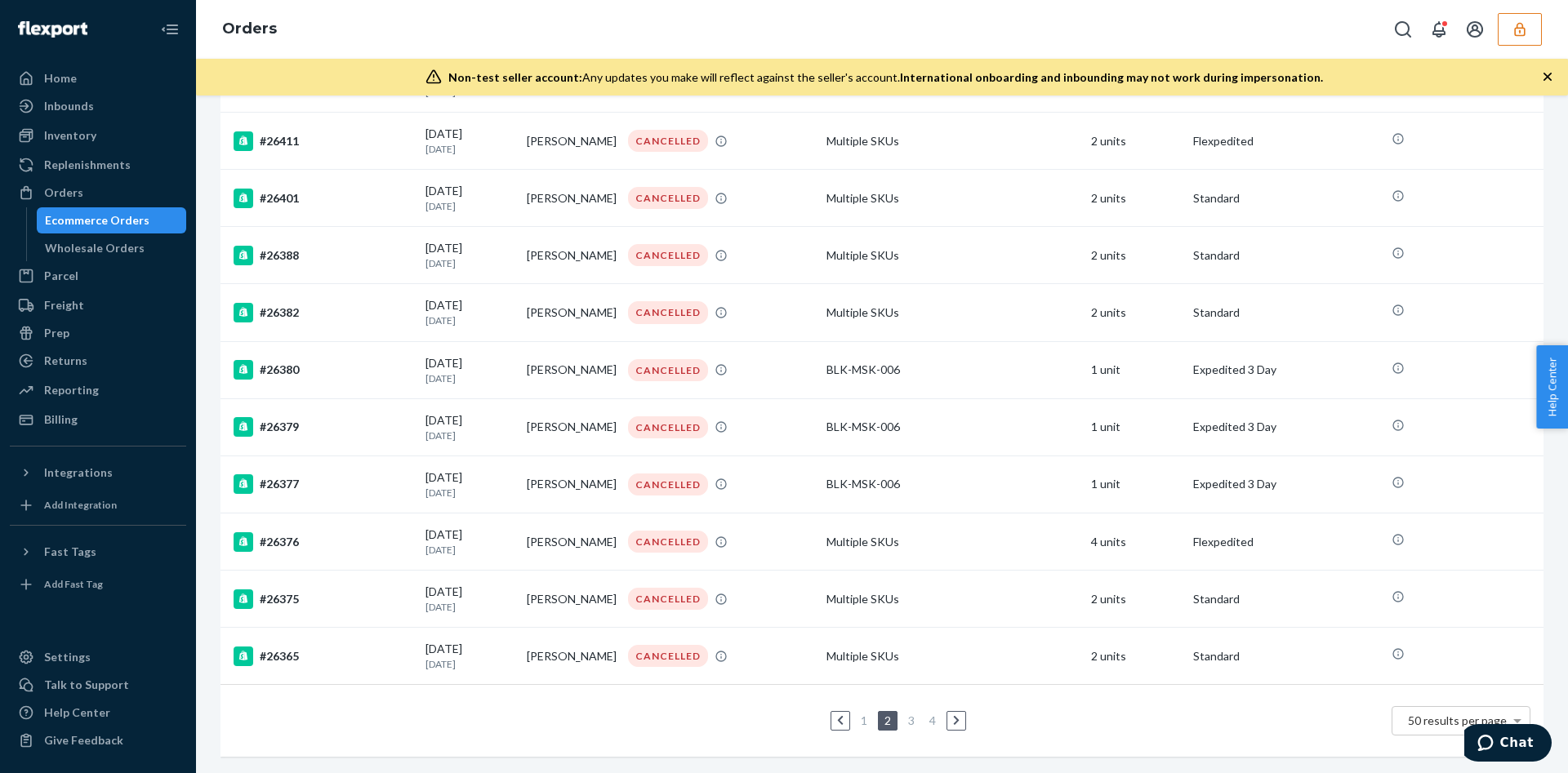
scroll to position [2475, 0]
click at [857, 711] on li "1" at bounding box center [863, 720] width 14 height 19
click at [858, 713] on link "1" at bounding box center [864, 720] width 13 height 14
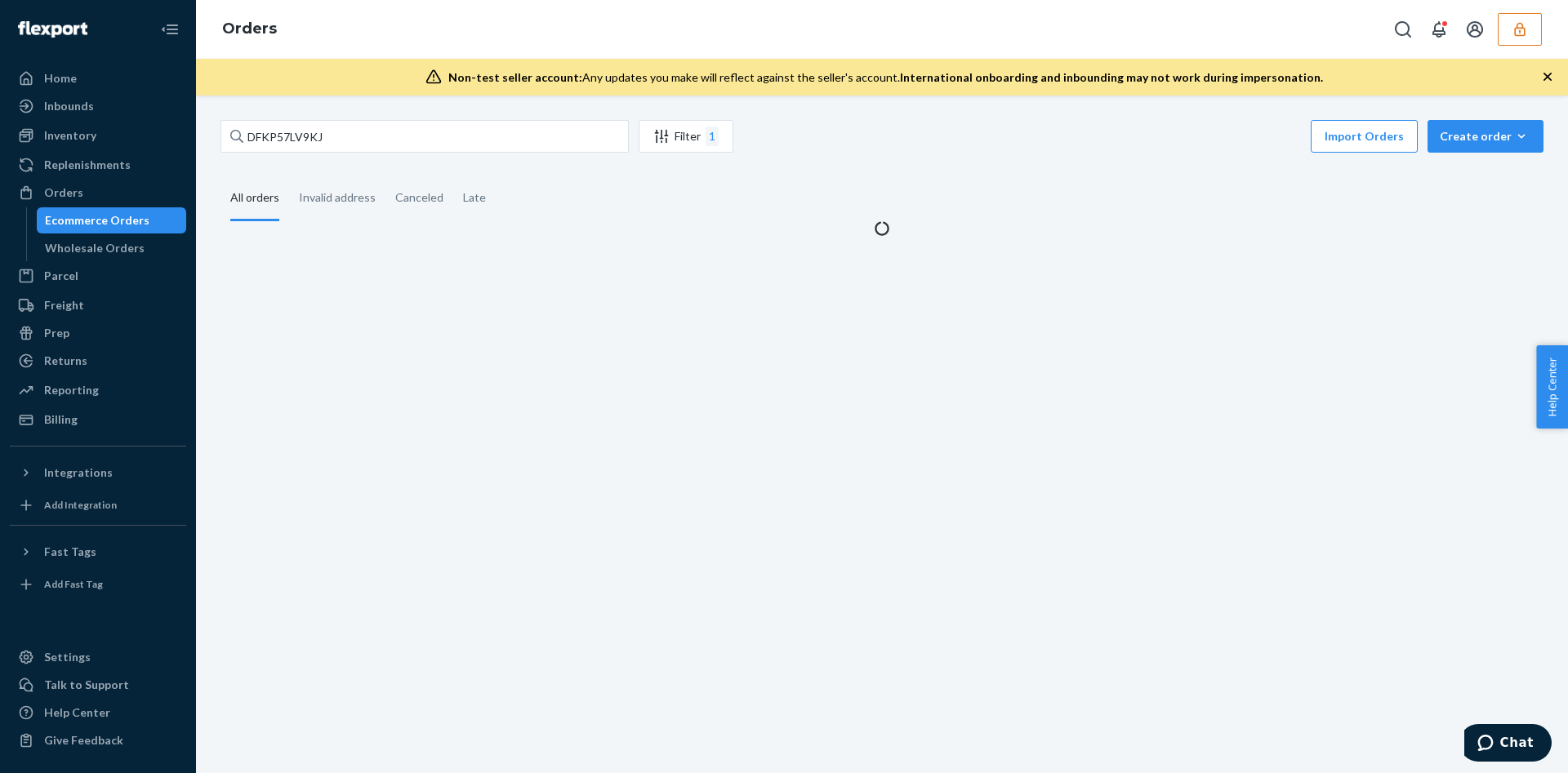
click at [809, 354] on div "DFKP57LV9KJ Filter 1 Import Orders Create order Ecommerce order Removal order A…" at bounding box center [882, 434] width 1372 height 677
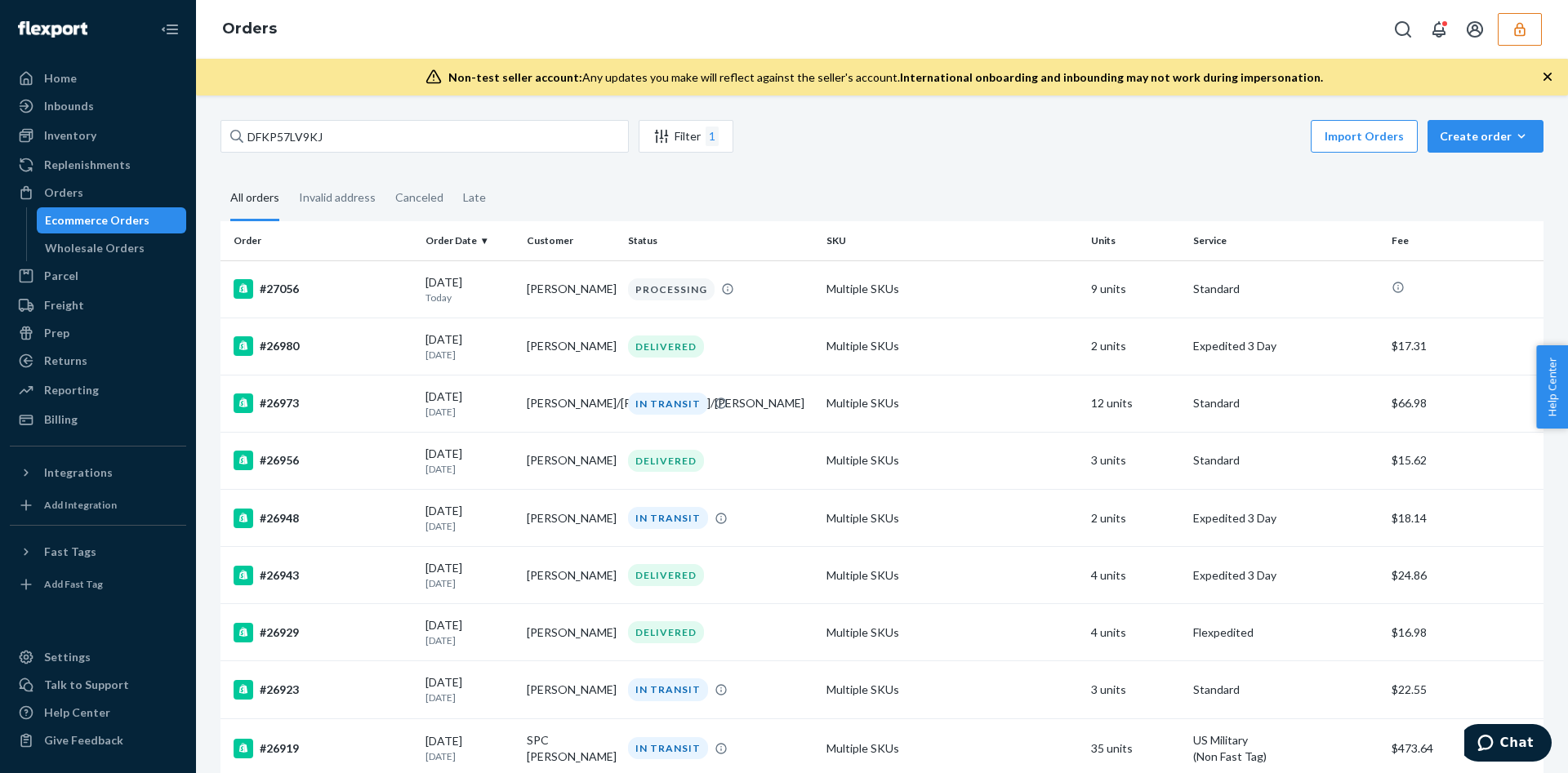
click at [153, 121] on ul "Home Inbounds Shipping Plans Problems Inventory Products Replenishments Orders …" at bounding box center [98, 249] width 177 height 367
click at [153, 109] on div "Inbounds" at bounding box center [98, 106] width 173 height 23
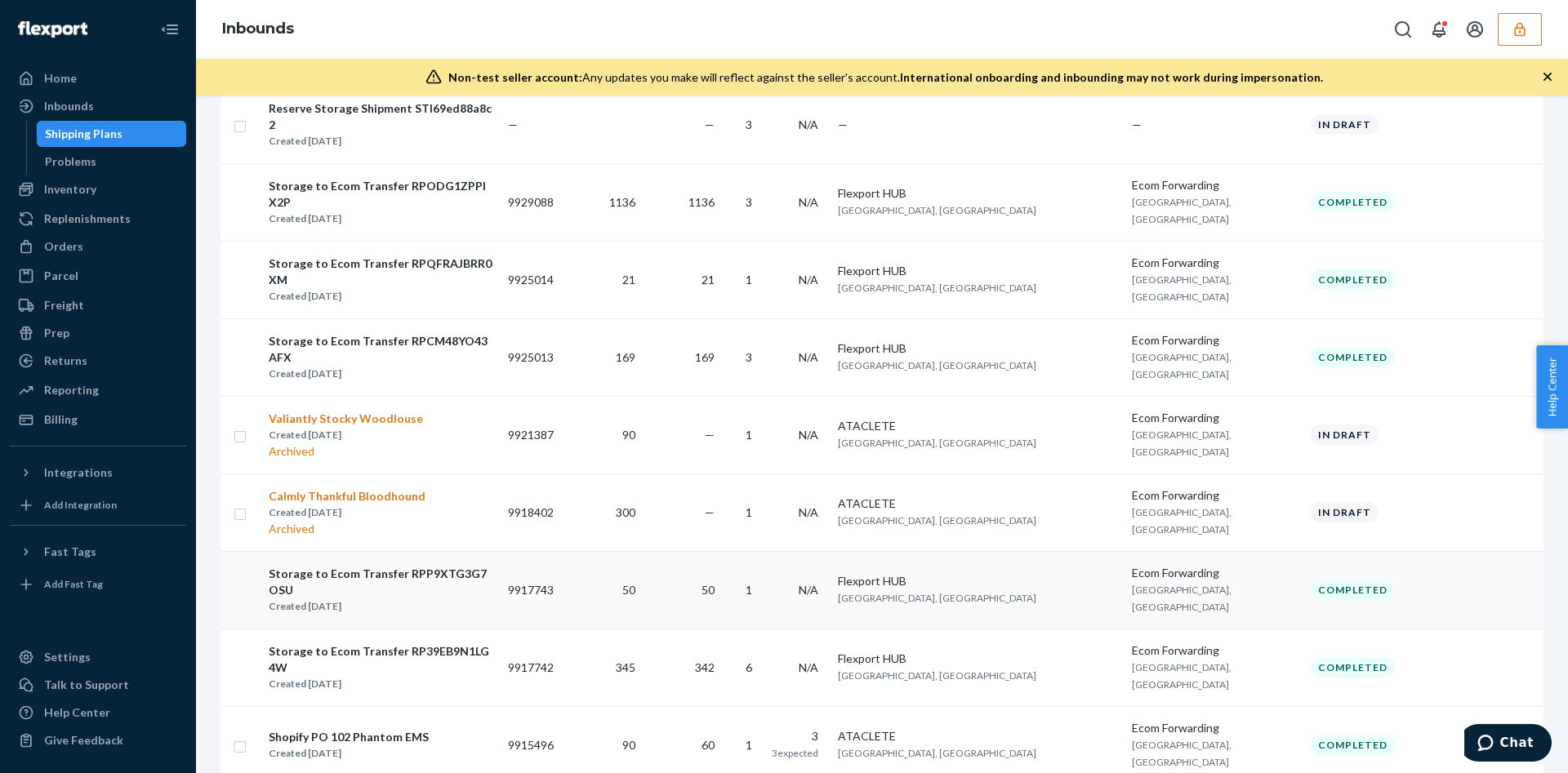
scroll to position [613, 0]
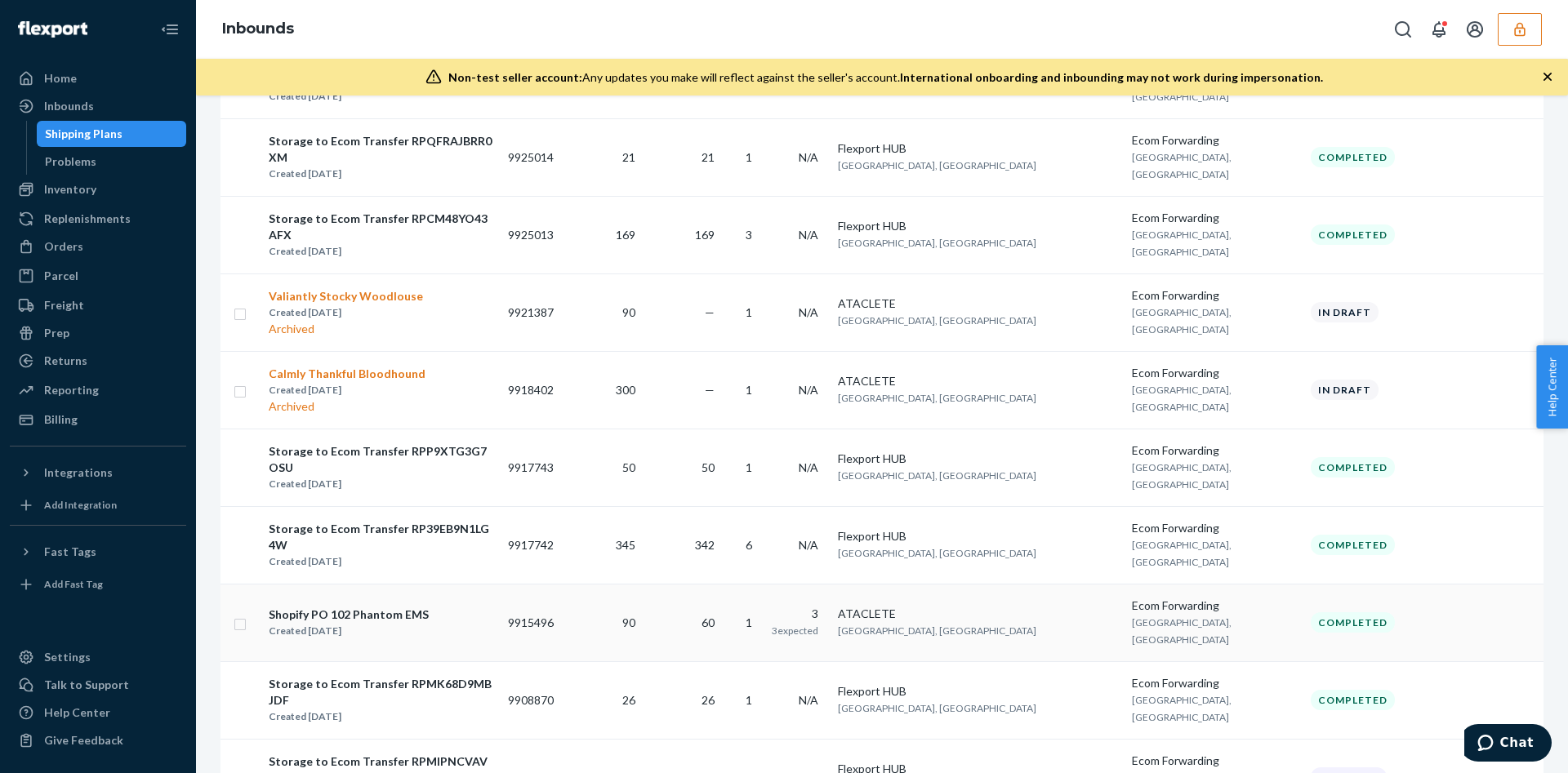
click at [762, 584] on td "1" at bounding box center [743, 623] width 44 height 77
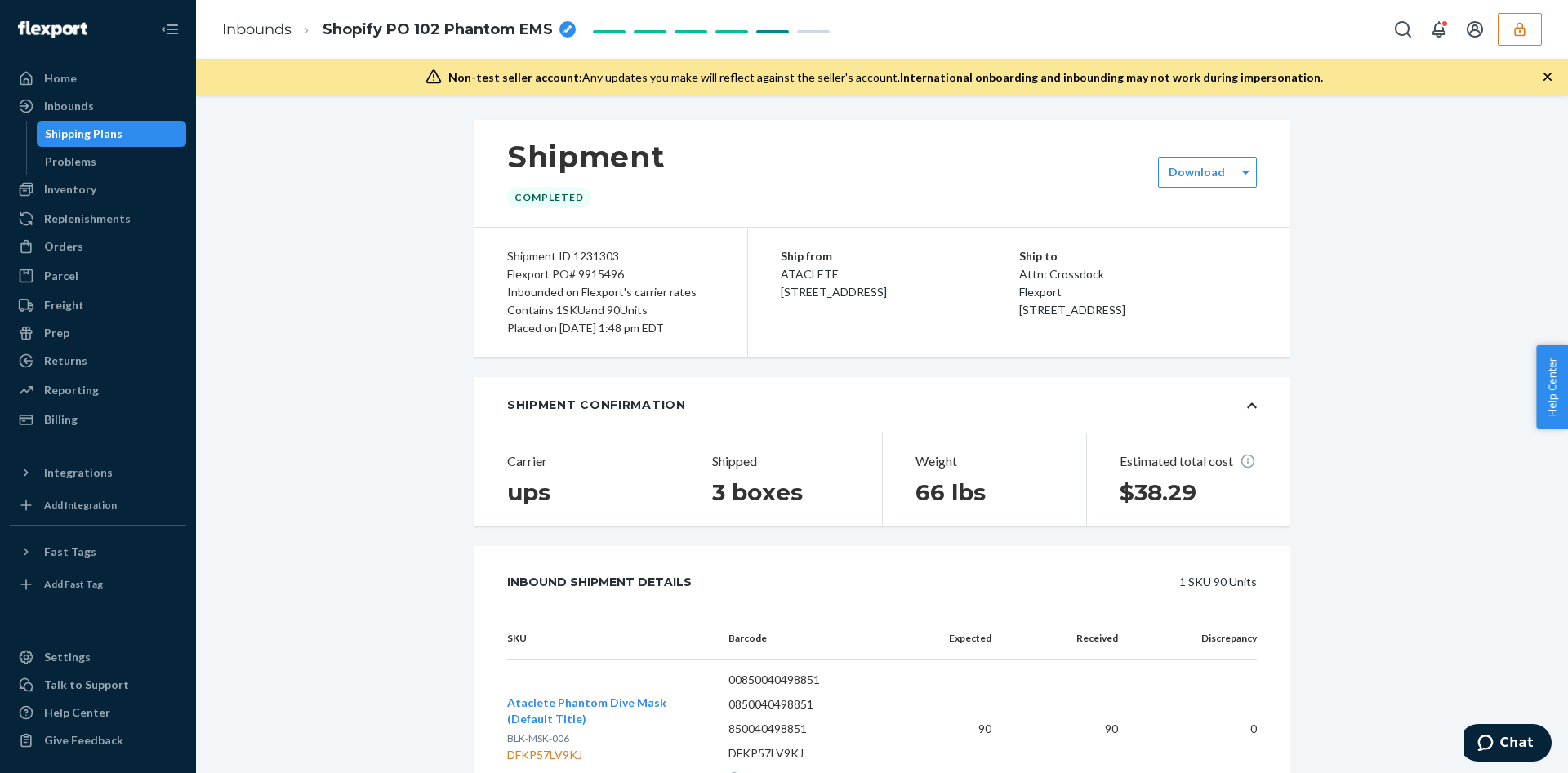
click at [572, 276] on div "Flexport PO# 9915496" at bounding box center [610, 274] width 208 height 18
copy div "9915496"
